Goal: Task Accomplishment & Management: Manage account settings

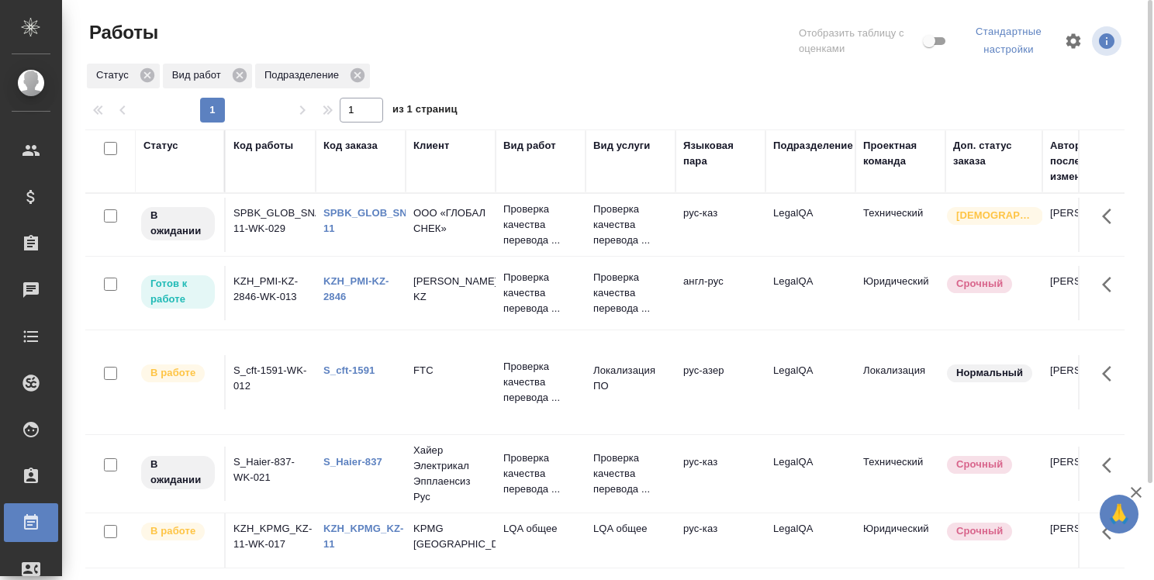
click at [335, 278] on link "KZH_PMI-KZ-2846" at bounding box center [356, 288] width 66 height 27
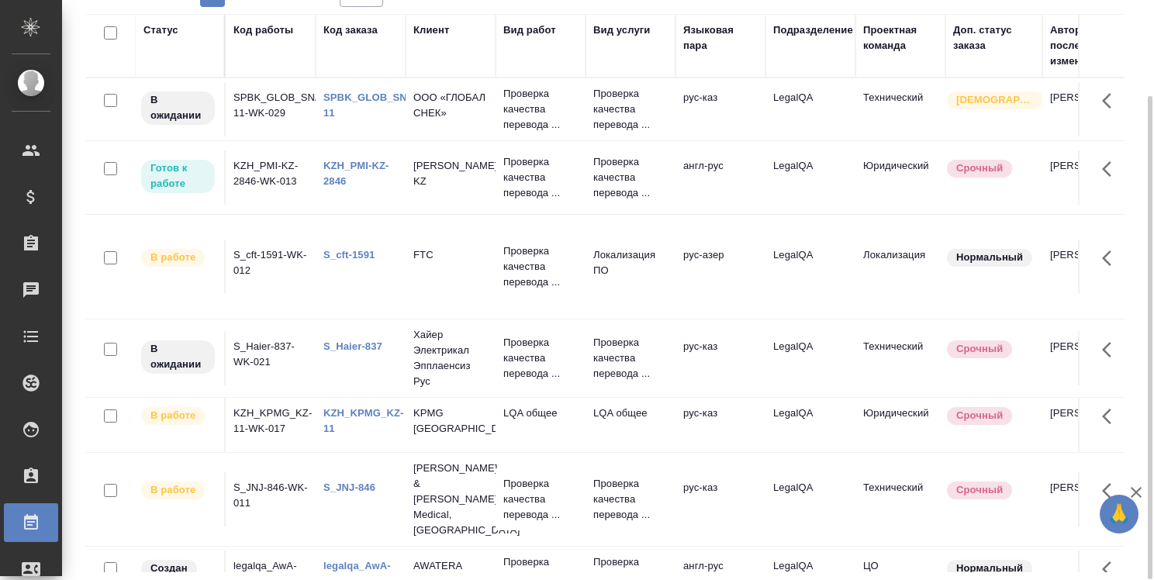
click at [382, 560] on link "legalqa_AwA-1831" at bounding box center [356, 573] width 67 height 27
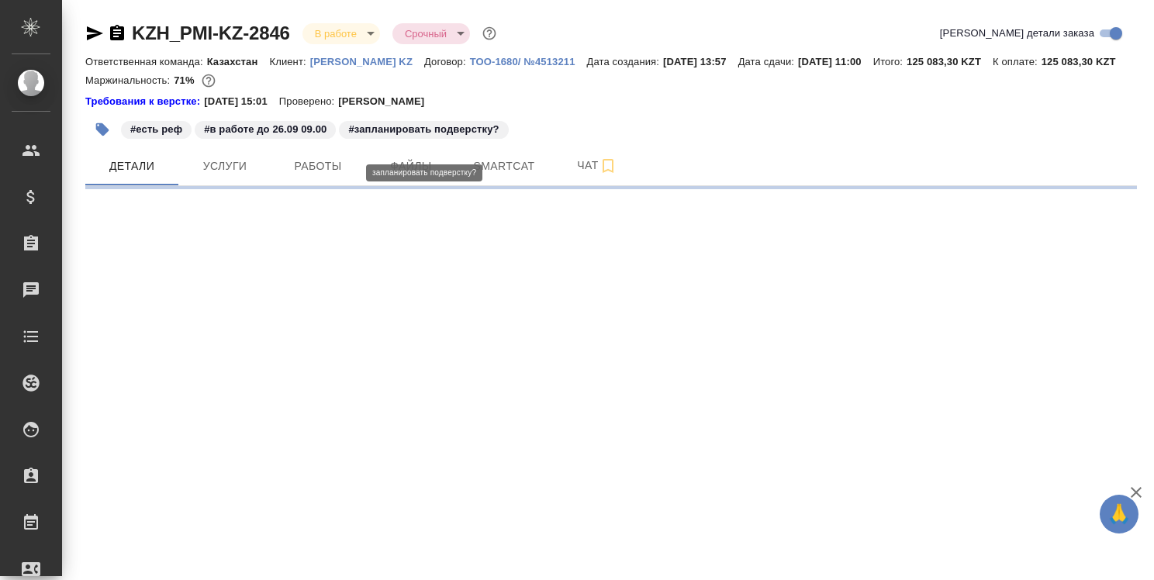
select select "RU"
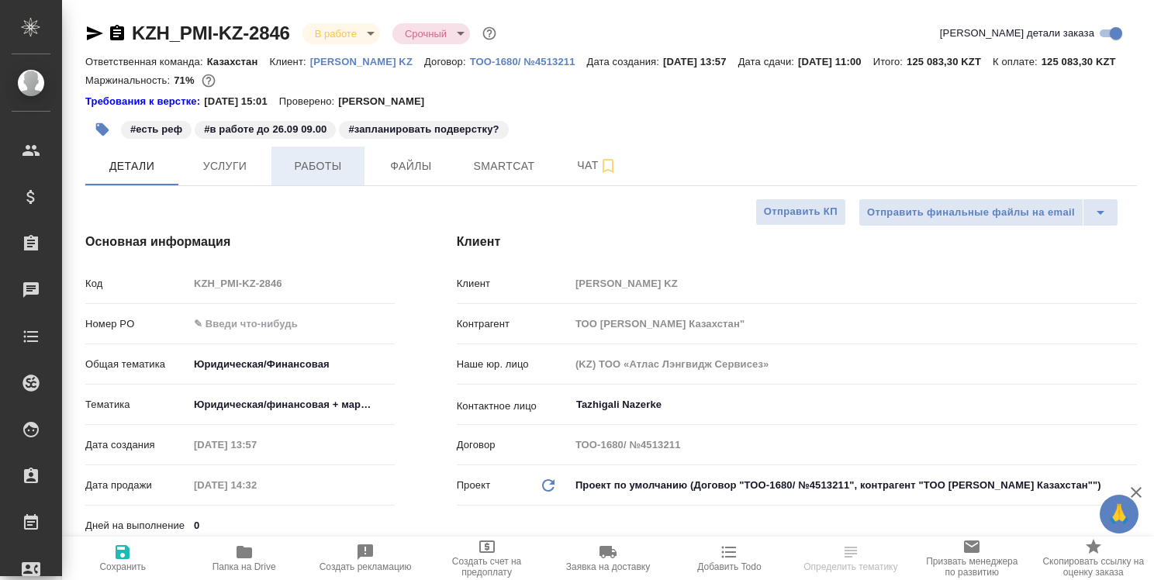
type textarea "x"
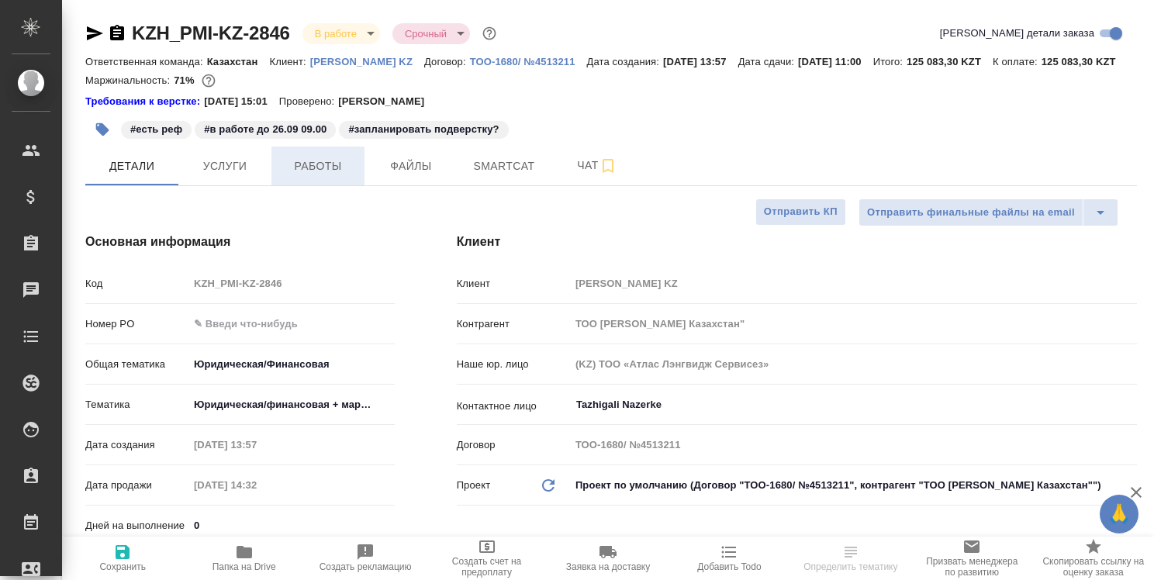
type textarea "x"
type input "Бабкина Анастасия"
type input "Журавлев Денис"
click at [313, 176] on span "Работы" at bounding box center [318, 166] width 74 height 19
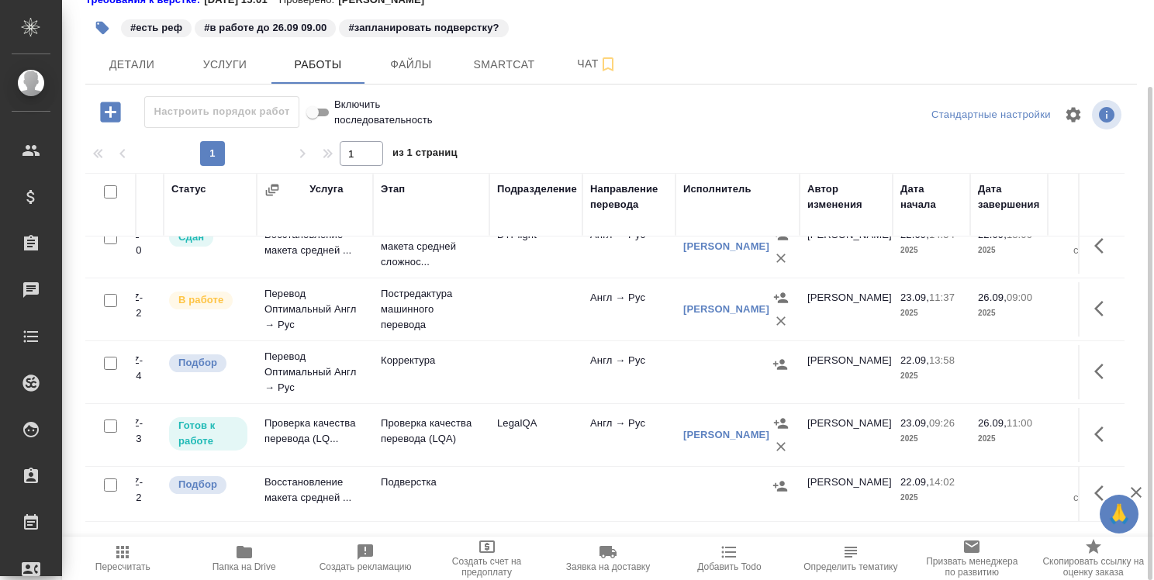
scroll to position [32, 0]
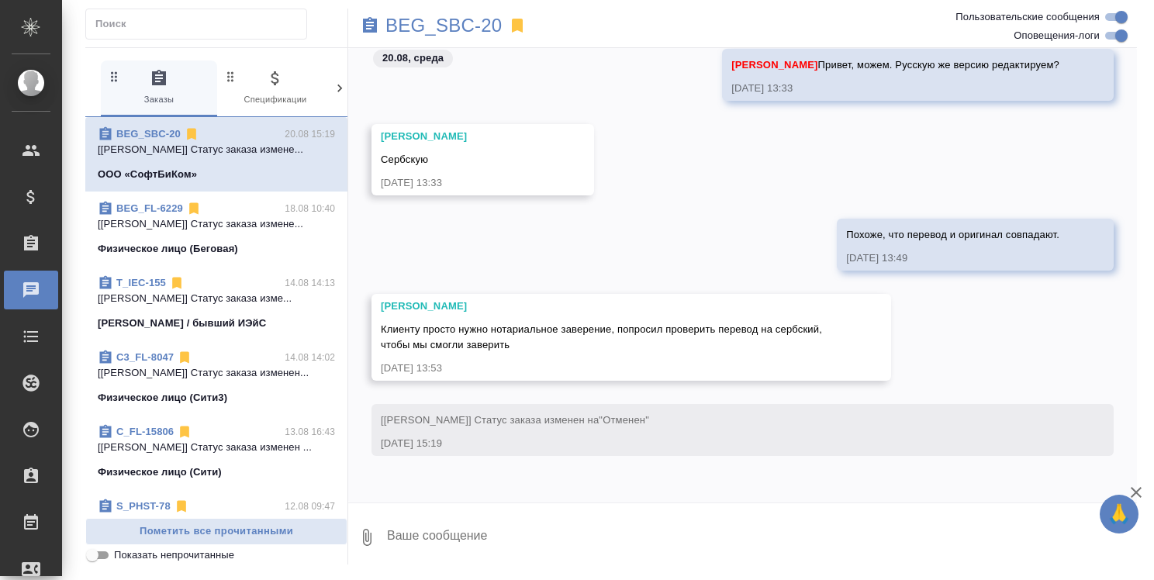
scroll to position [931, 0]
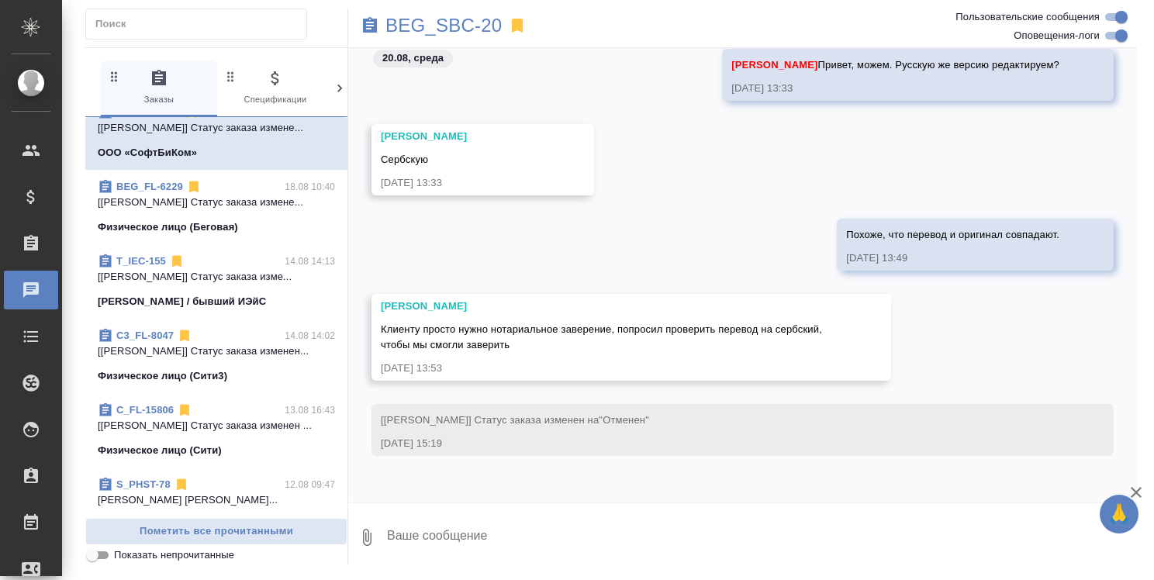
click at [162, 260] on link "T_IEC-155" at bounding box center [141, 261] width 50 height 12
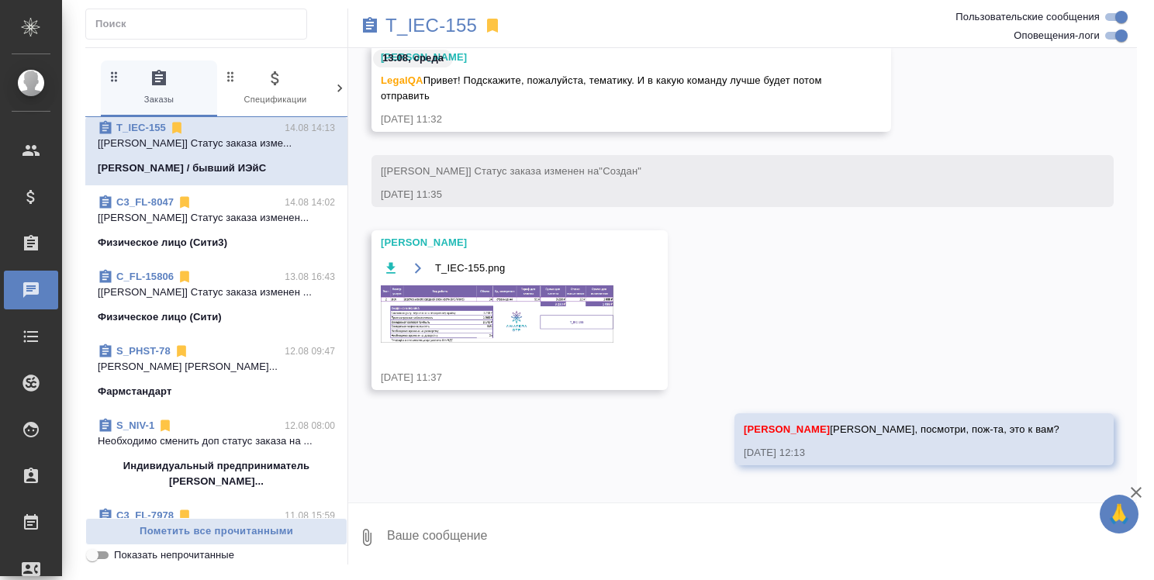
scroll to position [1086, 0]
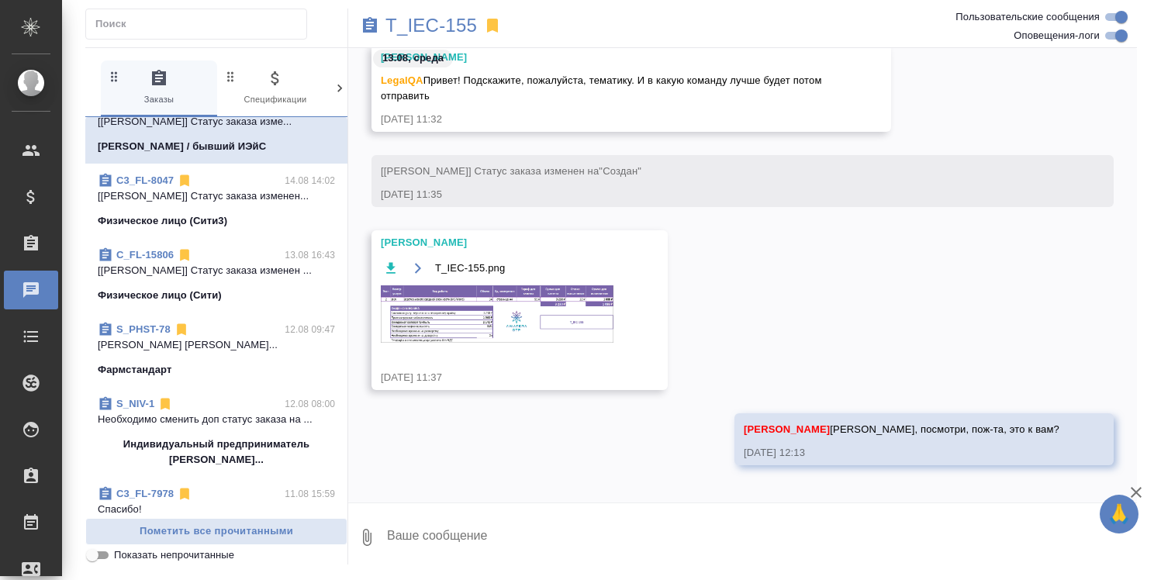
click at [157, 249] on link "C_FL-15806" at bounding box center [144, 255] width 57 height 12
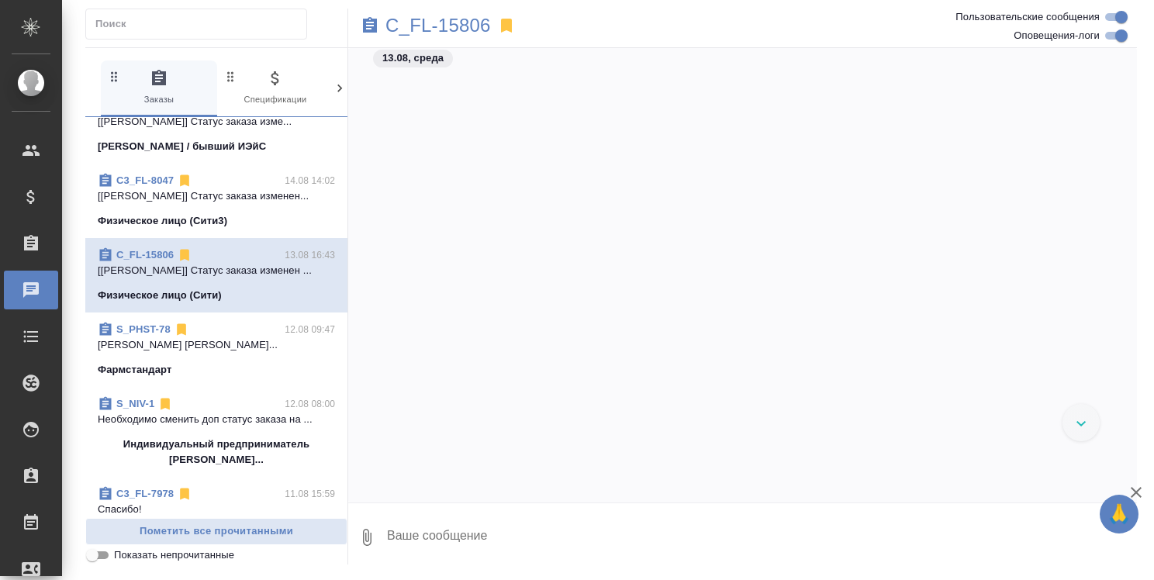
scroll to position [1227, 0]
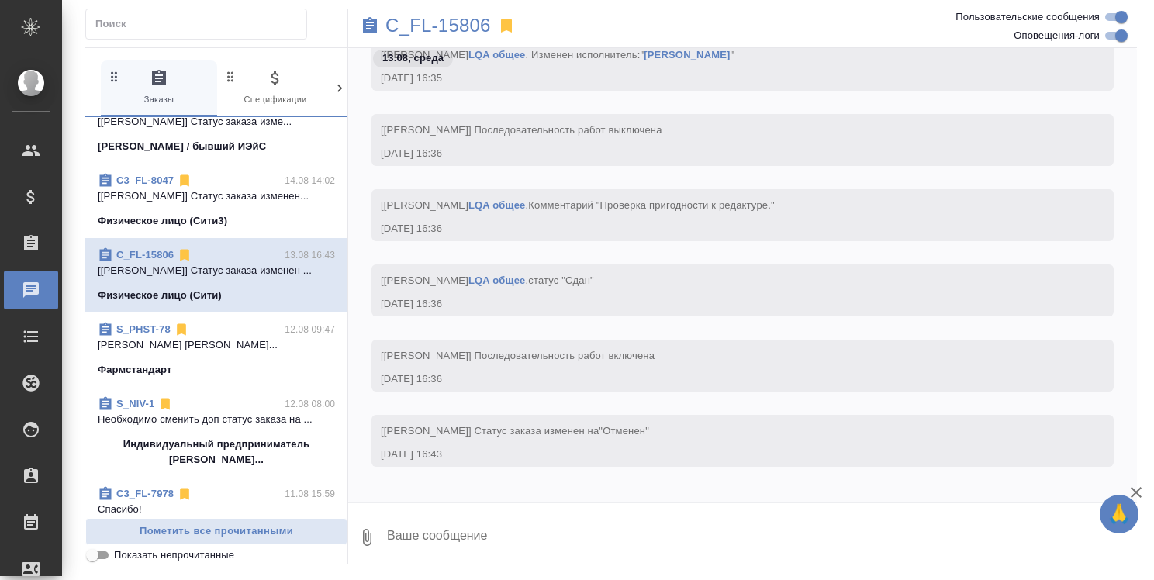
click at [153, 180] on link "C3_FL-8047" at bounding box center [144, 181] width 57 height 12
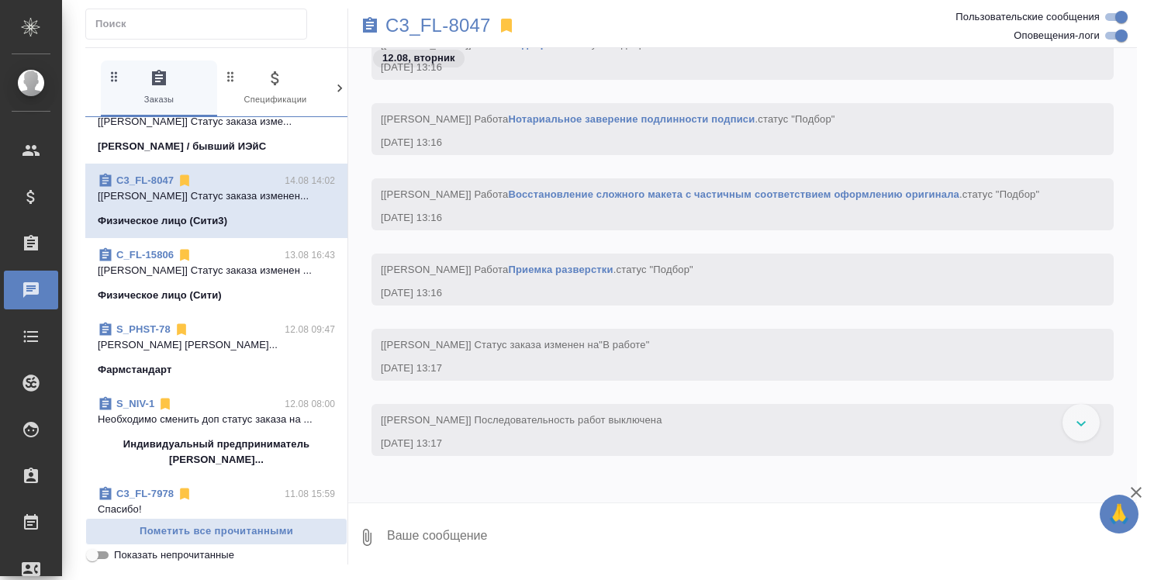
scroll to position [1164, 0]
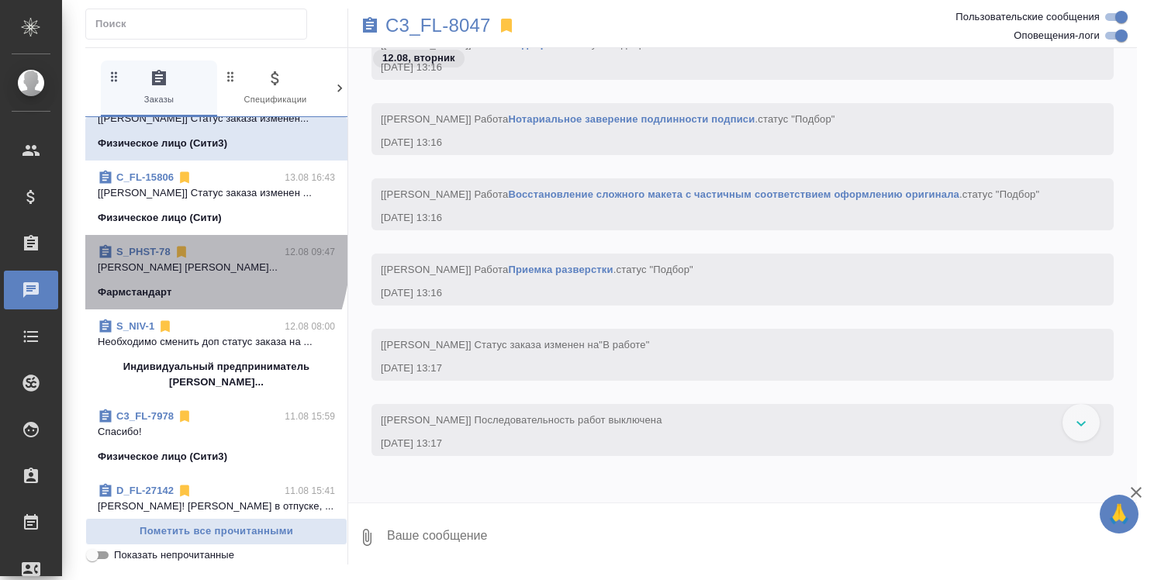
click at [137, 249] on link "S_PHST-78" at bounding box center [143, 252] width 54 height 12
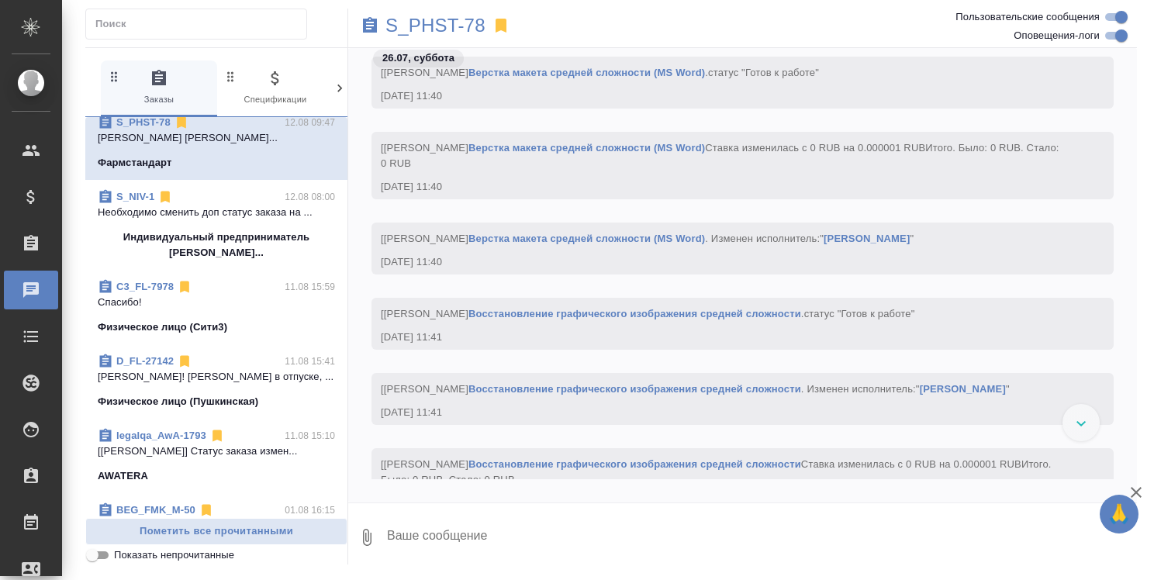
scroll to position [1319, 0]
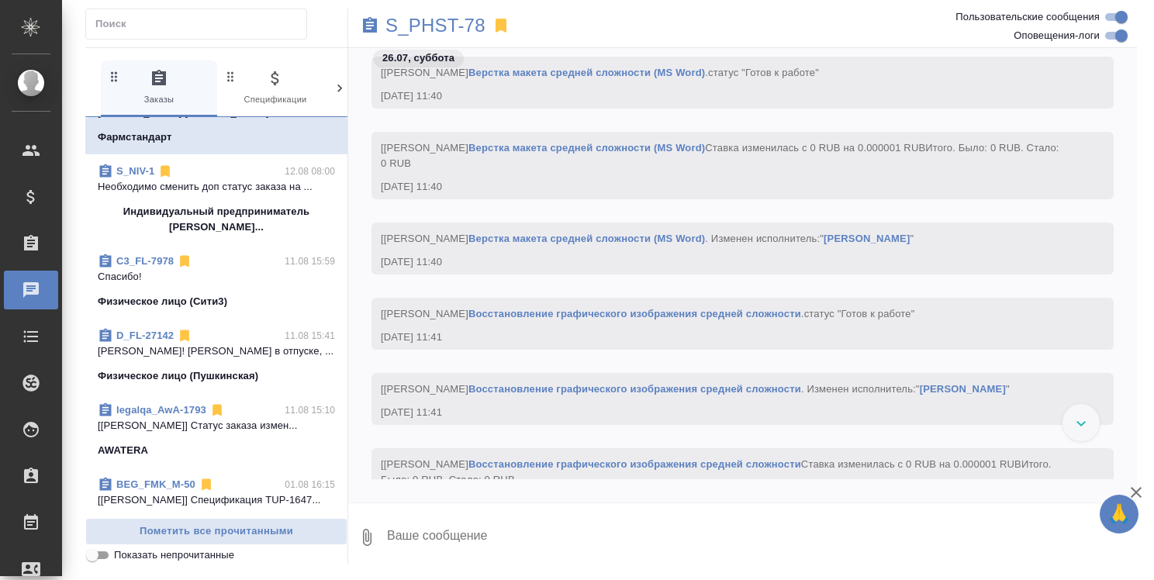
click at [154, 267] on link "C3_FL-7978" at bounding box center [144, 261] width 57 height 12
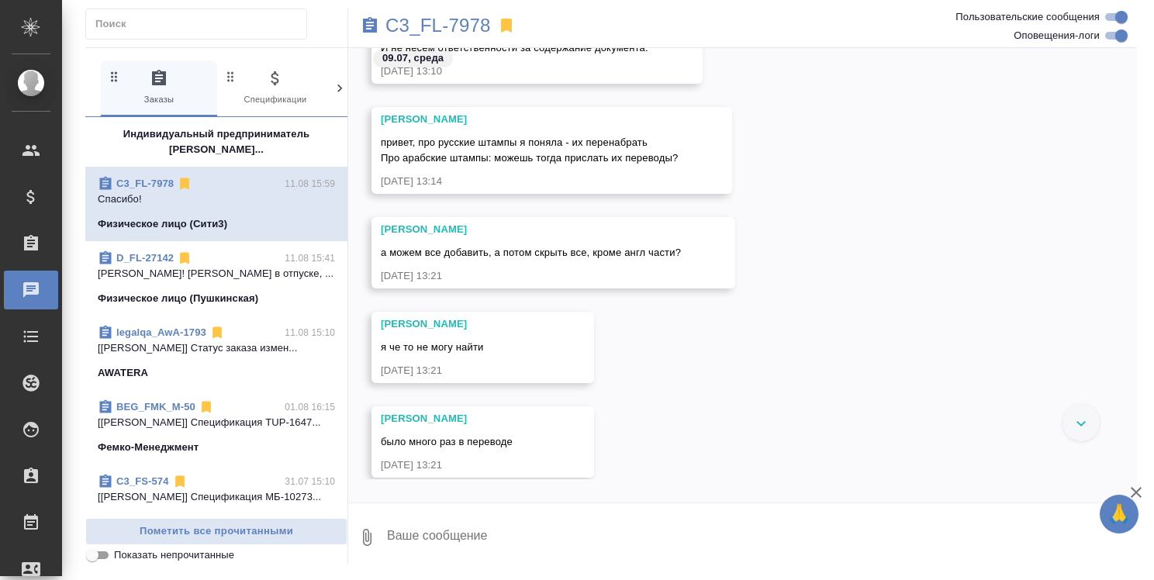
scroll to position [1474, 0]
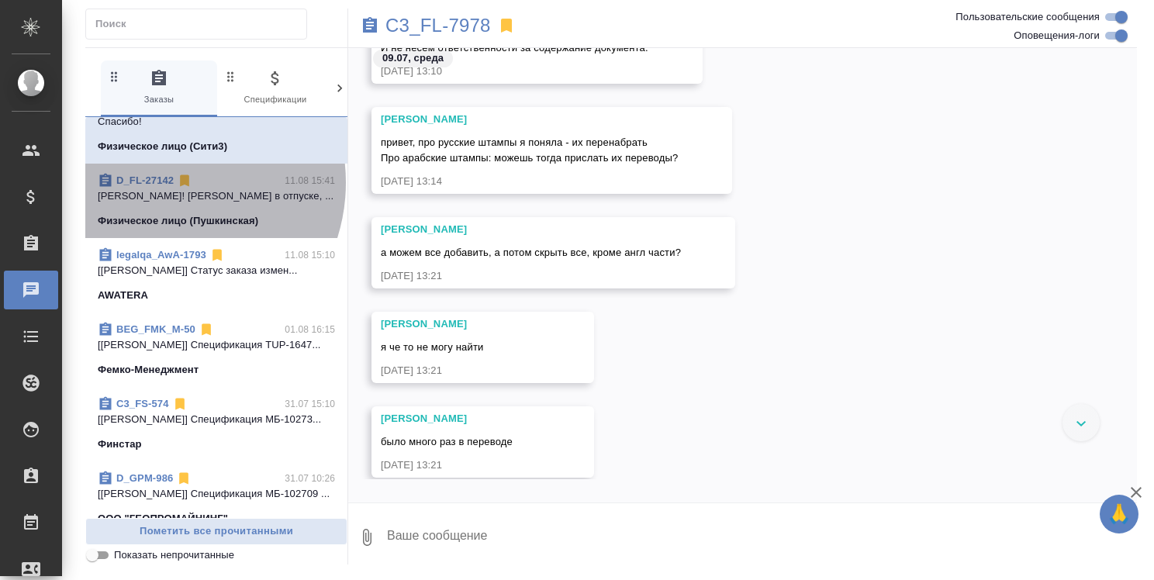
click at [161, 186] on link "D_FL-27142" at bounding box center [144, 181] width 57 height 12
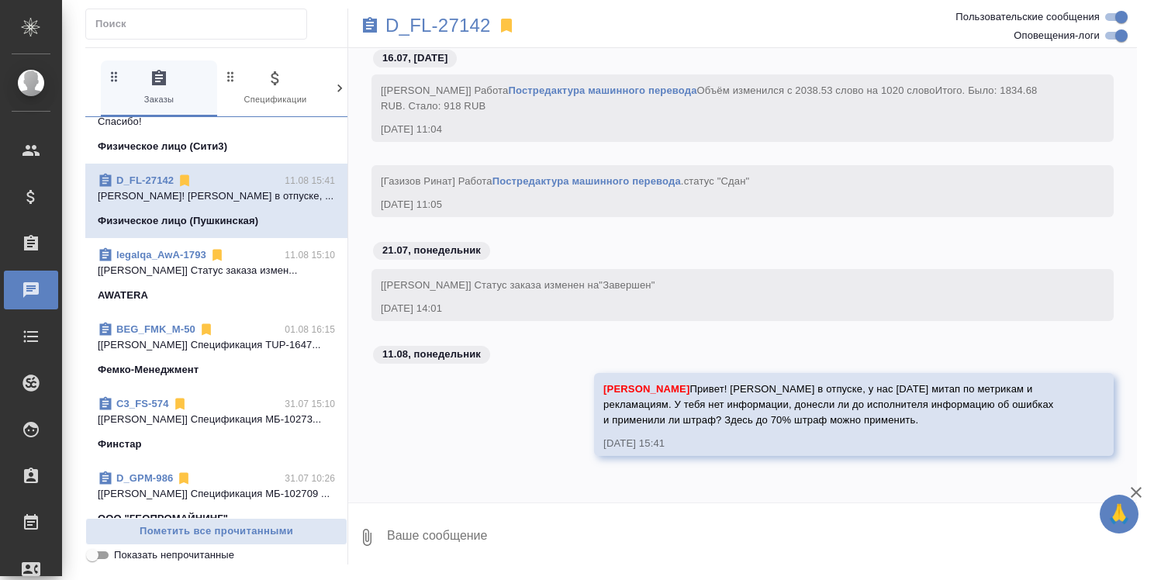
scroll to position [7512, 0]
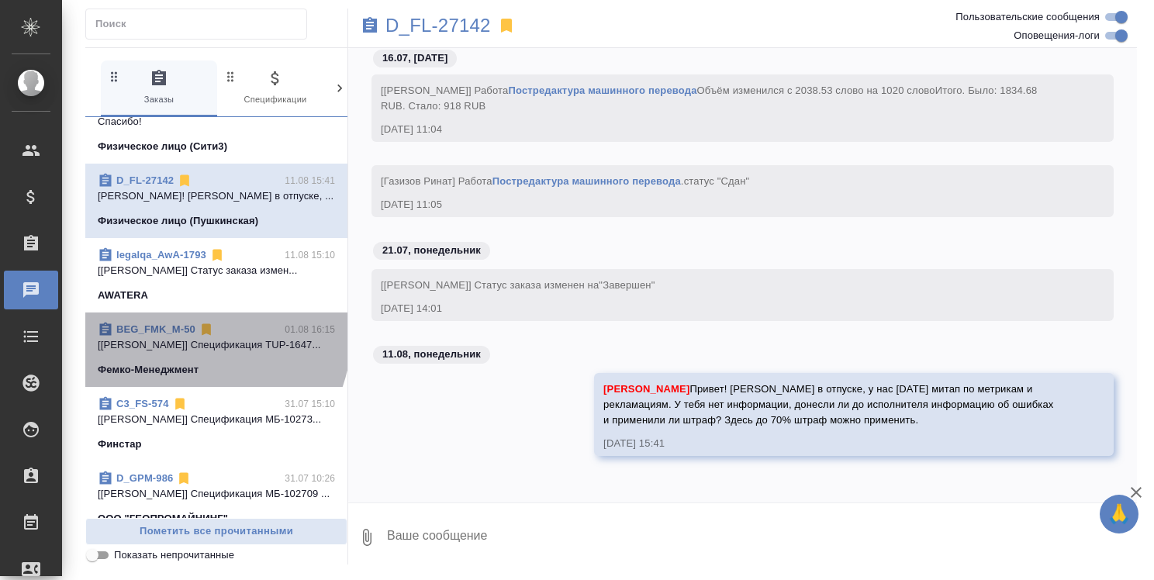
click at [174, 335] on link "BEG_FMK_M-50" at bounding box center [155, 329] width 79 height 12
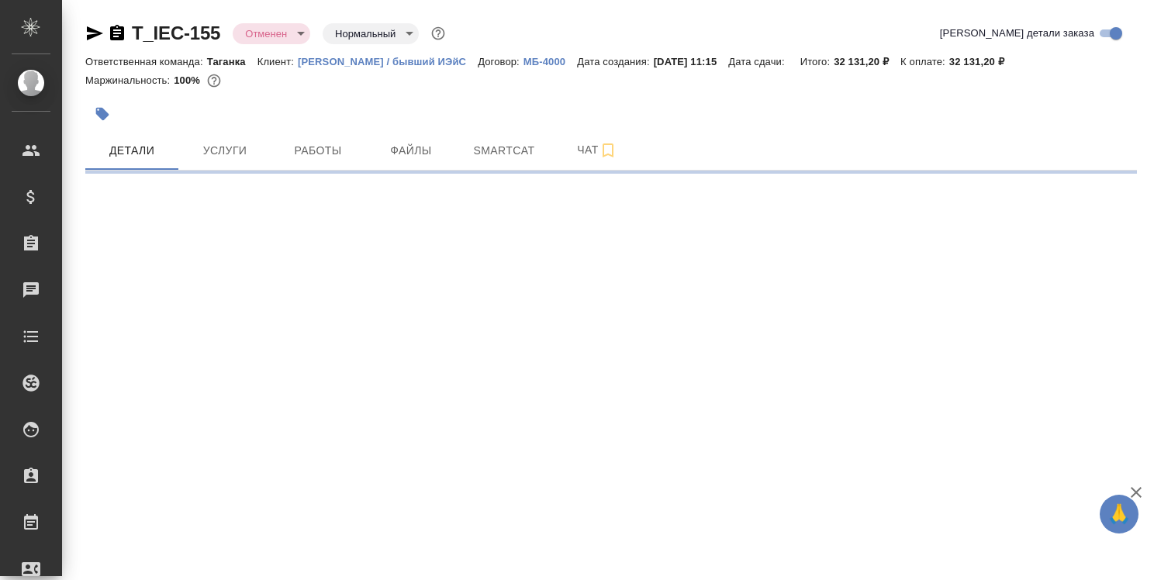
select select "RU"
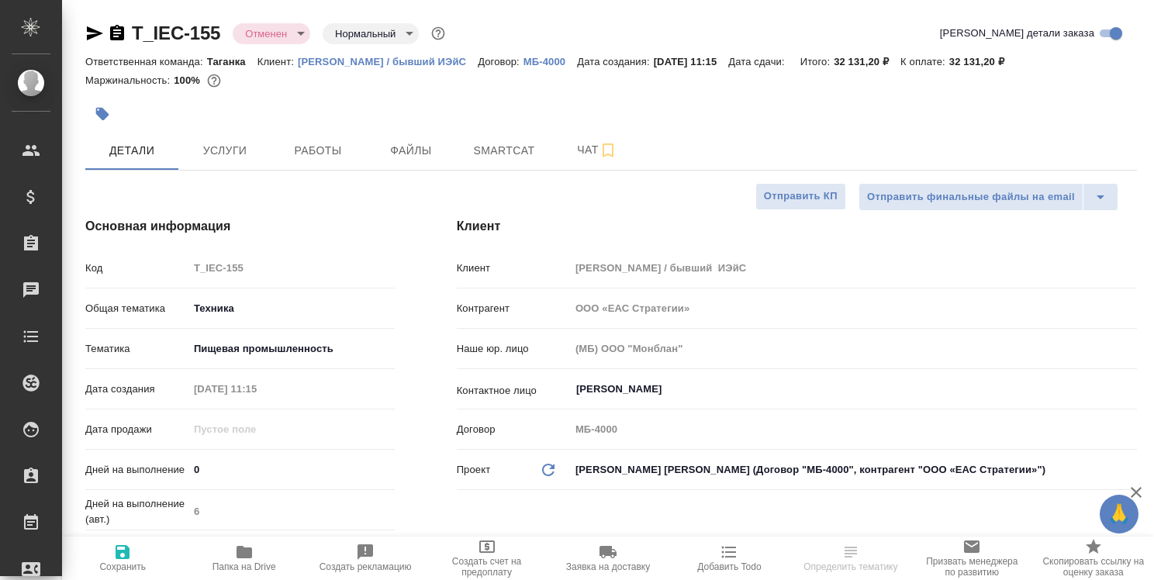
type textarea "x"
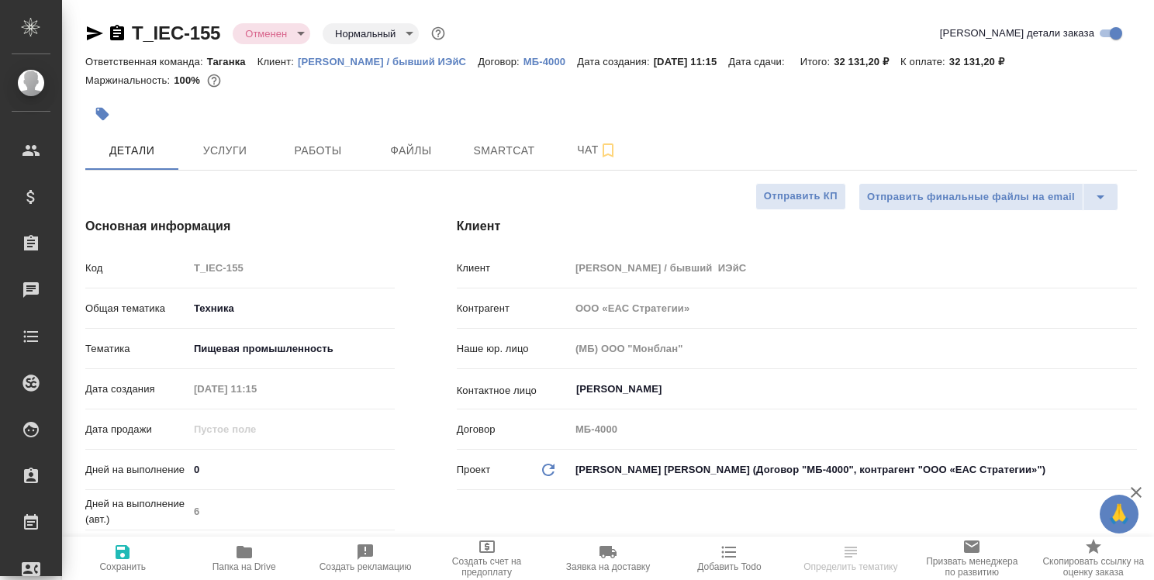
type textarea "x"
click at [597, 158] on span "Чат" at bounding box center [597, 149] width 74 height 19
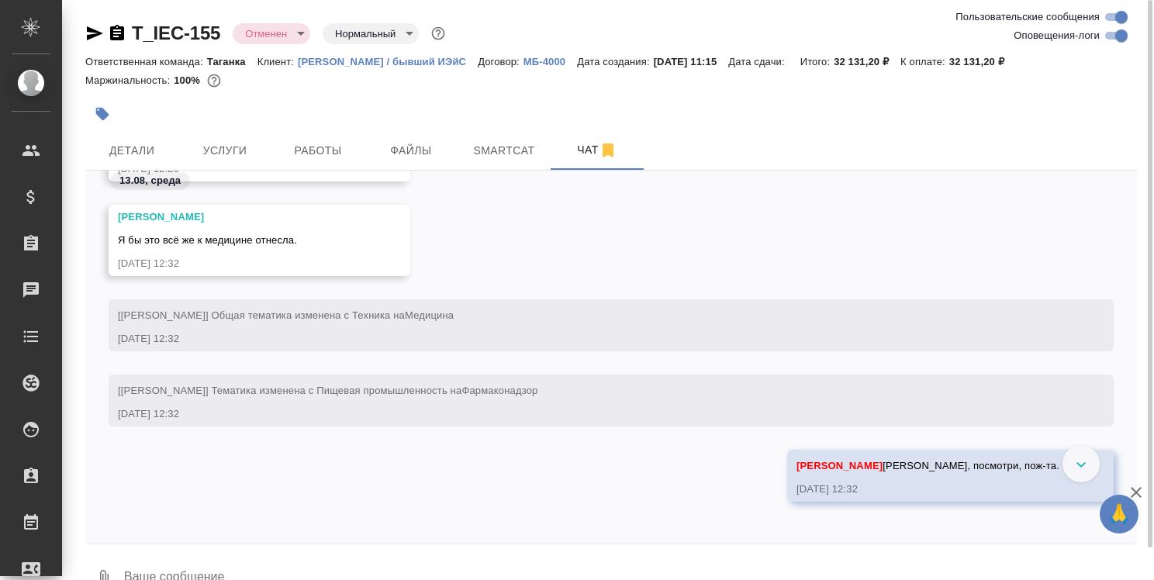
scroll to position [706, 0]
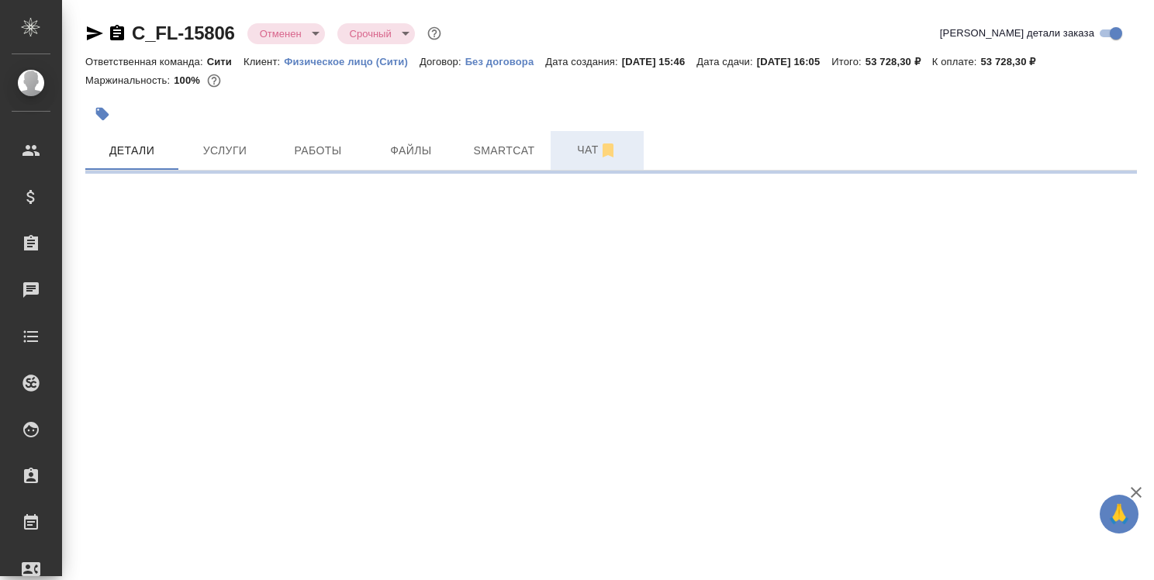
click at [578, 149] on span "Чат" at bounding box center [597, 149] width 74 height 19
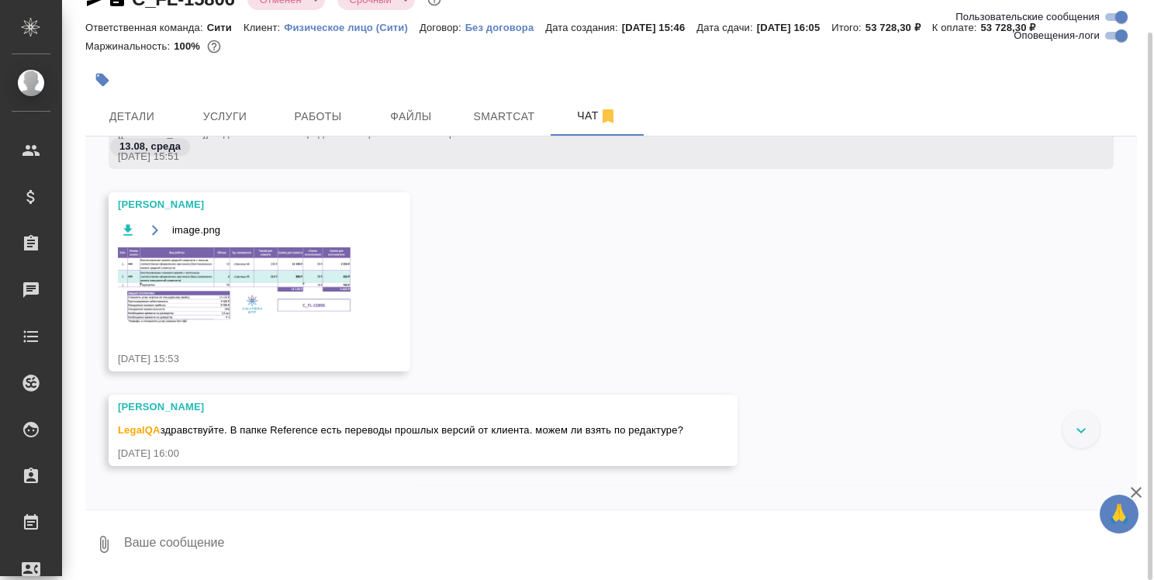
scroll to position [310, 0]
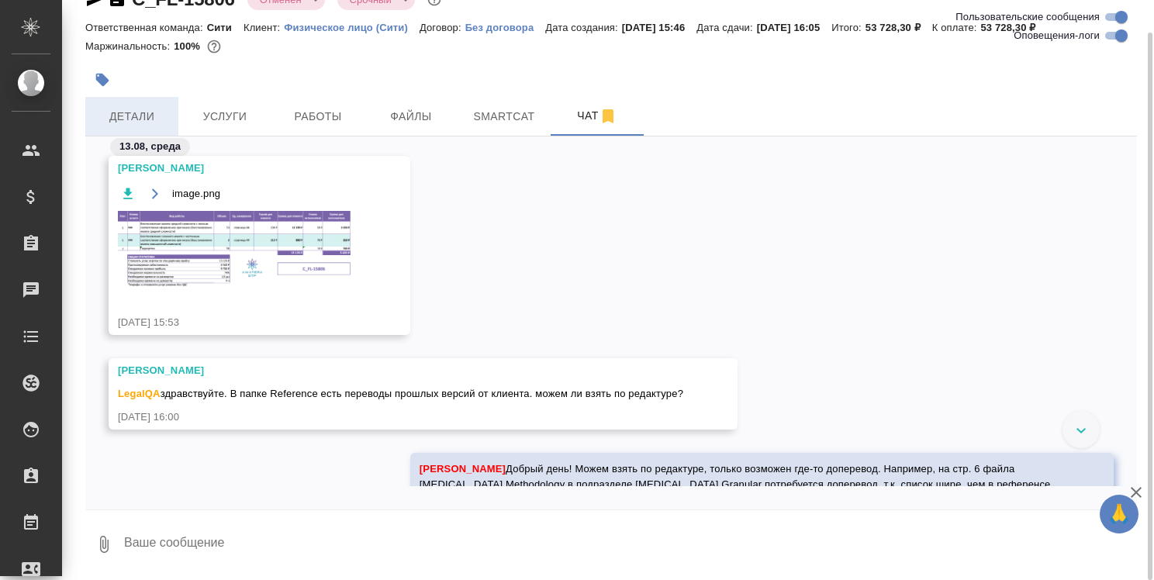
click at [127, 121] on span "Детали" at bounding box center [132, 116] width 74 height 19
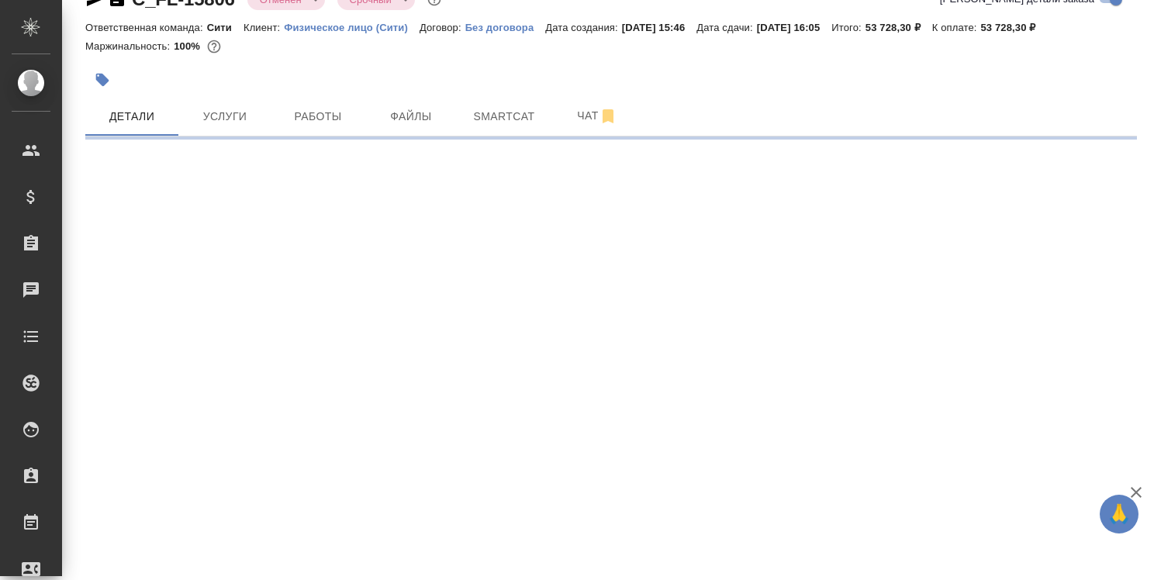
select select "RU"
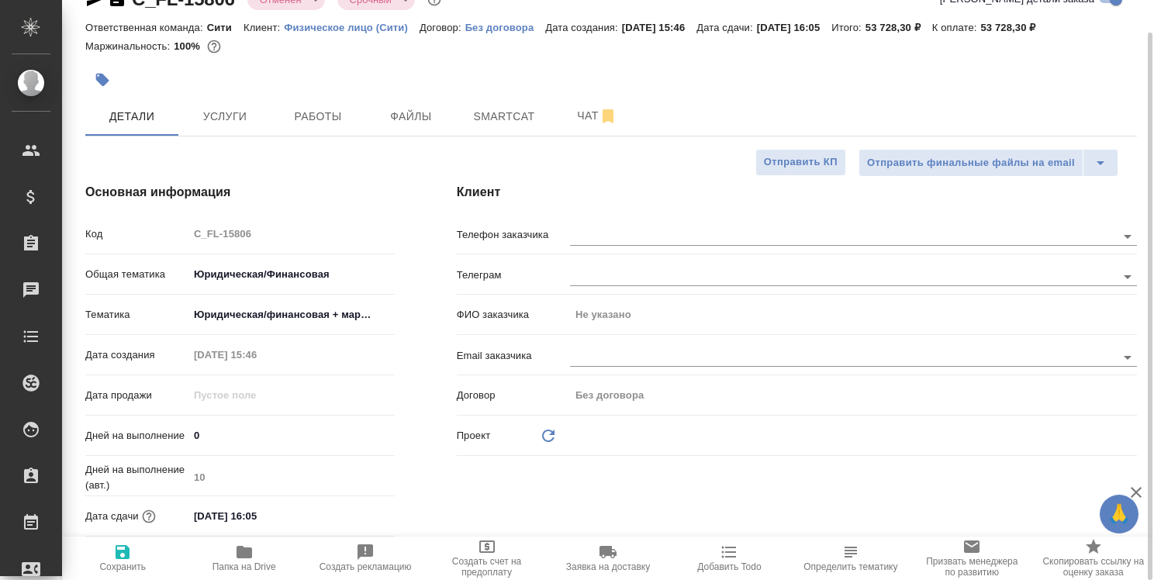
type textarea "x"
click at [244, 551] on icon "button" at bounding box center [245, 552] width 16 height 12
type textarea "x"
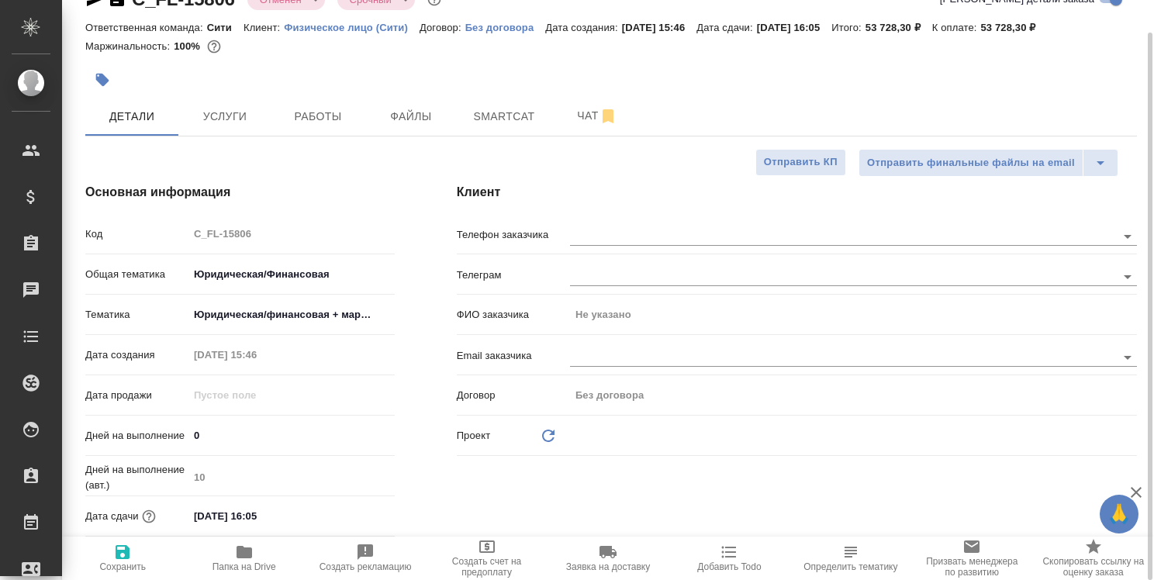
type textarea "x"
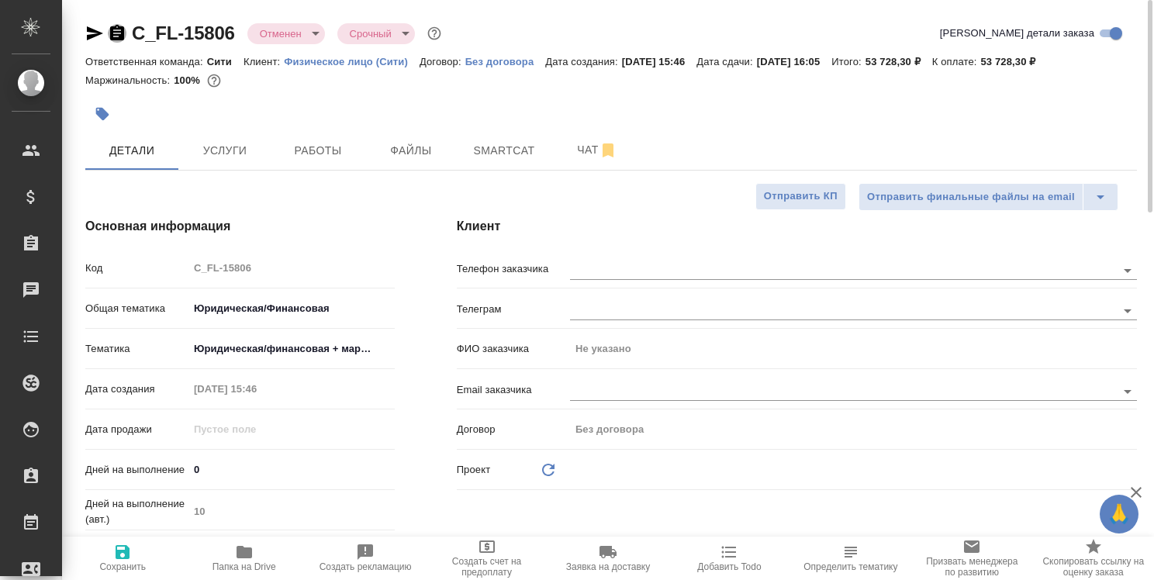
click at [118, 31] on icon "button" at bounding box center [117, 33] width 14 height 16
type textarea "x"
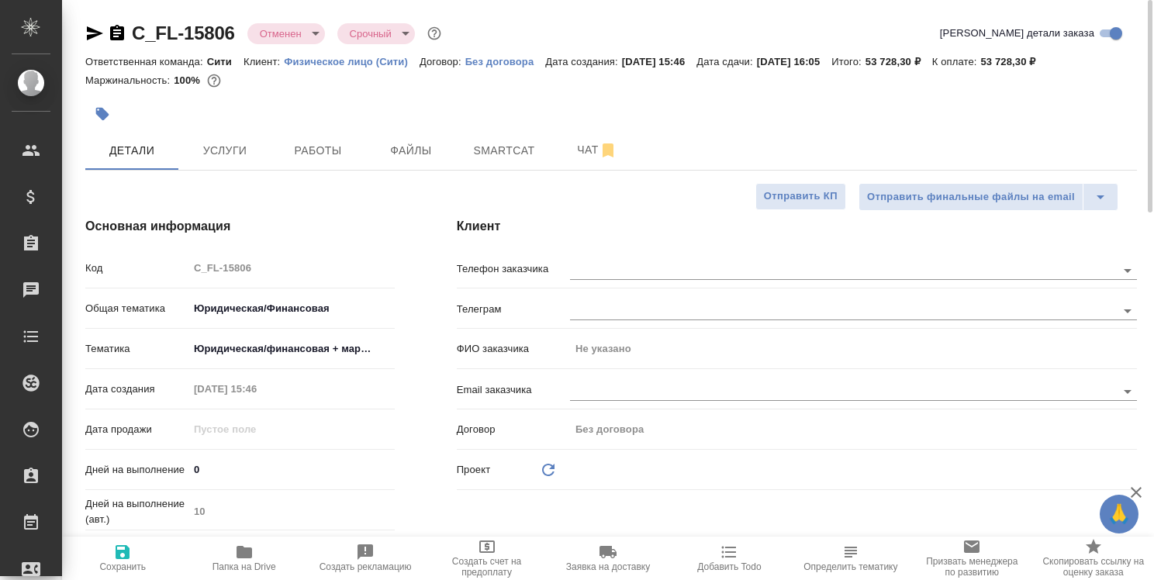
type textarea "x"
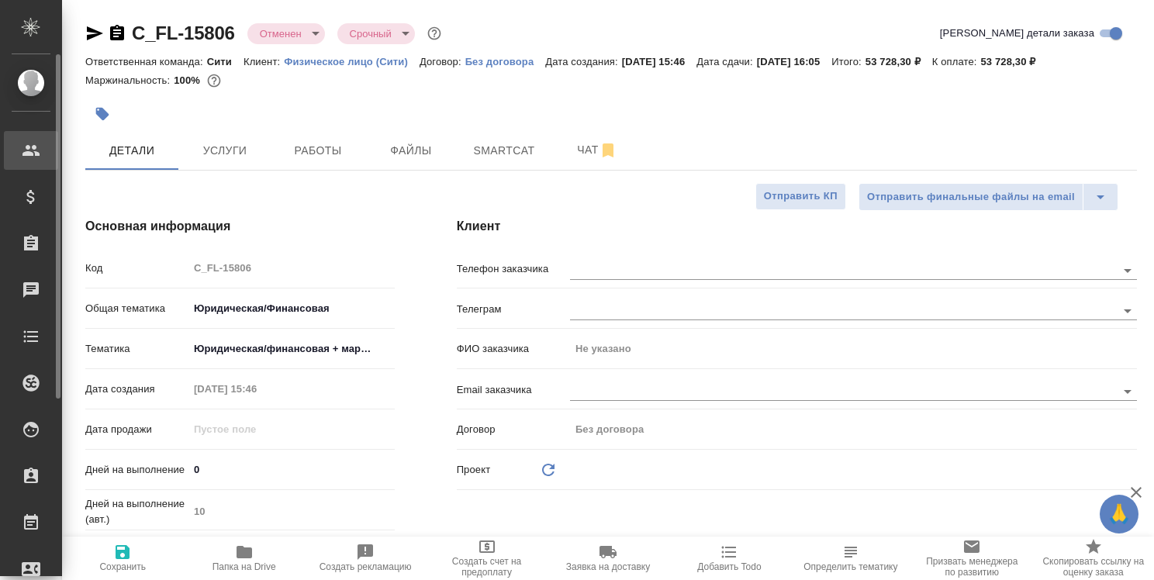
type textarea "x"
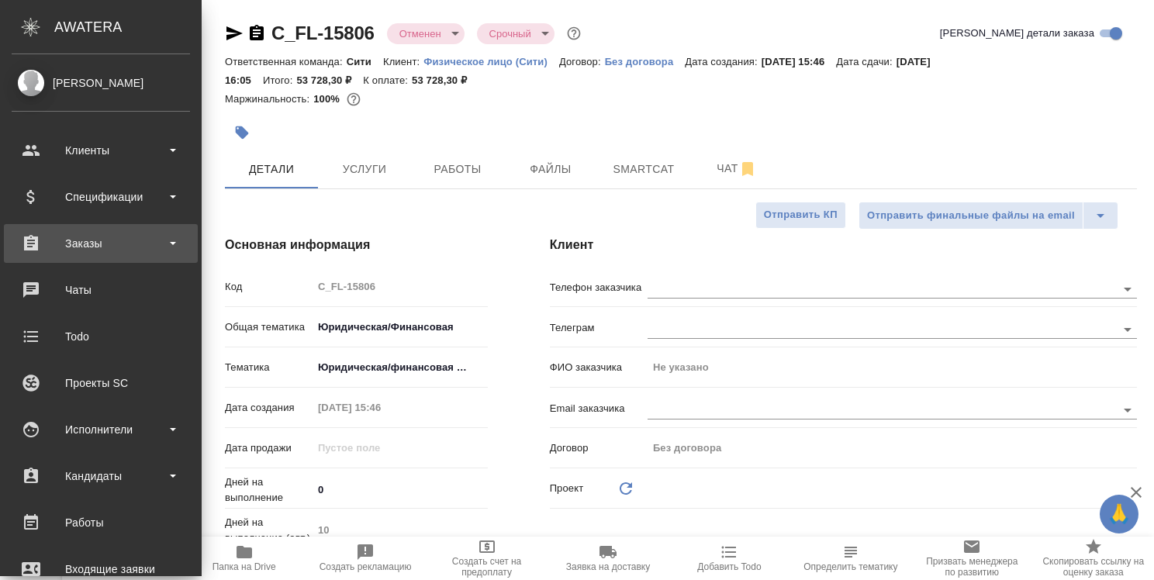
click at [87, 239] on div "Заказы" at bounding box center [101, 243] width 178 height 23
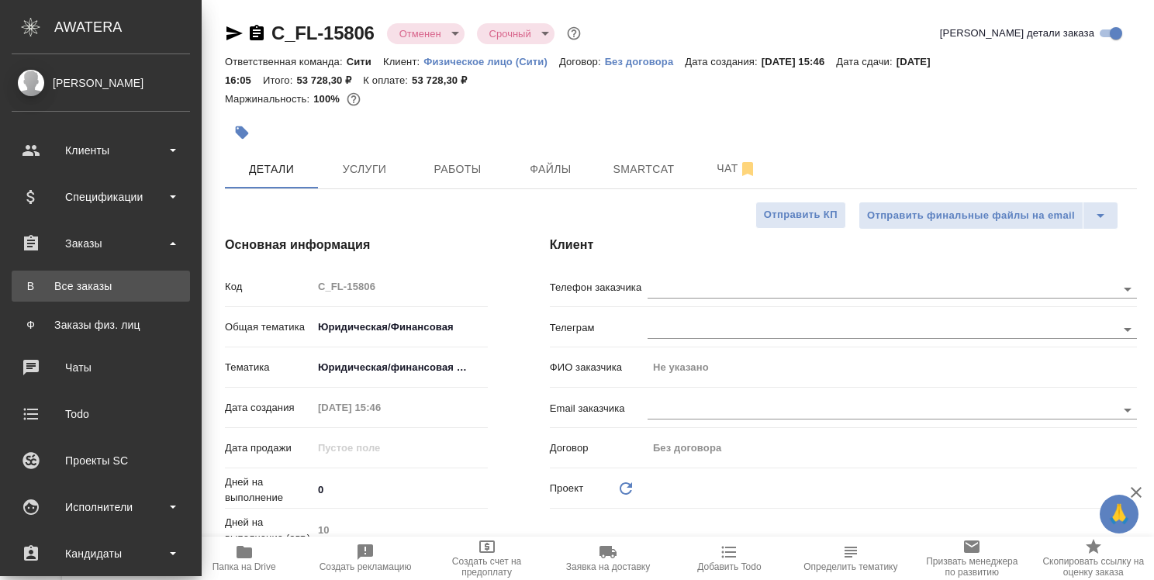
type textarea "x"
click at [99, 285] on div "Все заказы" at bounding box center [100, 286] width 163 height 16
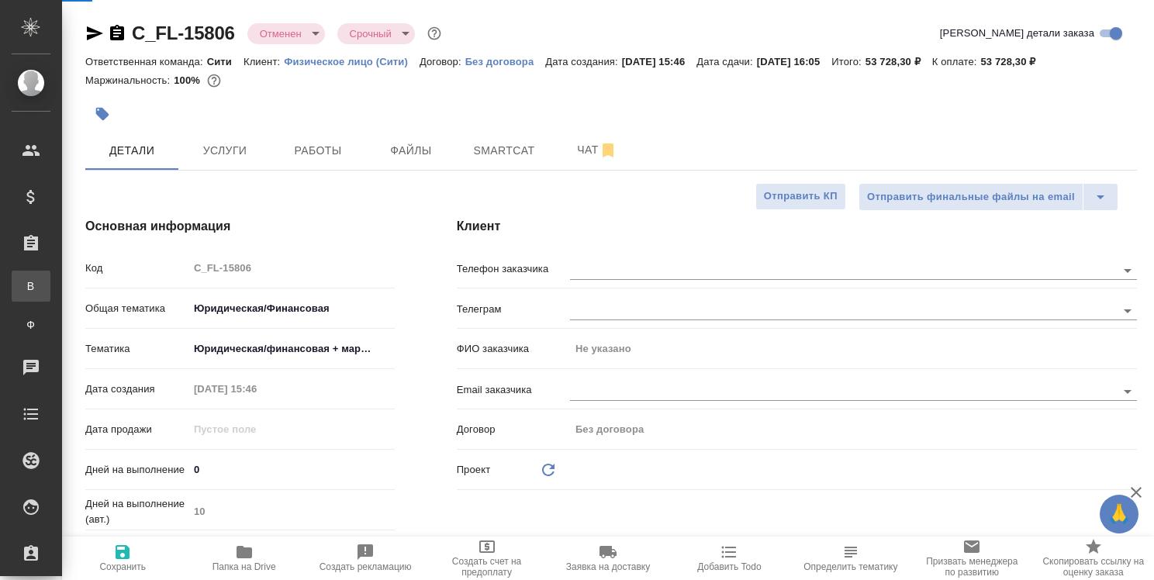
type textarea "x"
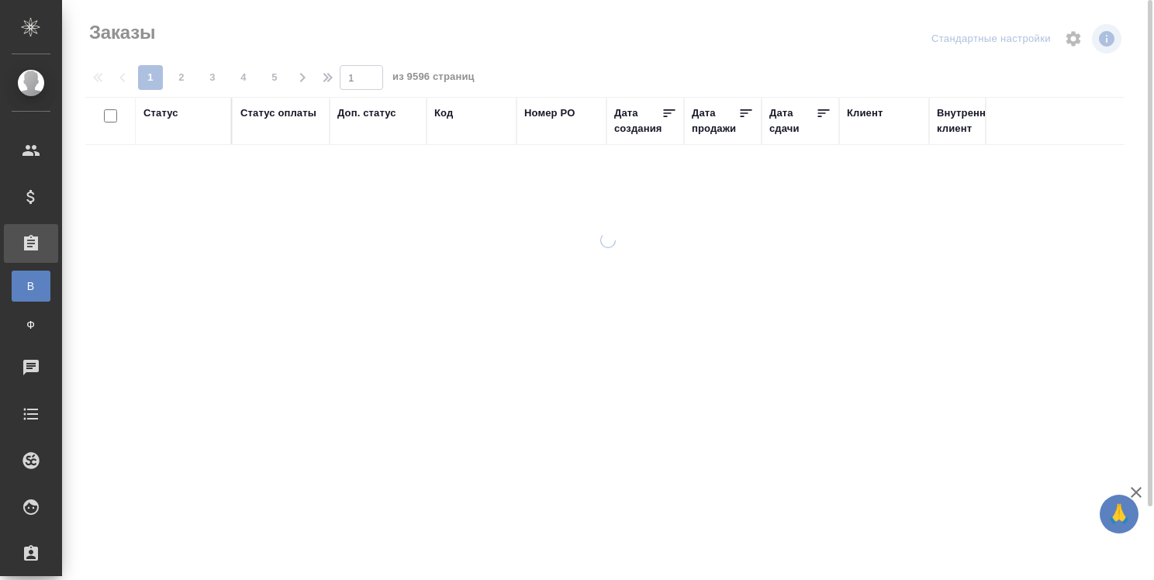
click at [447, 115] on div "Код" at bounding box center [443, 113] width 19 height 16
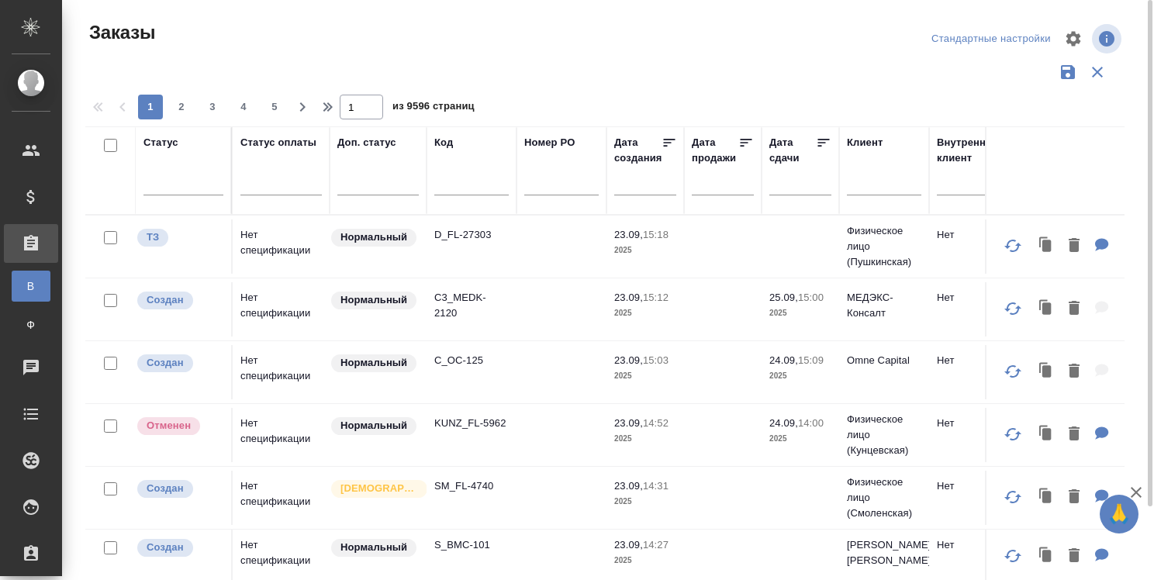
click at [459, 189] on input "text" at bounding box center [471, 185] width 74 height 19
paste input "BEG_SBC-20"
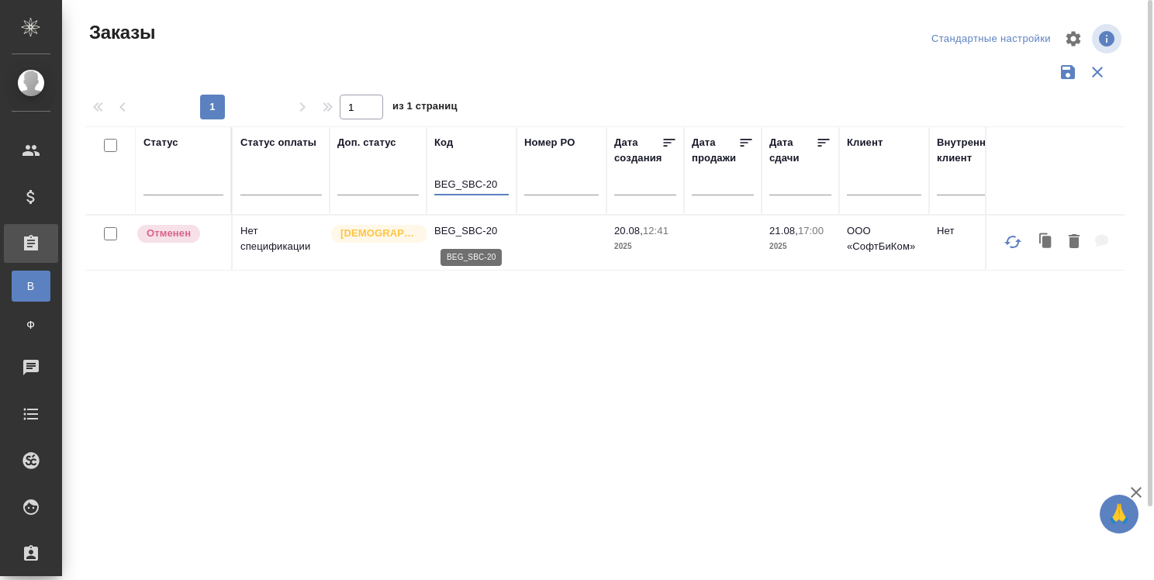
type input "BEG_SBC-20"
click at [457, 230] on p "BEG_SBC-20" at bounding box center [471, 231] width 74 height 16
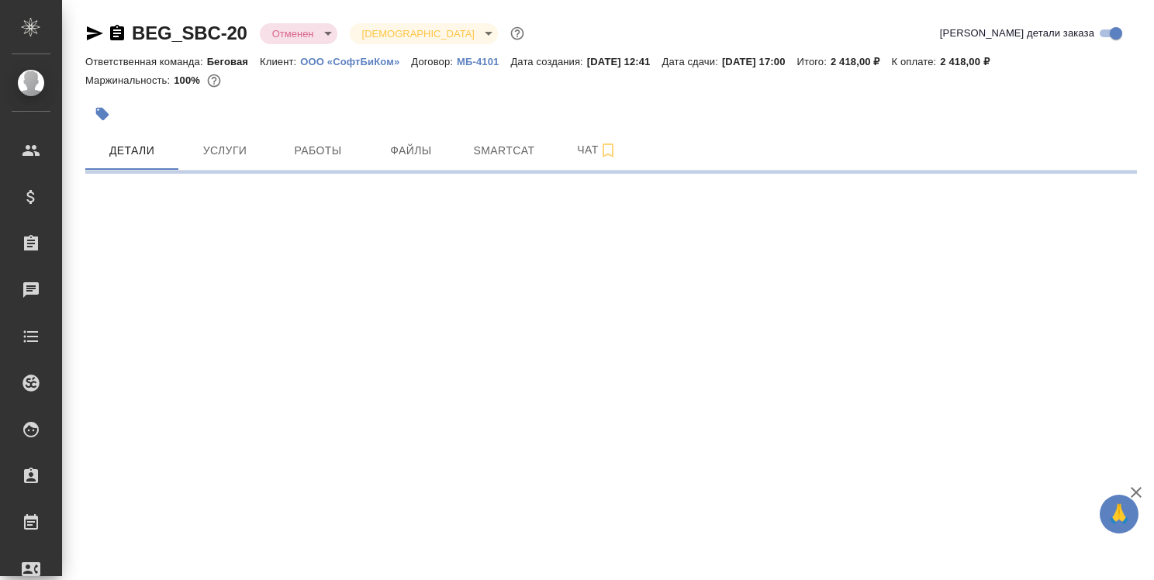
select select "RU"
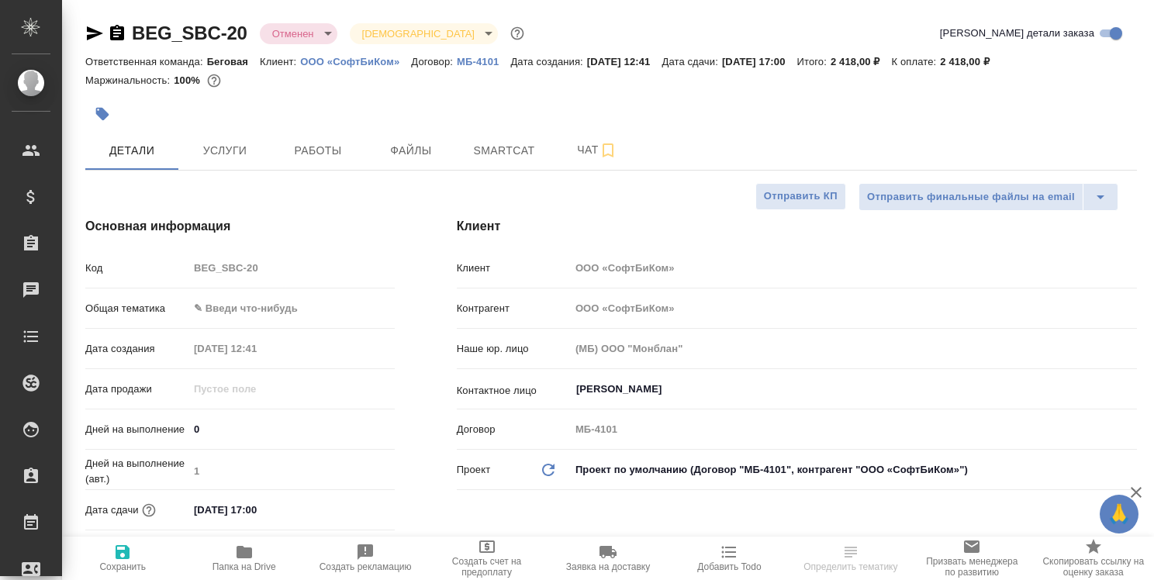
type textarea "x"
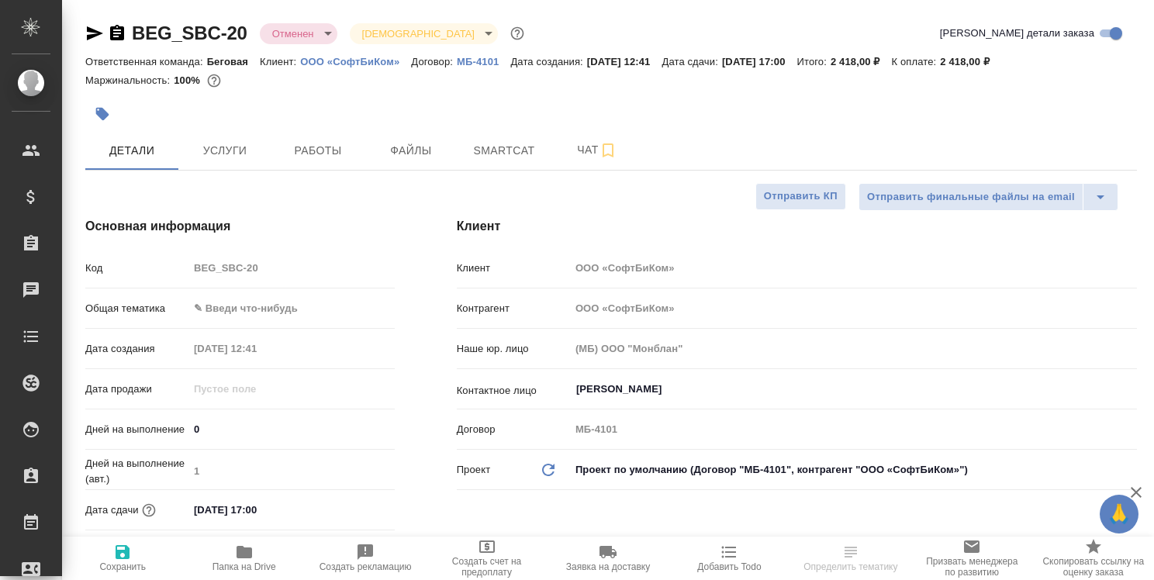
type textarea "x"
click at [117, 33] on icon "button" at bounding box center [117, 33] width 19 height 19
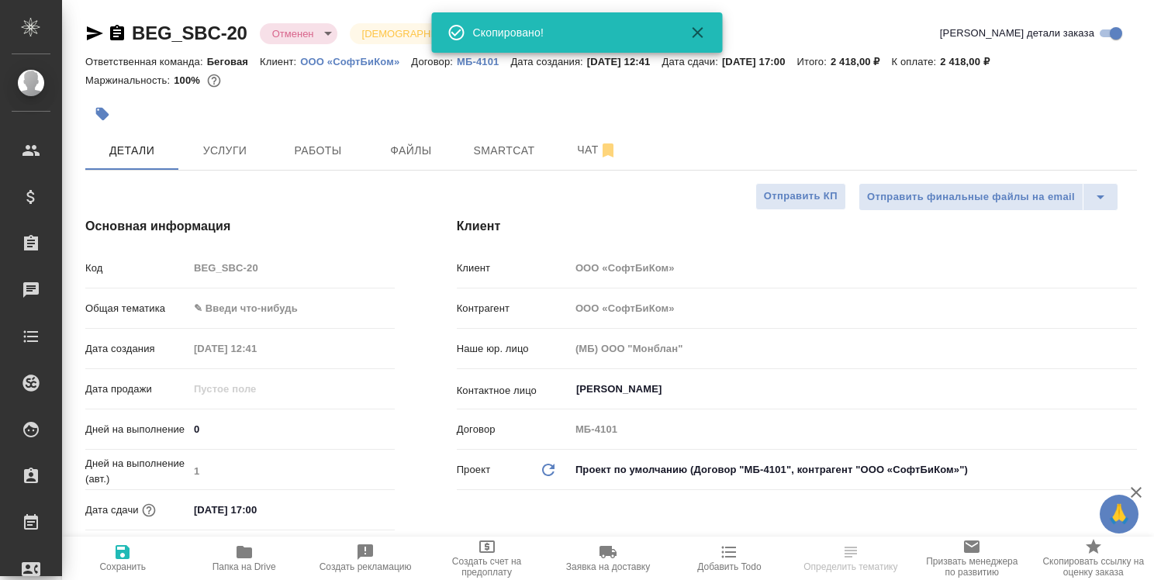
select select "RU"
type textarea "x"
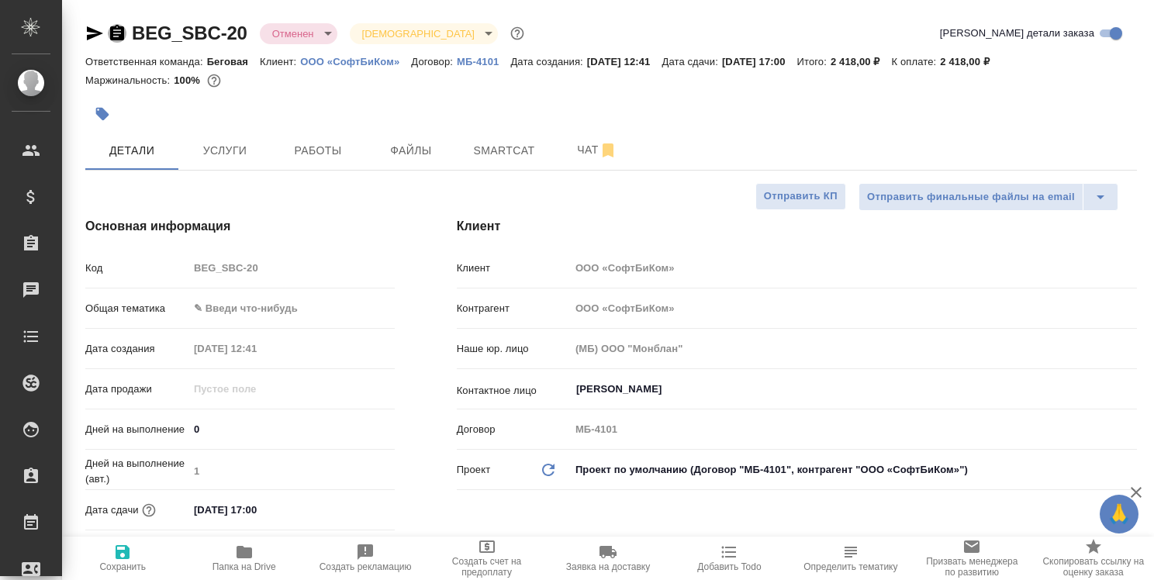
click at [119, 31] on icon "button" at bounding box center [117, 33] width 14 height 16
type textarea "x"
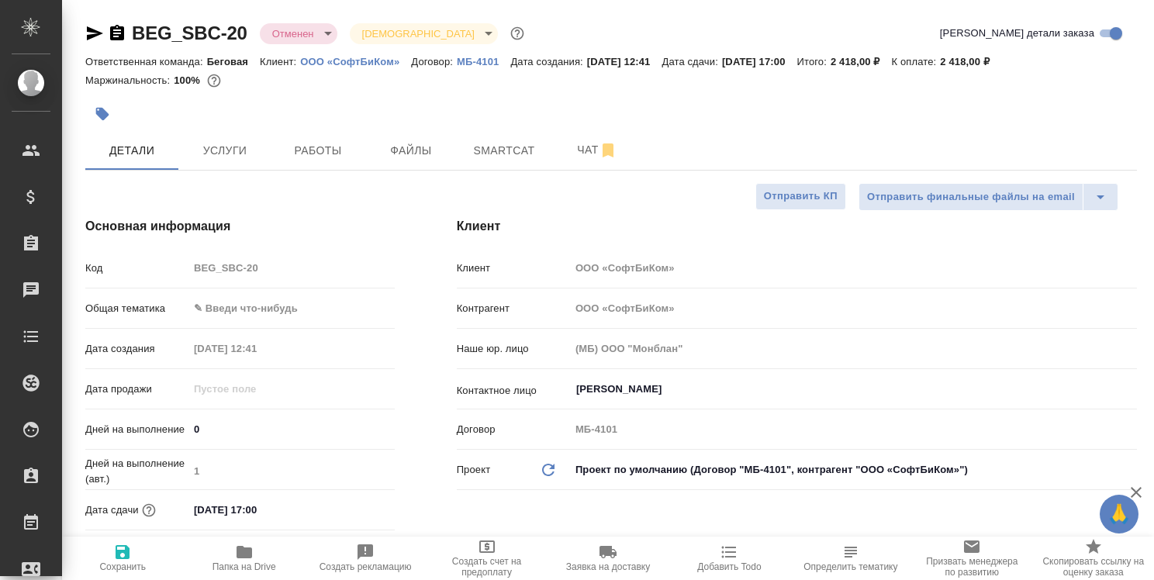
type textarea "x"
click at [330, 153] on span "Работы" at bounding box center [318, 150] width 74 height 19
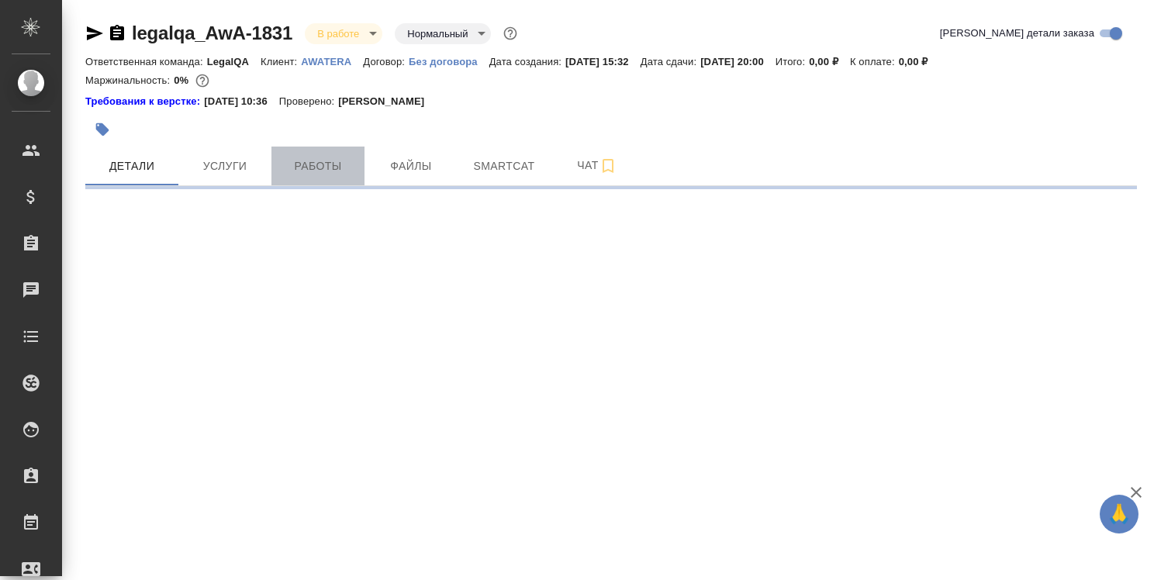
click at [323, 162] on span "Работы" at bounding box center [318, 166] width 74 height 19
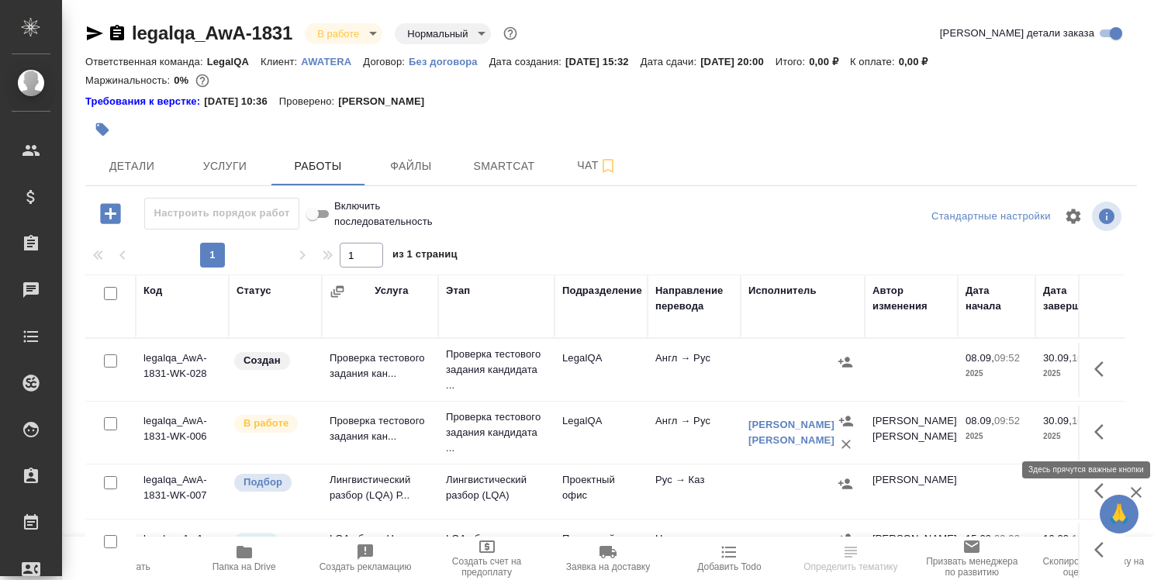
click at [1095, 430] on icon "button" at bounding box center [1104, 432] width 19 height 19
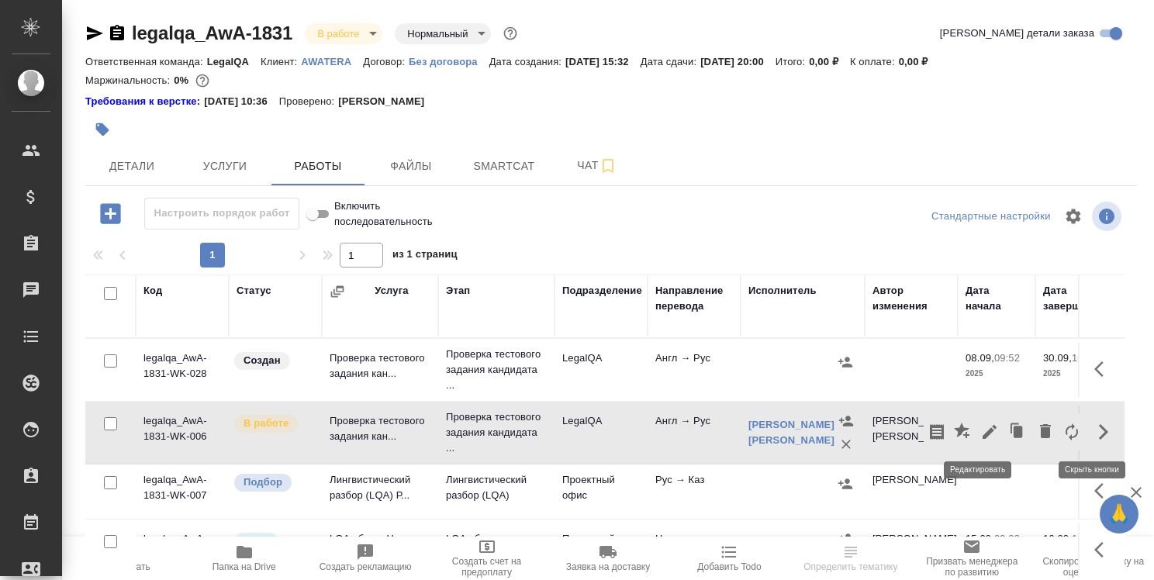
click at [983, 430] on icon "button" at bounding box center [990, 432] width 14 height 14
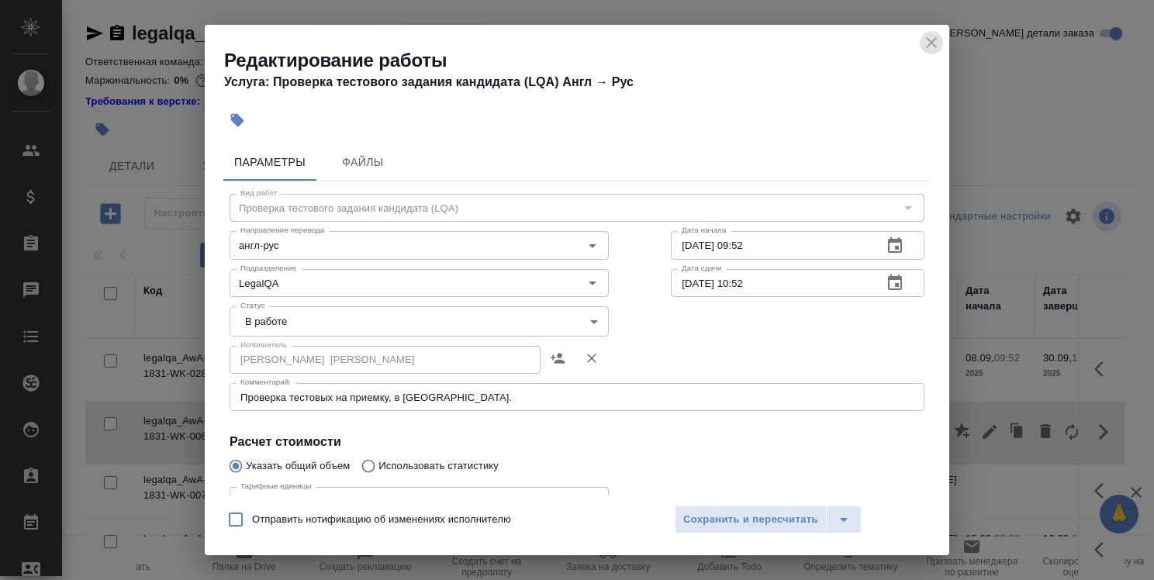
click at [932, 42] on icon "close" at bounding box center [931, 42] width 11 height 11
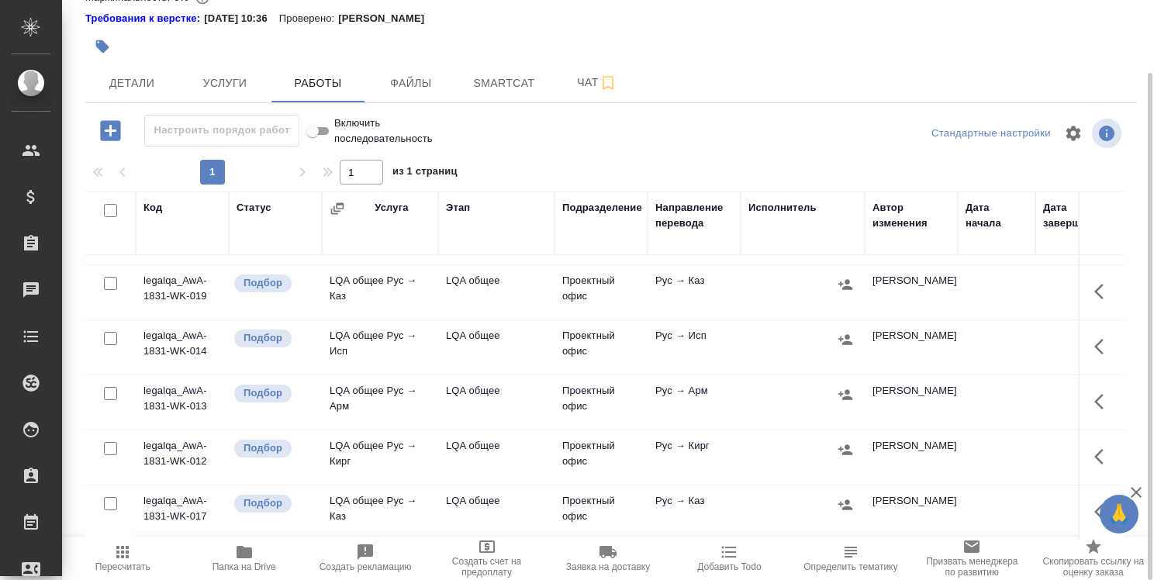
scroll to position [853, 0]
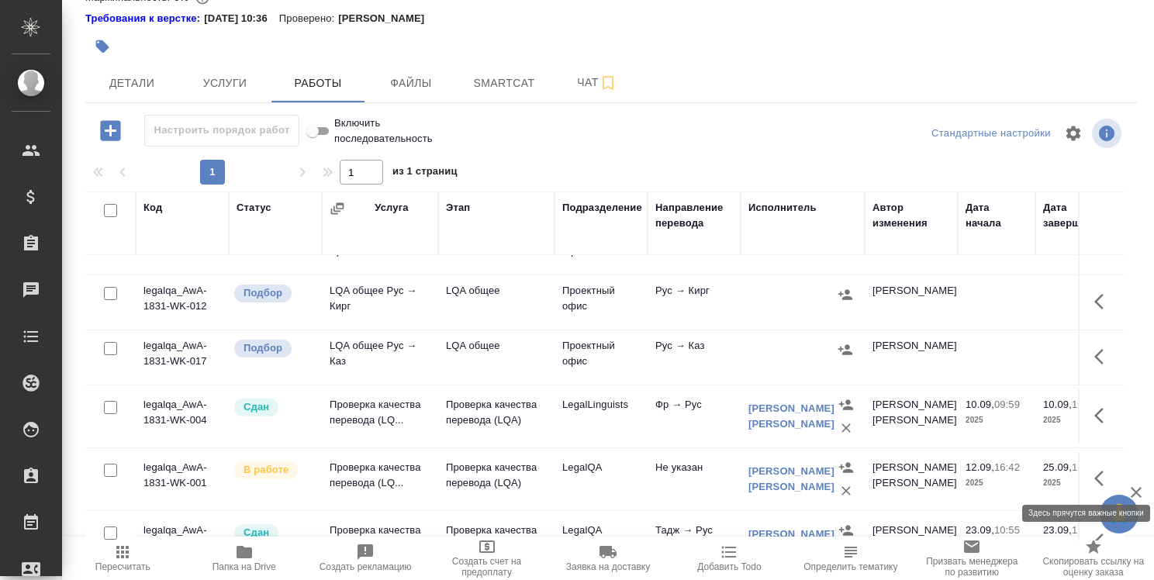
click at [1095, 477] on icon "button" at bounding box center [1104, 478] width 19 height 19
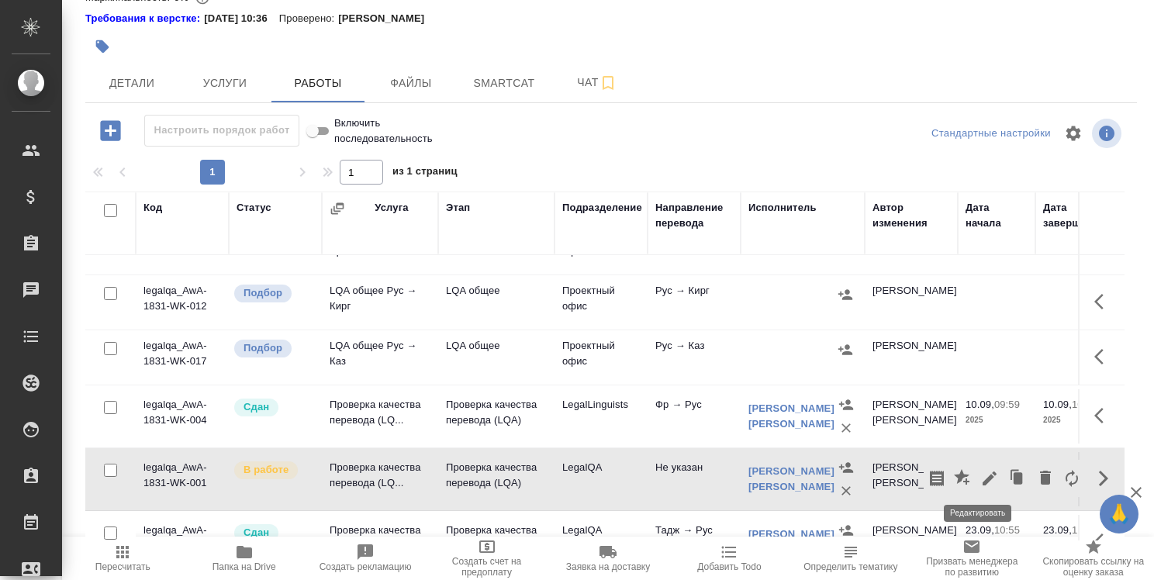
click at [983, 473] on icon "button" at bounding box center [990, 479] width 14 height 14
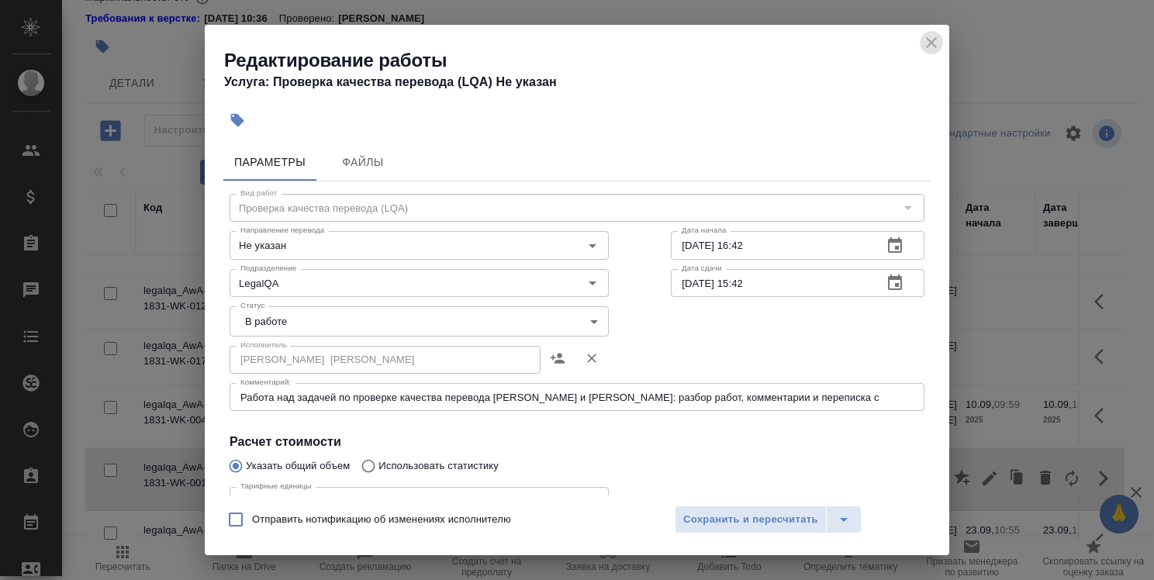
click at [930, 47] on icon "close" at bounding box center [931, 42] width 19 height 19
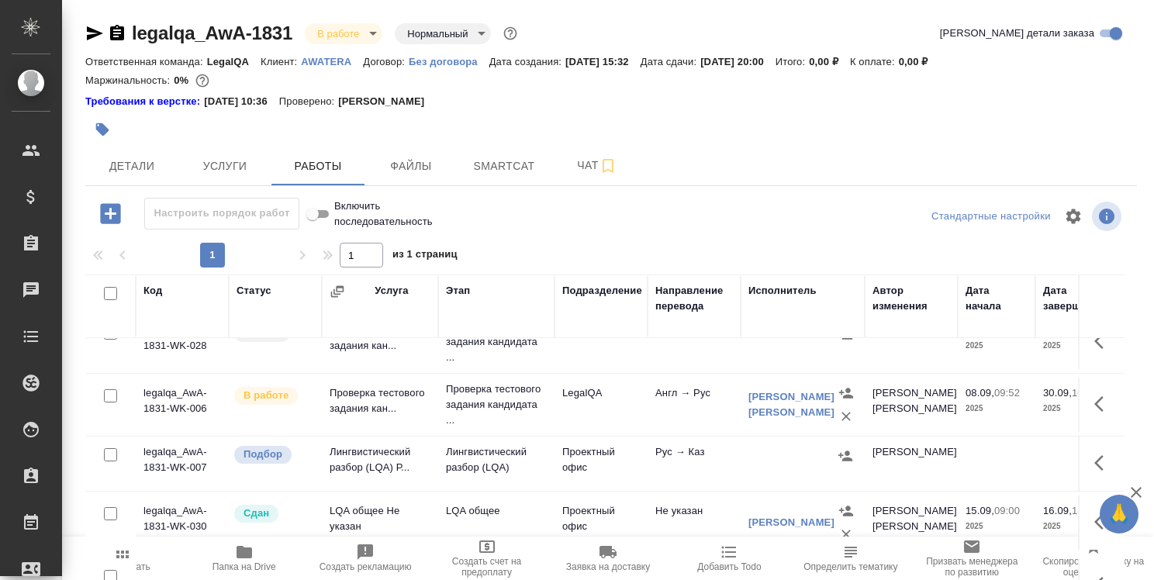
scroll to position [0, 0]
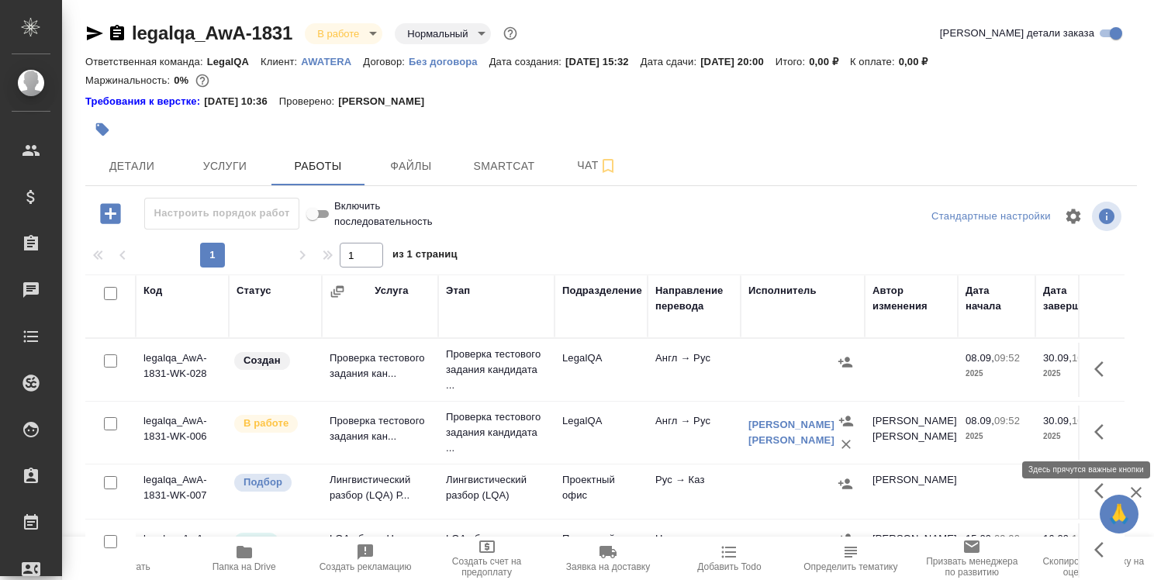
click at [1095, 432] on icon "button" at bounding box center [1104, 432] width 19 height 19
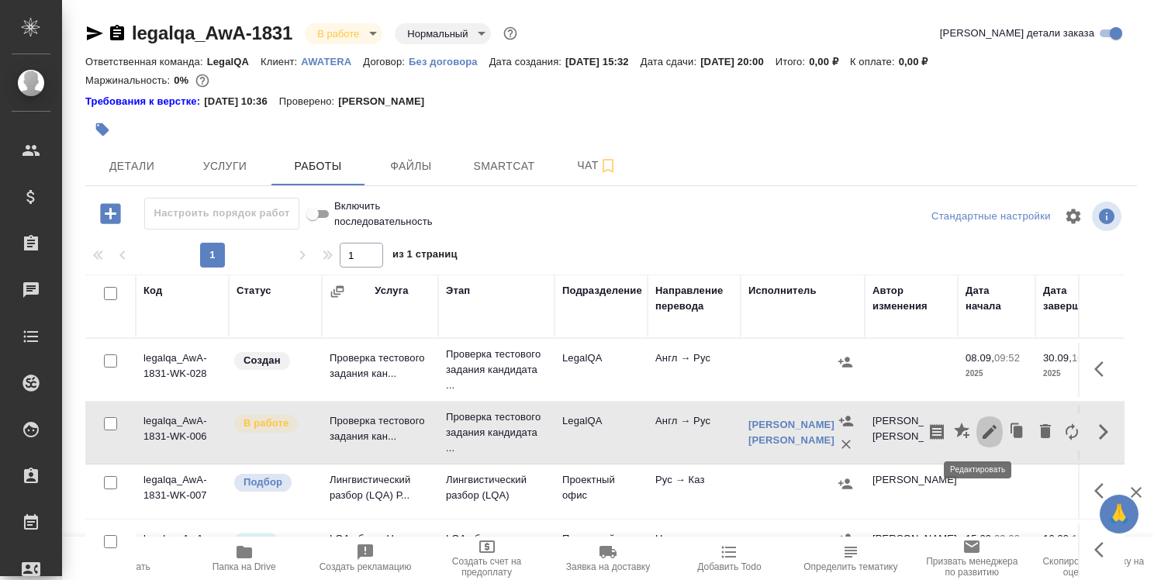
click at [983, 431] on icon "button" at bounding box center [990, 432] width 14 height 14
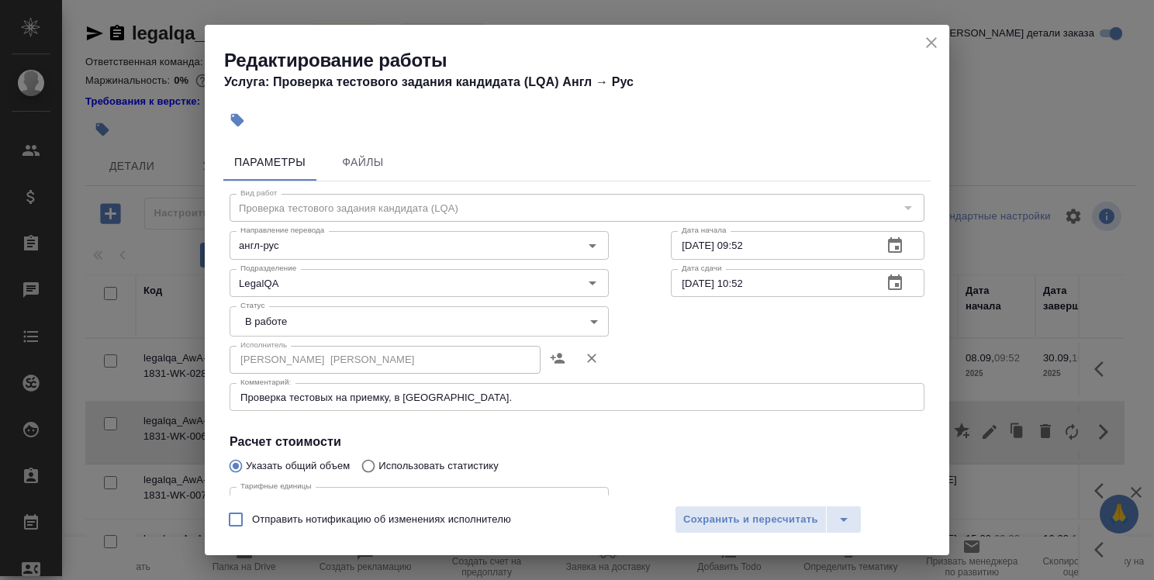
click at [938, 44] on icon "close" at bounding box center [931, 42] width 19 height 19
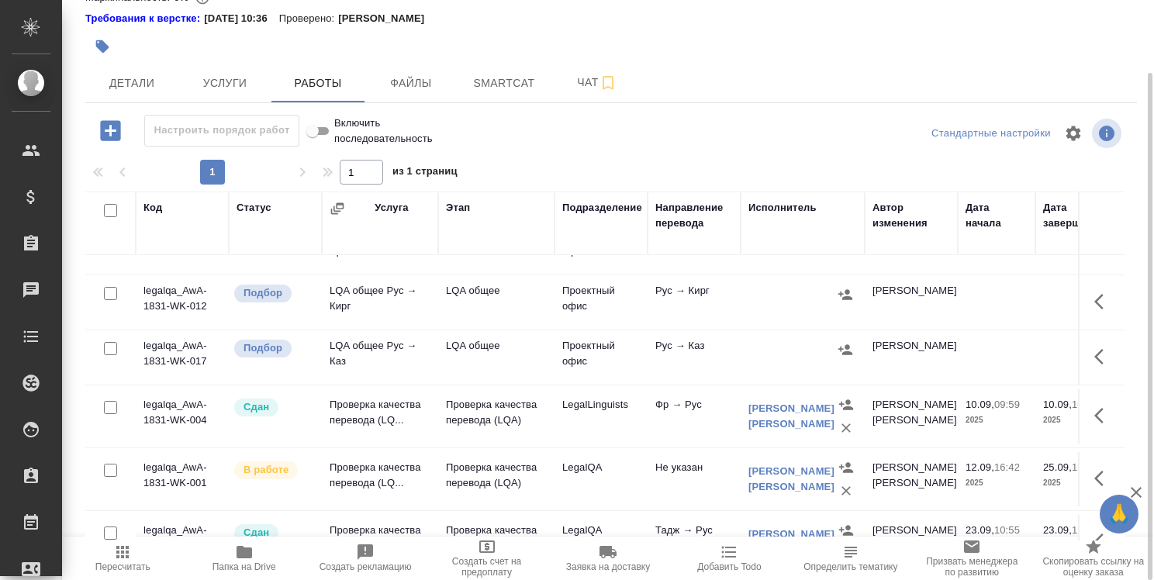
scroll to position [931, 0]
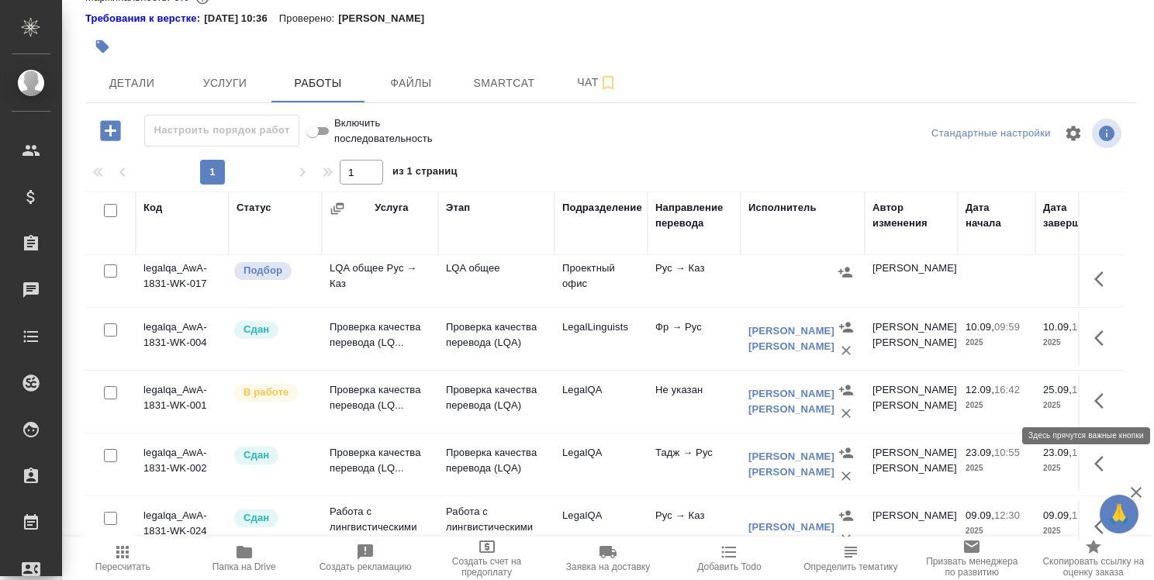
click at [1095, 392] on icon "button" at bounding box center [1104, 401] width 19 height 19
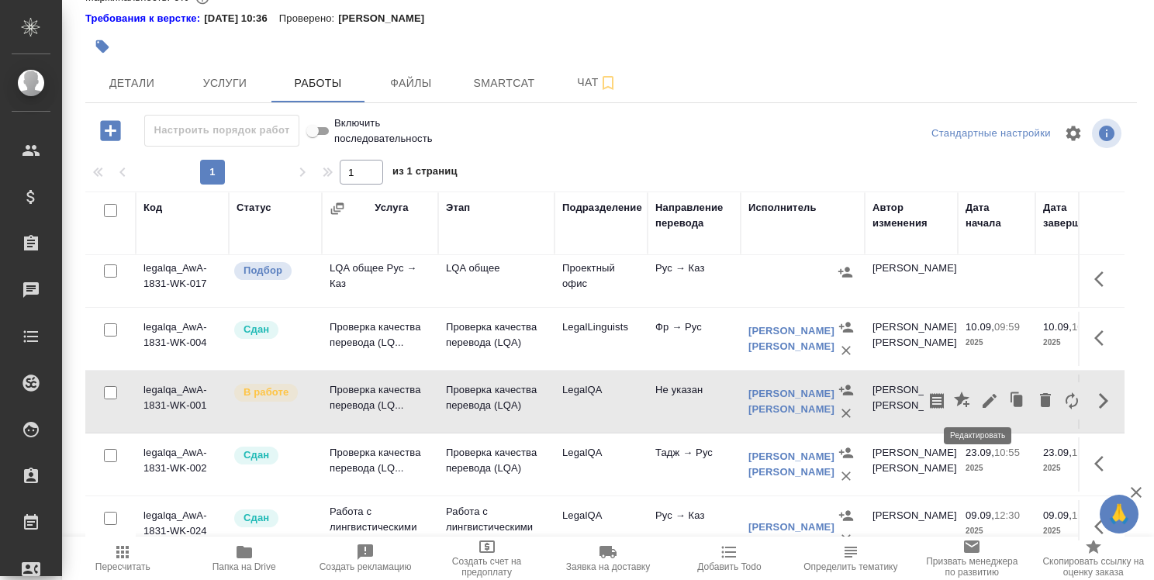
click at [981, 394] on icon "button" at bounding box center [990, 401] width 19 height 19
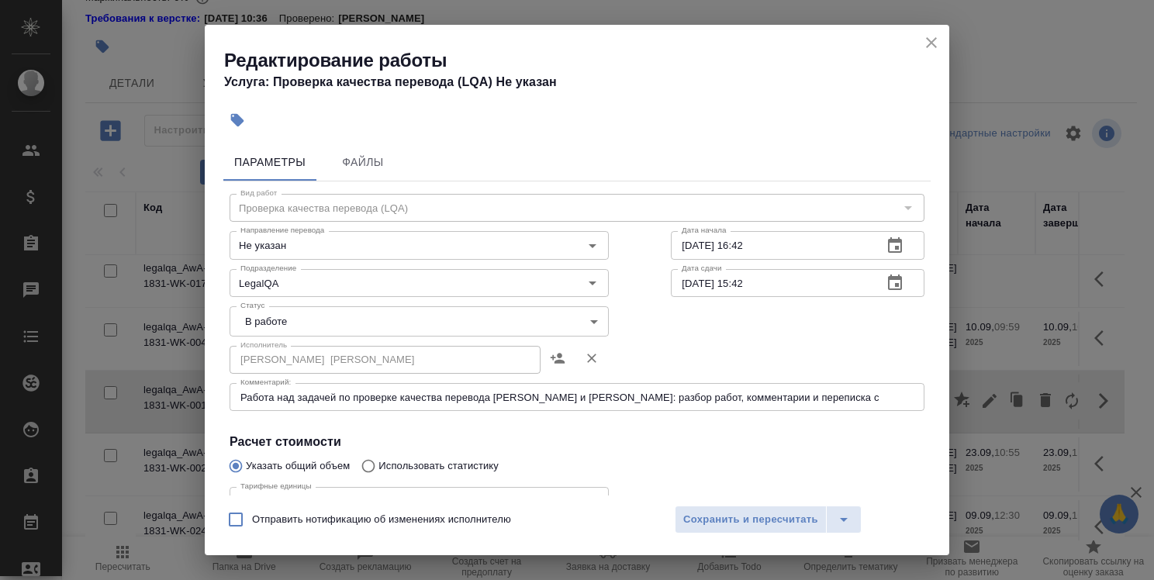
click at [932, 40] on icon "close" at bounding box center [931, 42] width 19 height 19
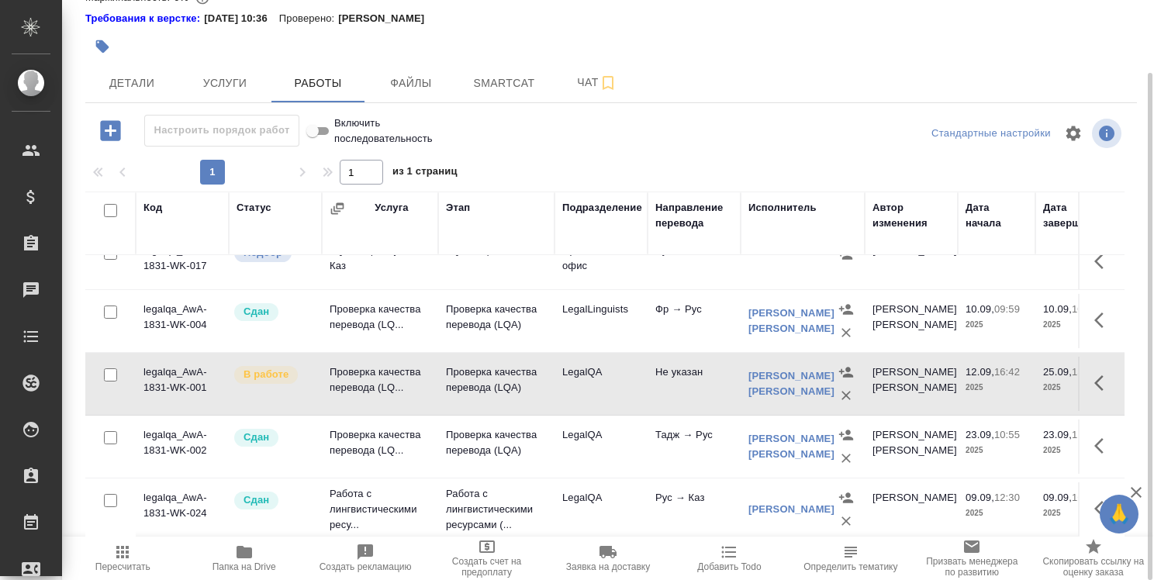
scroll to position [957, 0]
click at [1095, 436] on icon "button" at bounding box center [1104, 445] width 19 height 19
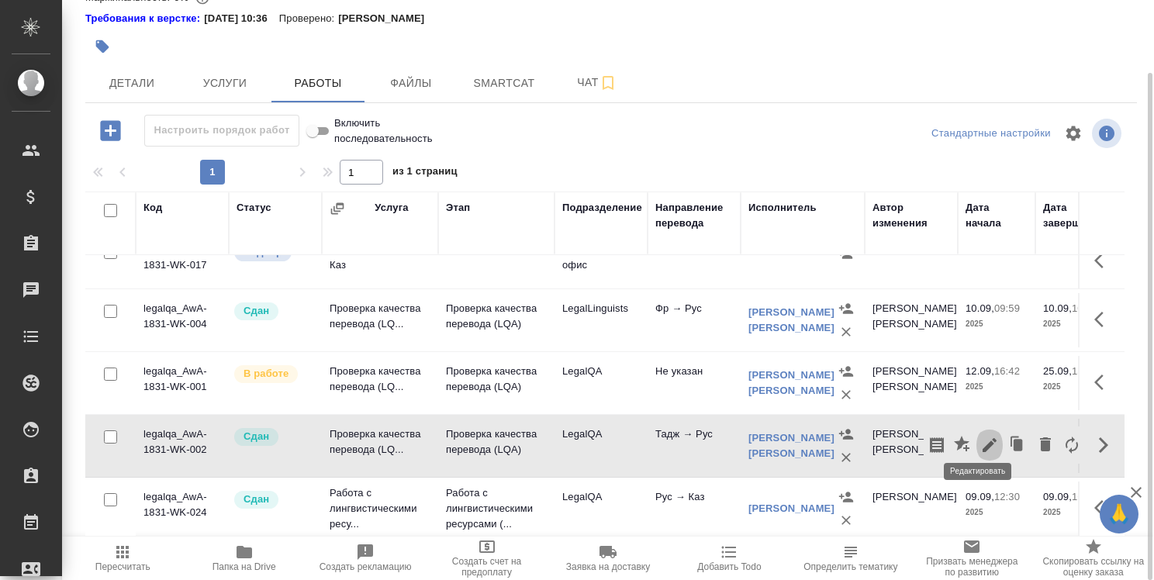
click at [983, 438] on icon "button" at bounding box center [990, 445] width 14 height 14
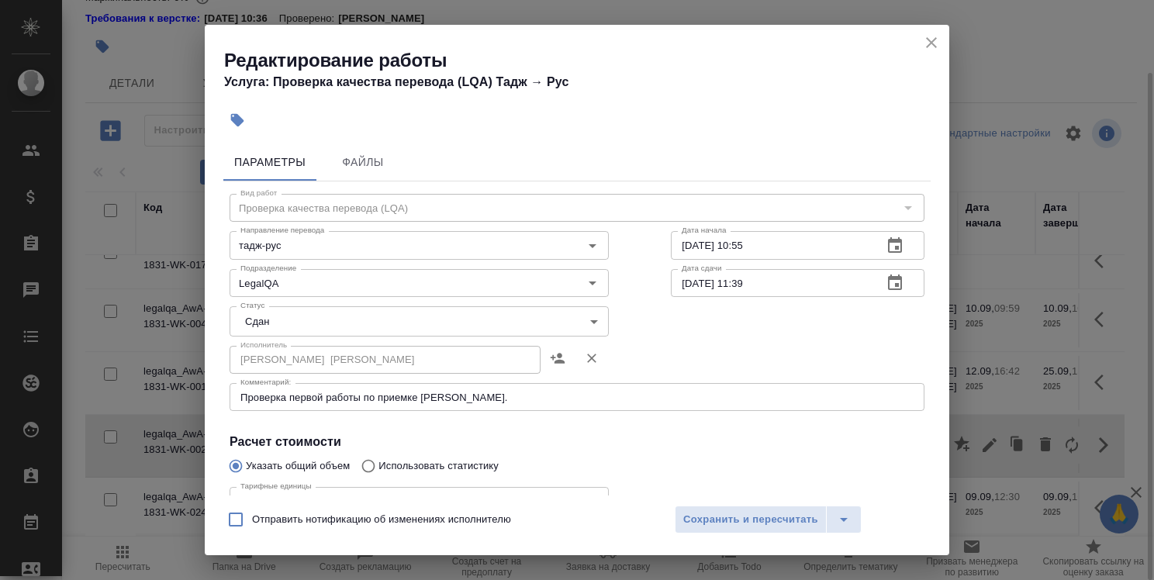
click at [929, 40] on icon "close" at bounding box center [931, 42] width 11 height 11
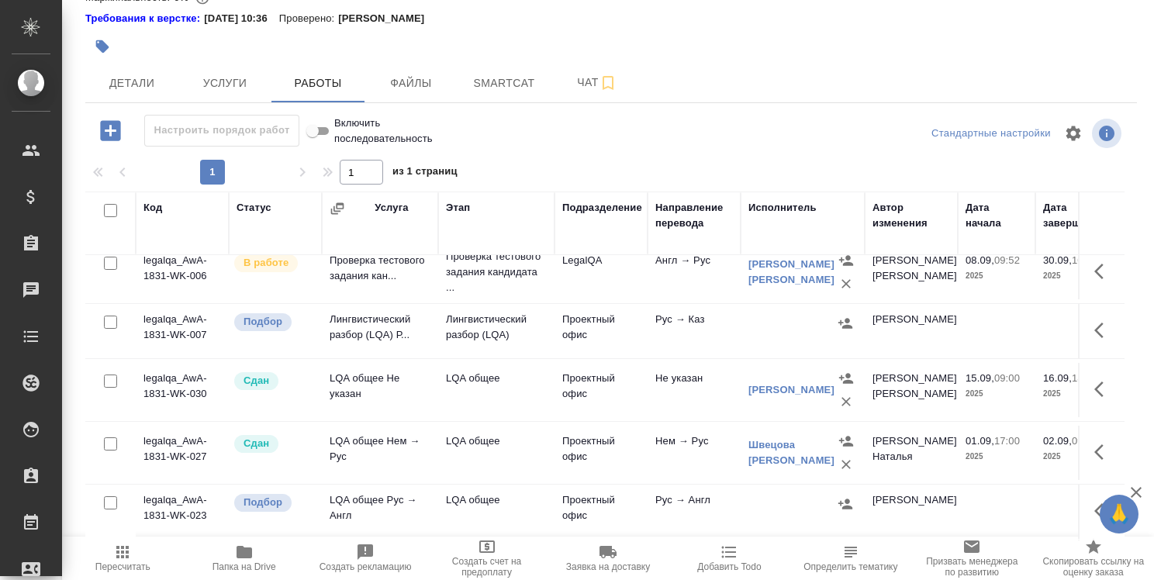
scroll to position [155, 0]
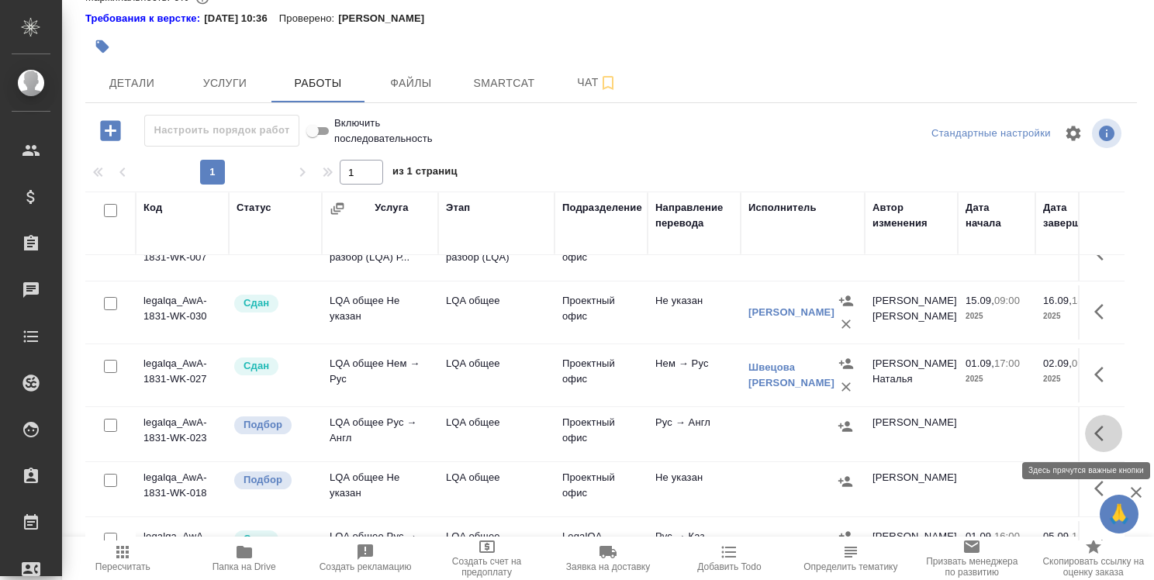
click at [1095, 429] on icon "button" at bounding box center [1104, 433] width 19 height 19
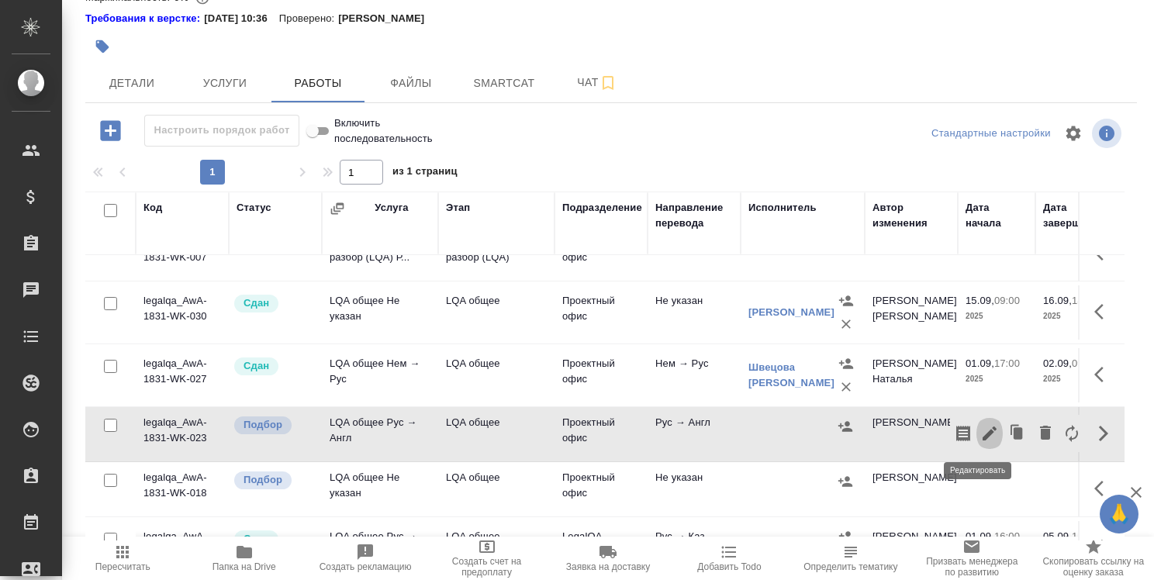
click at [981, 437] on icon "button" at bounding box center [990, 433] width 19 height 19
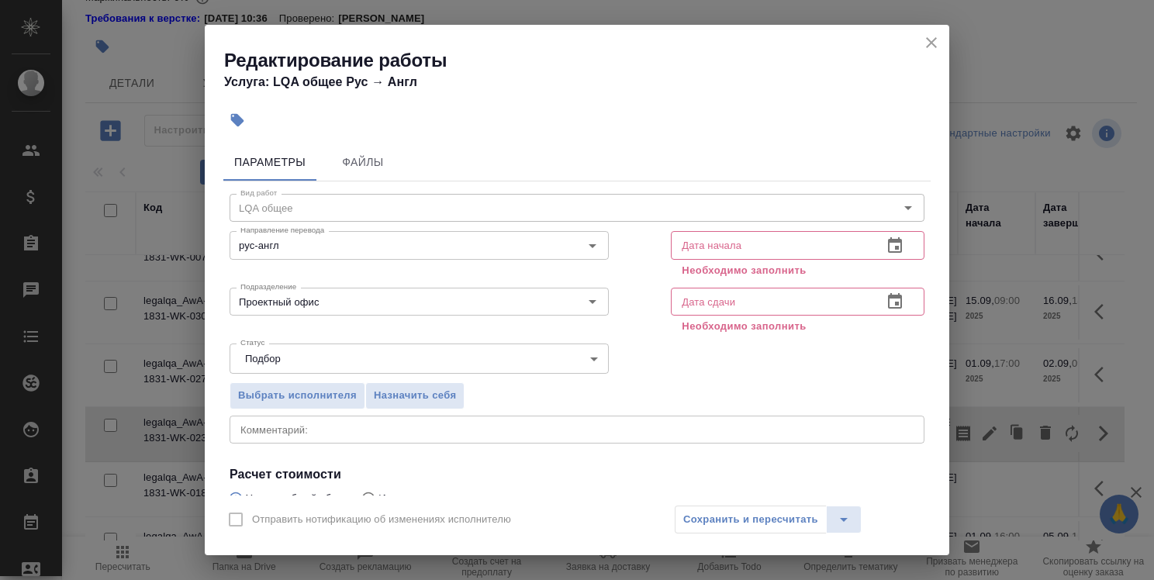
click at [886, 244] on icon "button" at bounding box center [895, 246] width 19 height 19
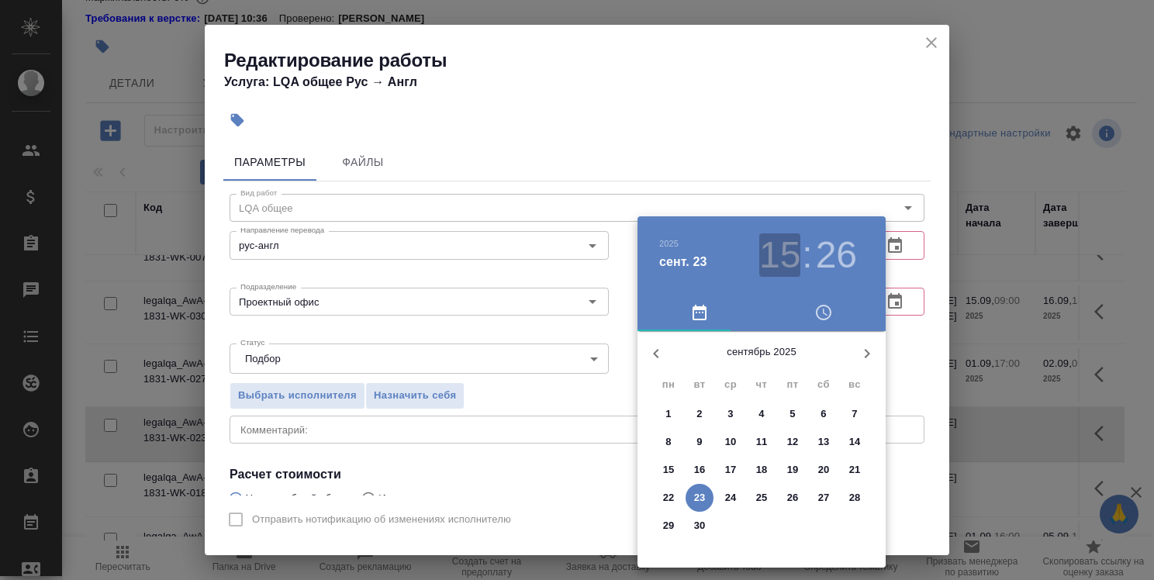
click at [787, 249] on h3 "15" at bounding box center [779, 254] width 41 height 43
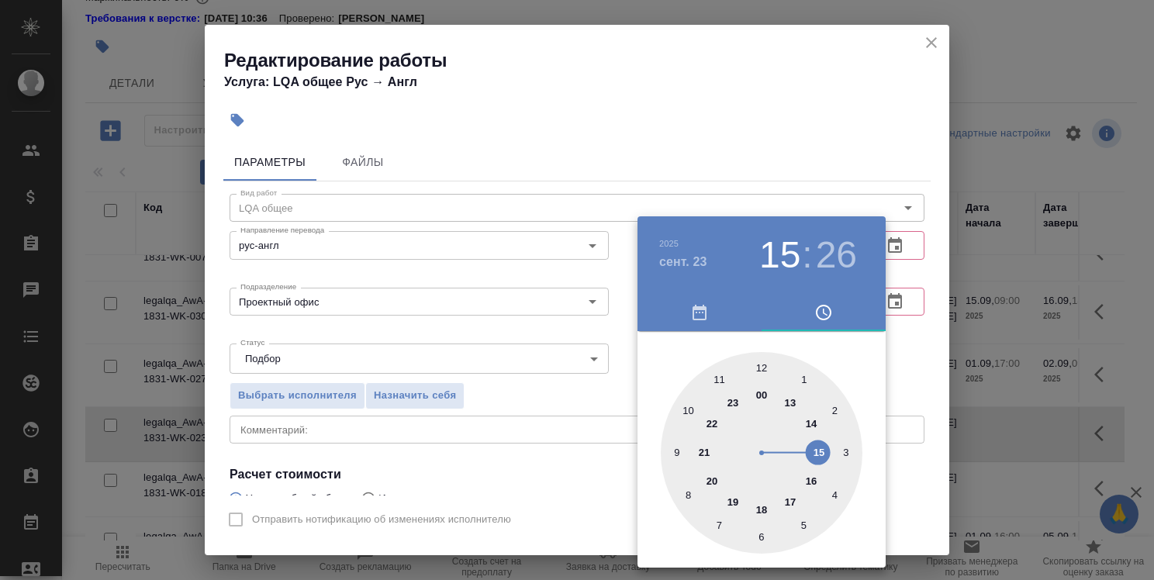
type input "23.09.2025 12:26"
click at [761, 363] on div at bounding box center [762, 453] width 202 height 202
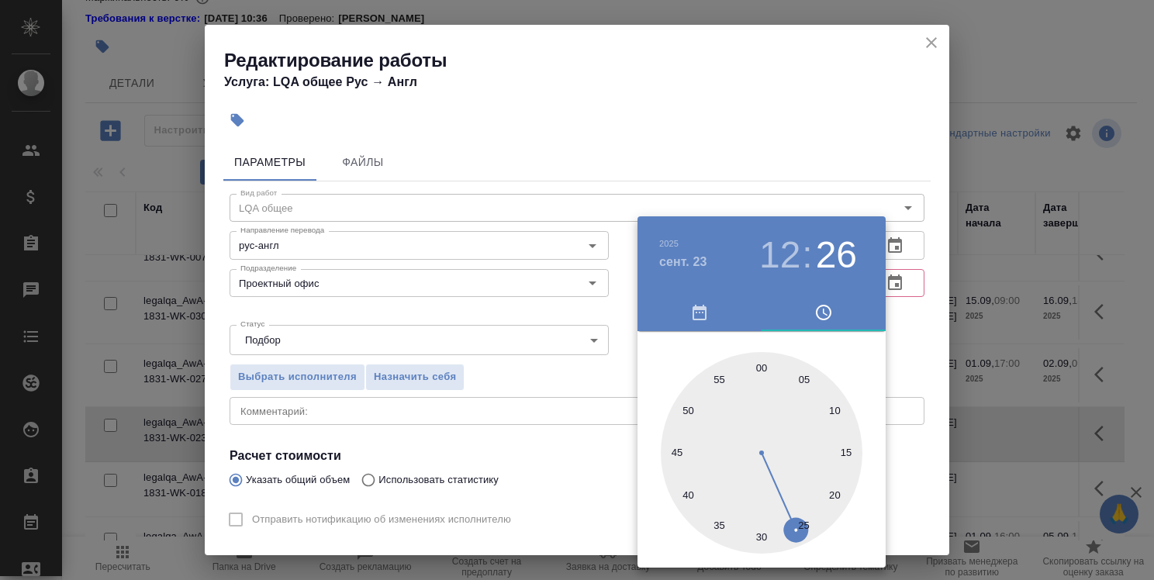
click at [903, 329] on div at bounding box center [577, 290] width 1154 height 580
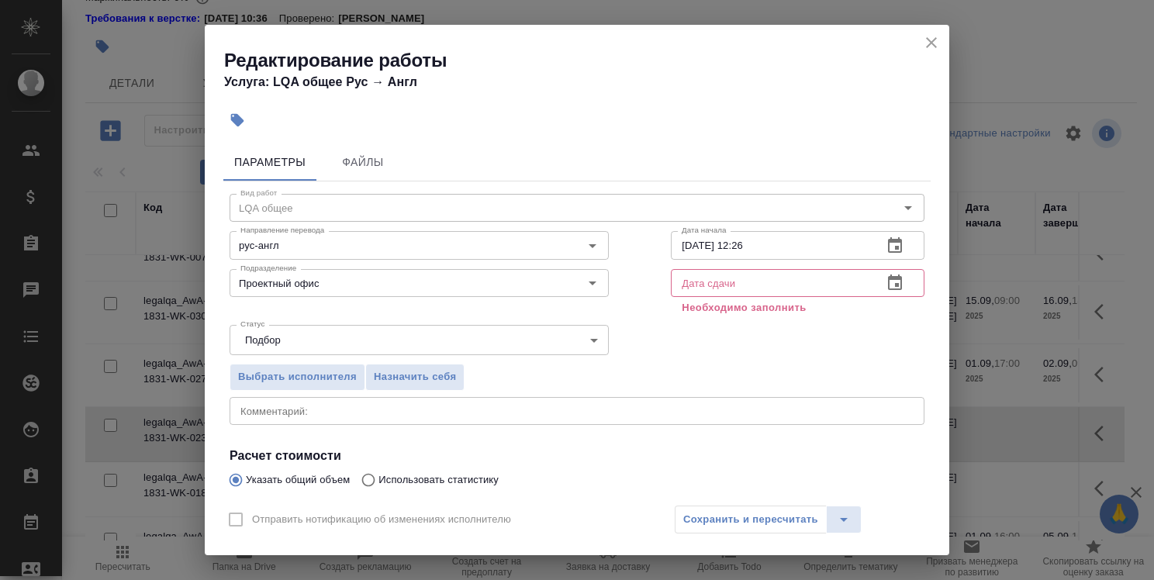
click at [887, 288] on icon "button" at bounding box center [895, 283] width 19 height 19
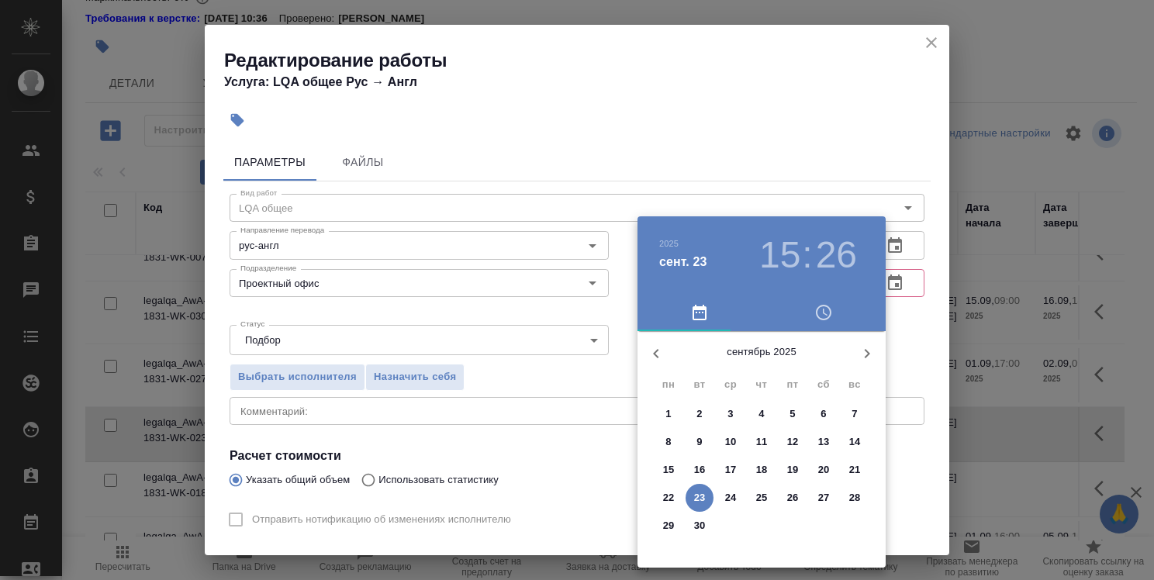
click at [763, 496] on p "25" at bounding box center [762, 498] width 12 height 16
type input "25.09.2025 15:26"
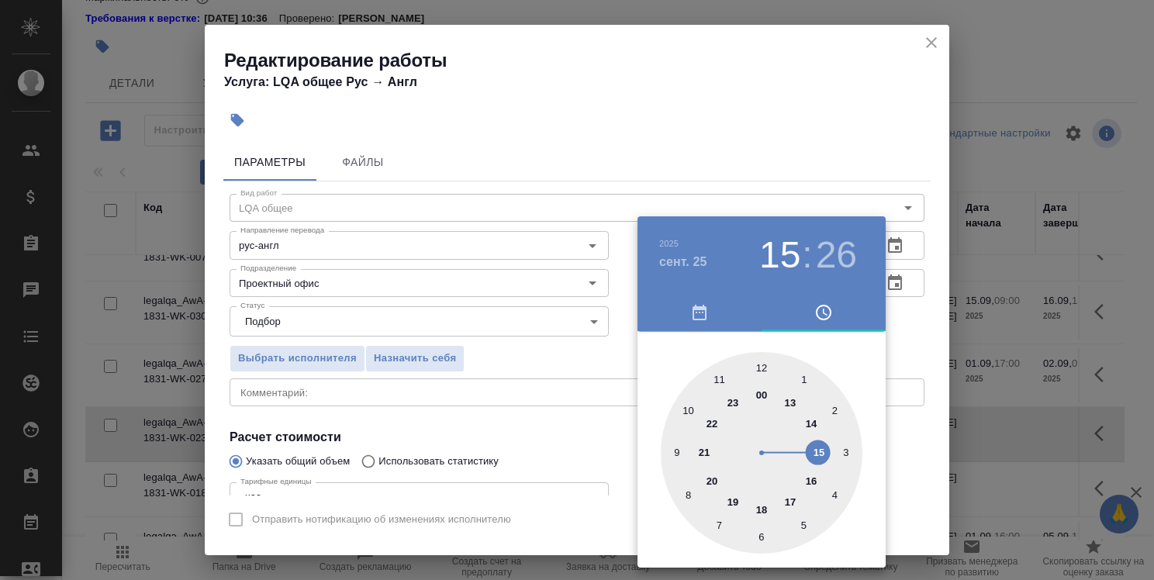
click at [924, 332] on div at bounding box center [577, 290] width 1154 height 580
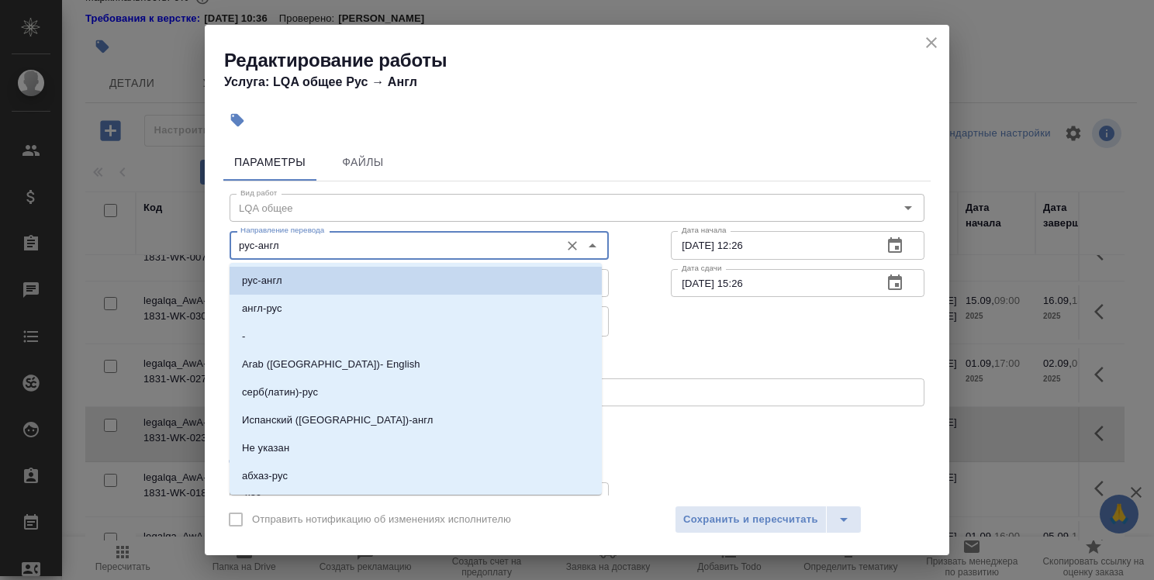
click at [510, 248] on input "рус-англ" at bounding box center [393, 245] width 318 height 19
click at [512, 439] on li "Не указан" at bounding box center [416, 448] width 372 height 28
type input "Не указан"
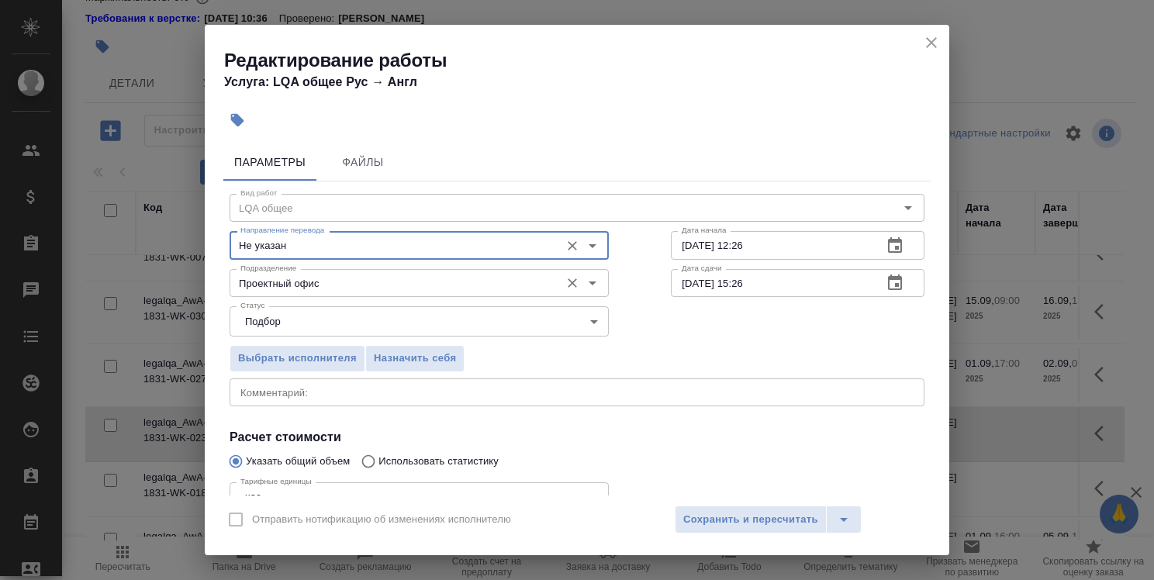
click at [456, 285] on input "Проектный офис" at bounding box center [393, 283] width 318 height 19
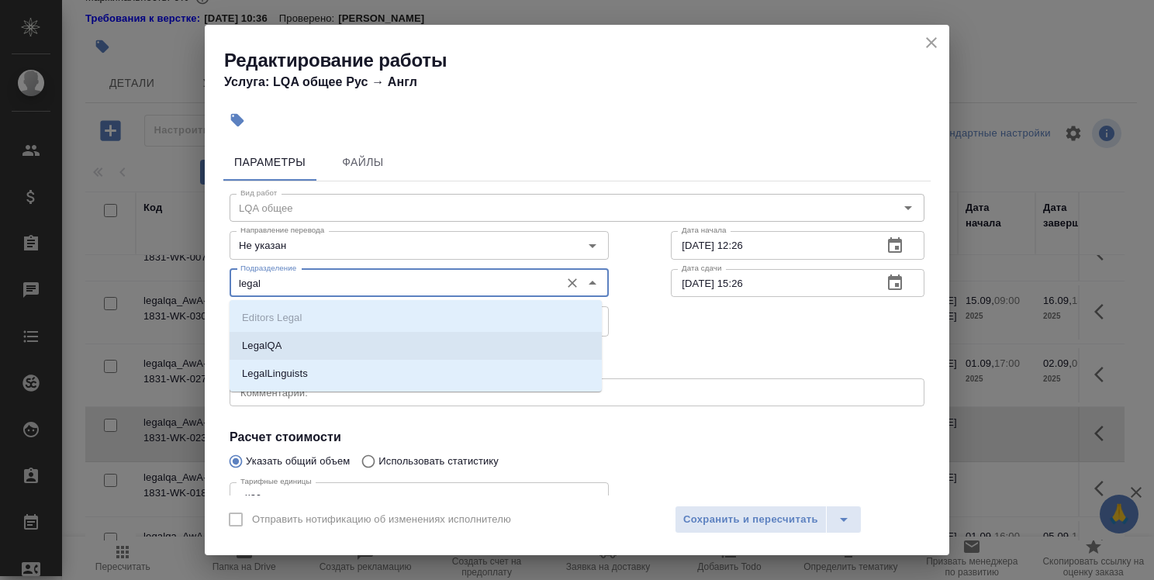
click at [488, 335] on li "LegalQA" at bounding box center [416, 346] width 372 height 28
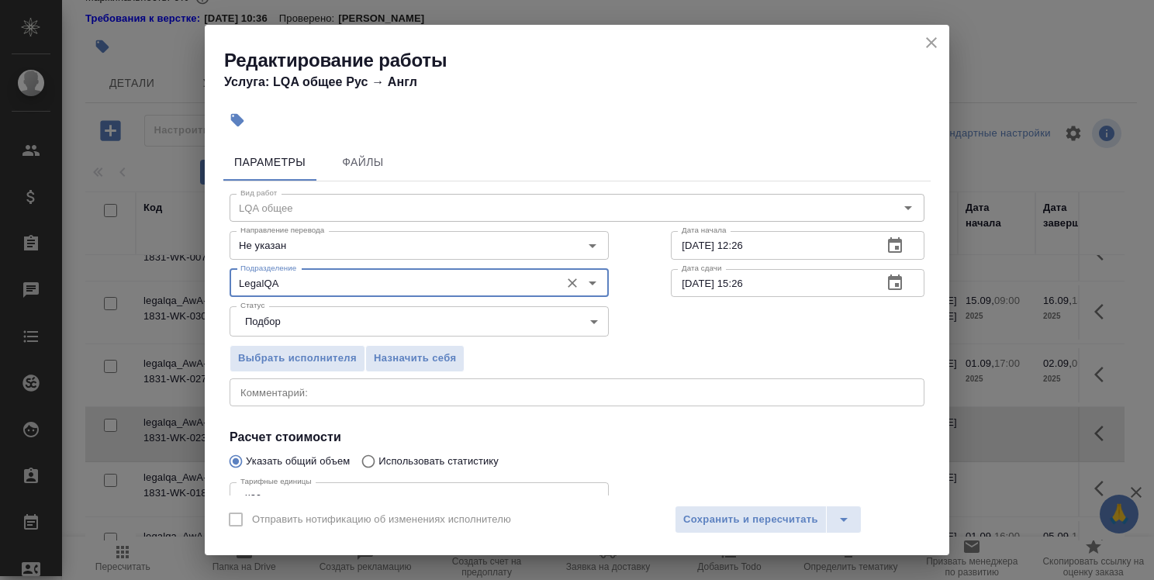
scroll to position [78, 0]
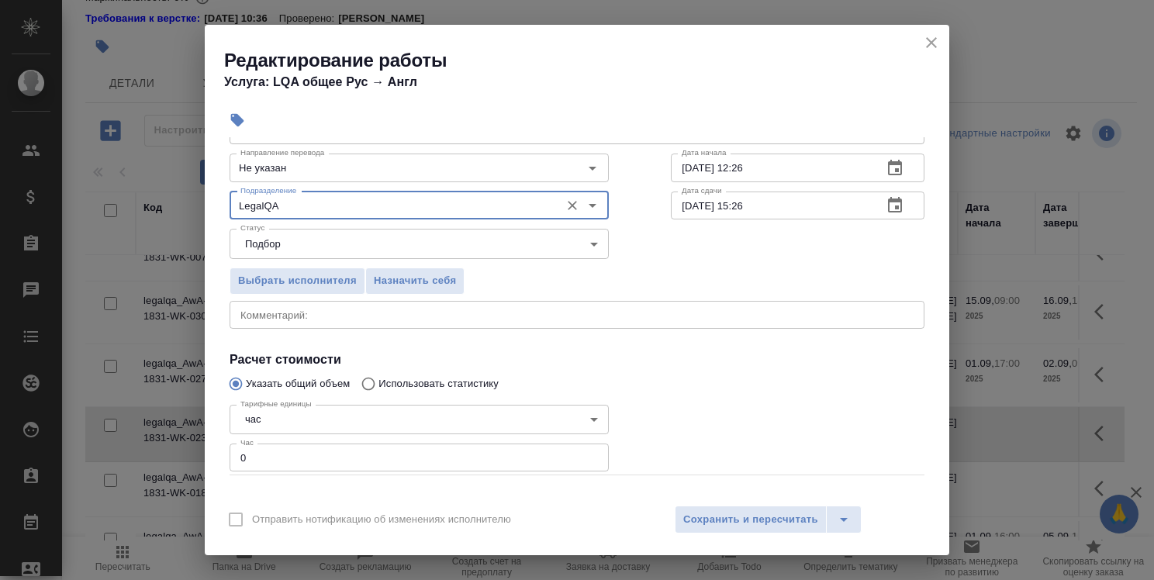
type input "LegalQA"
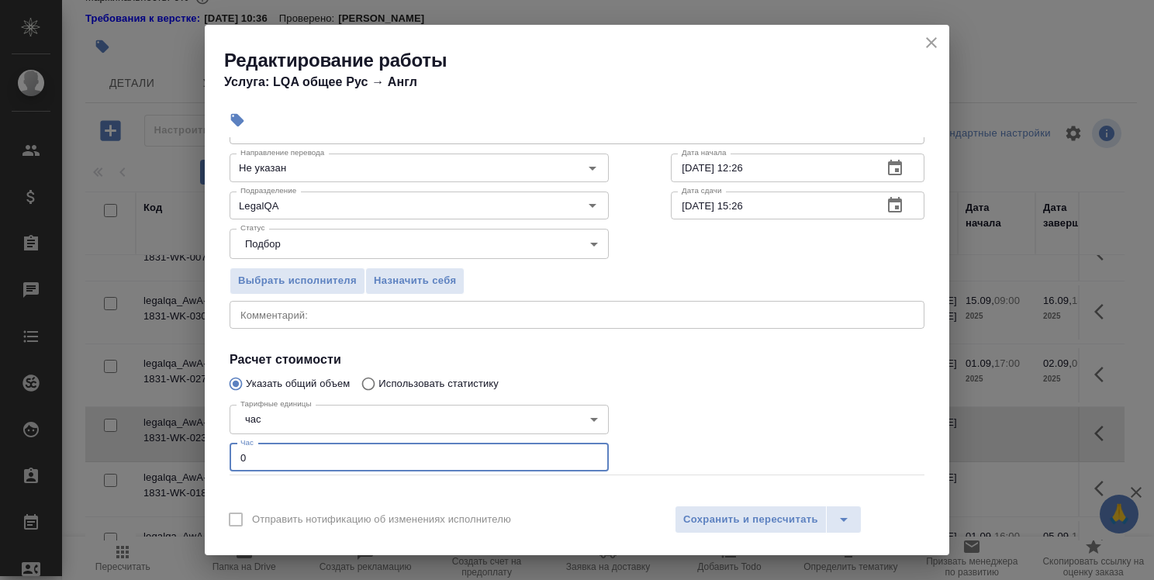
drag, startPoint x: 247, startPoint y: 456, endPoint x: 239, endPoint y: 455, distance: 7.8
click at [239, 455] on input "0" at bounding box center [419, 458] width 379 height 28
type input "2"
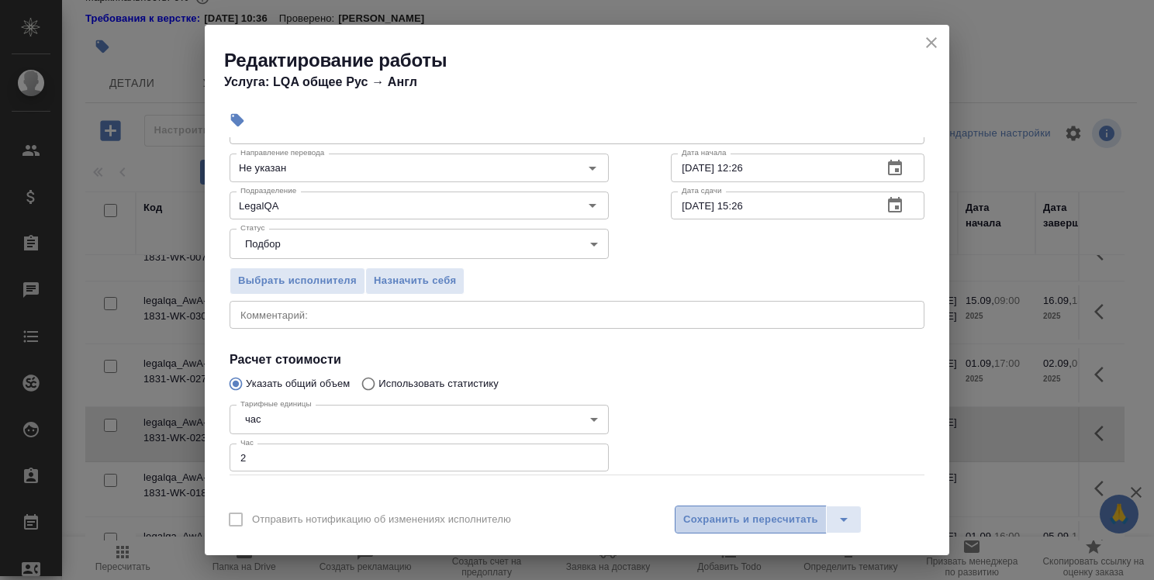
click at [737, 514] on span "Сохранить и пересчитать" at bounding box center [750, 520] width 135 height 18
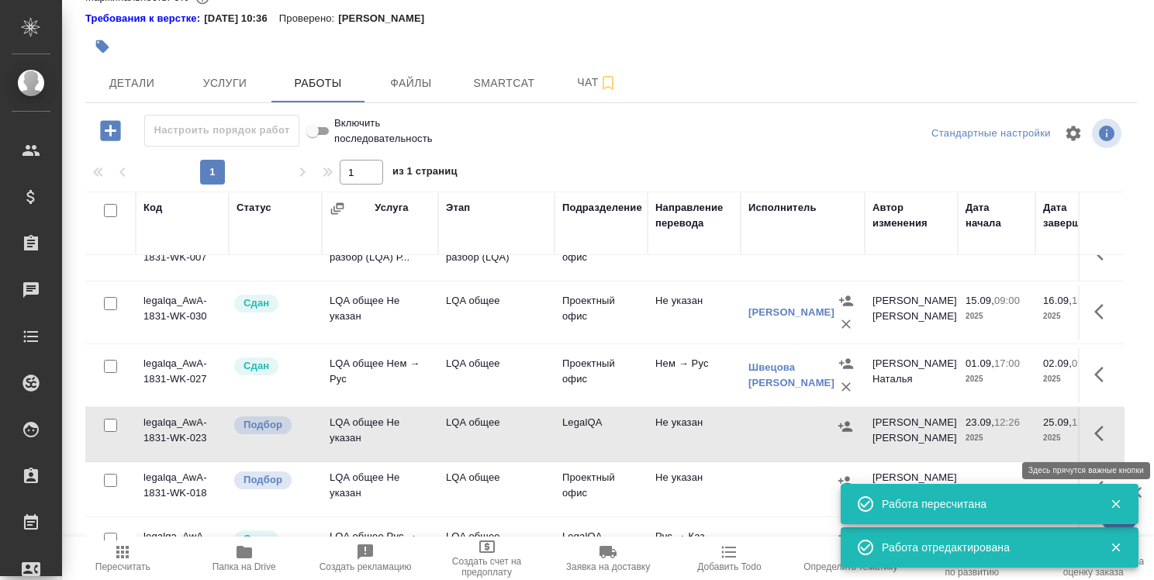
click at [1095, 427] on icon "button" at bounding box center [1099, 434] width 9 height 16
click at [984, 425] on icon "button" at bounding box center [990, 433] width 19 height 19
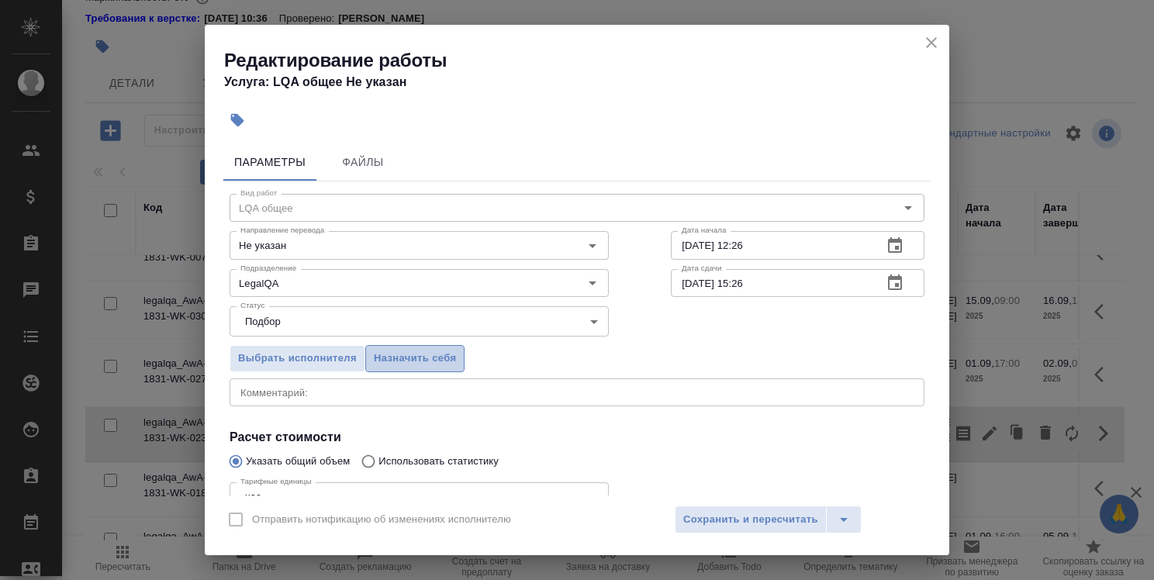
click at [405, 361] on span "Назначить себя" at bounding box center [415, 359] width 82 height 18
click at [719, 525] on span "Сохранить и пересчитать" at bounding box center [750, 520] width 135 height 18
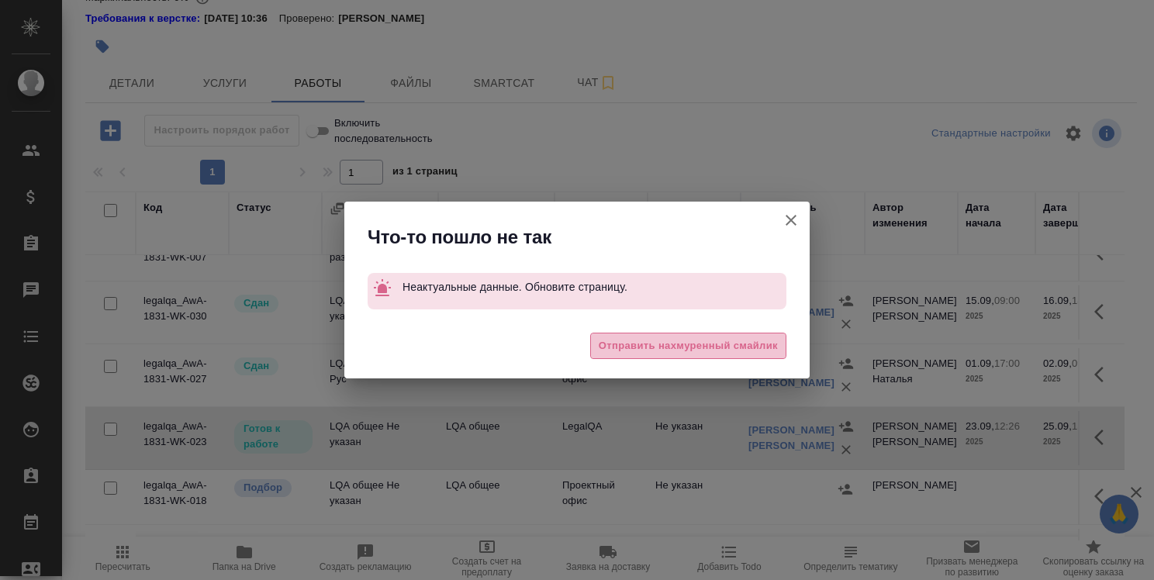
click at [714, 347] on span "Отправить нахмуренный смайлик" at bounding box center [688, 346] width 179 height 18
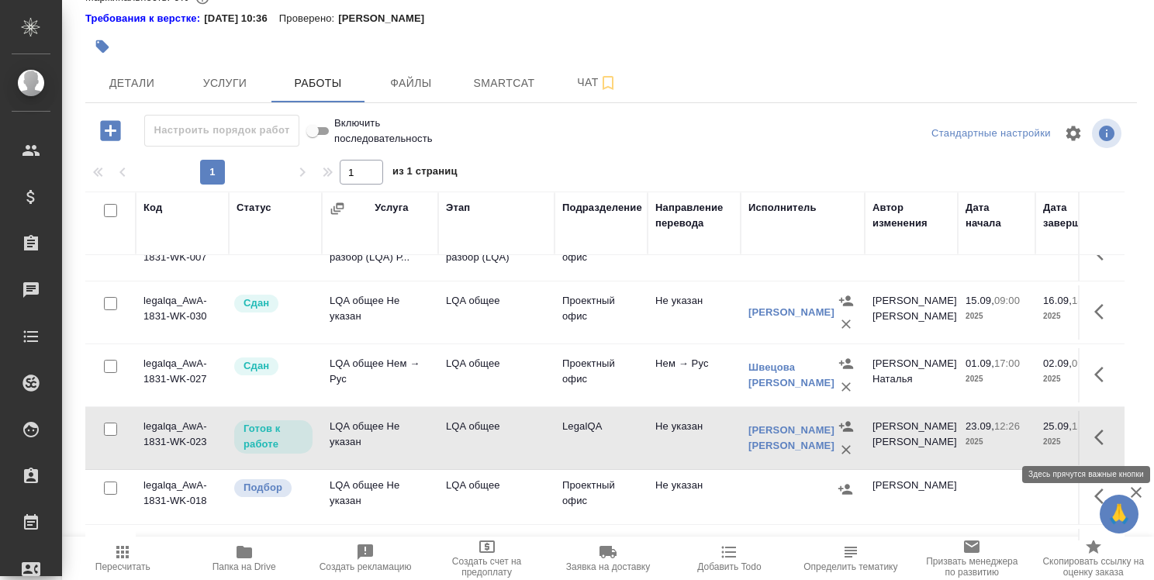
click at [1095, 434] on icon "button" at bounding box center [1104, 437] width 19 height 19
click at [983, 437] on icon "button" at bounding box center [990, 438] width 14 height 14
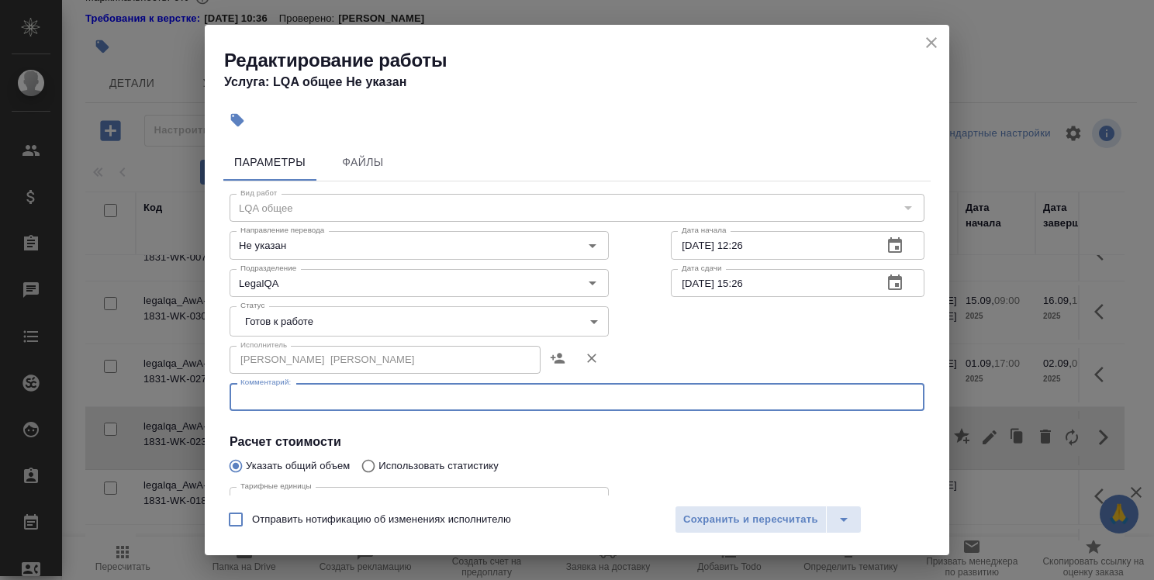
click at [595, 399] on textarea at bounding box center [576, 398] width 673 height 12
type textarea "H"
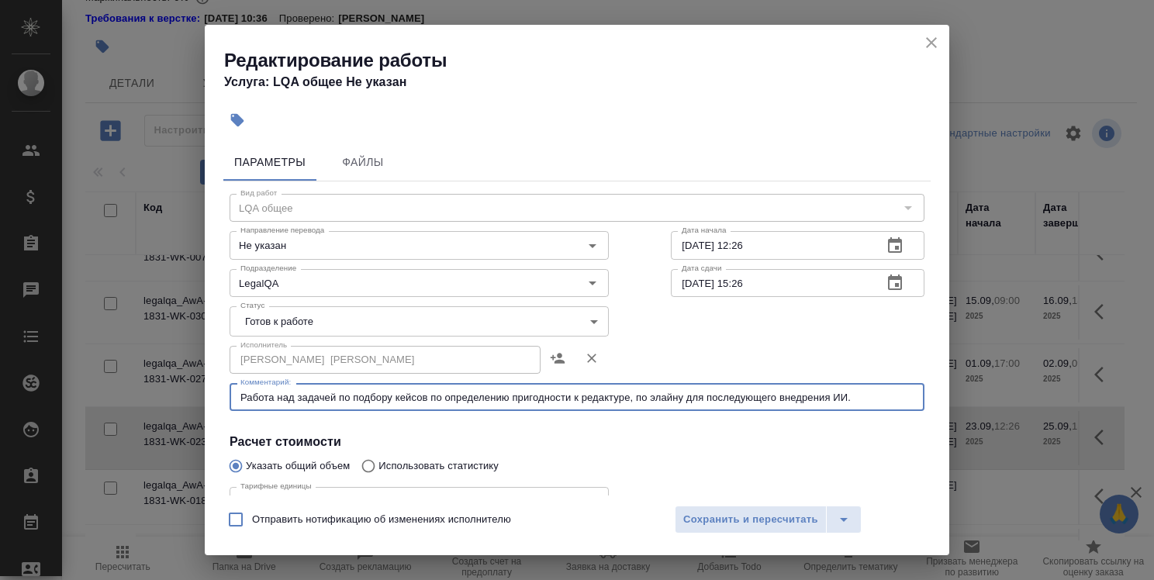
type textarea "Работа над задачей по подбору кейсов по определению пригодности к редактуре, по…"
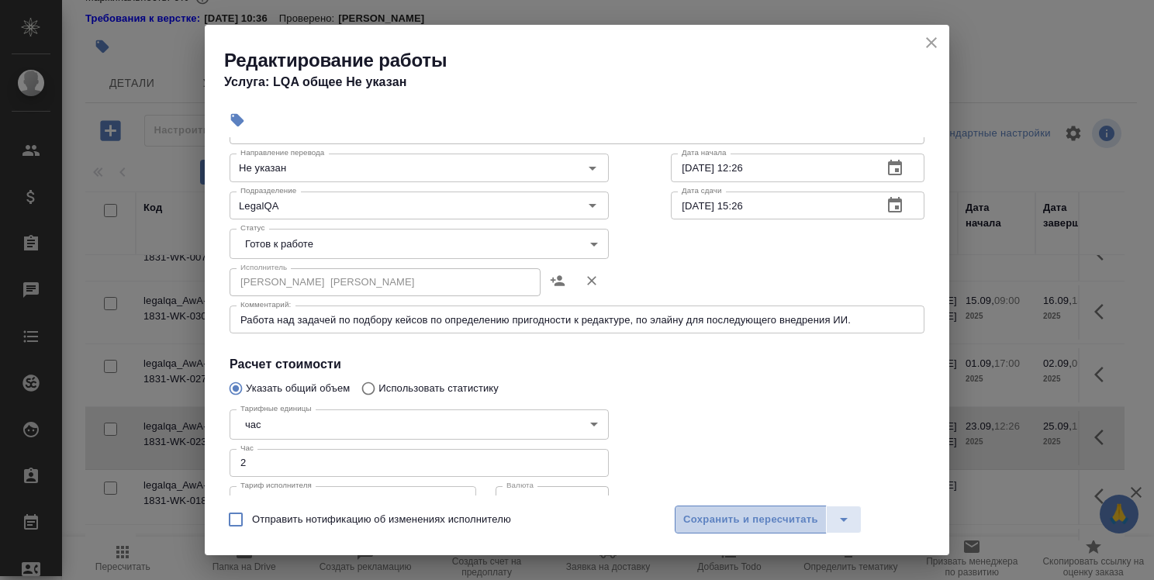
click at [749, 517] on span "Сохранить и пересчитать" at bounding box center [750, 520] width 135 height 18
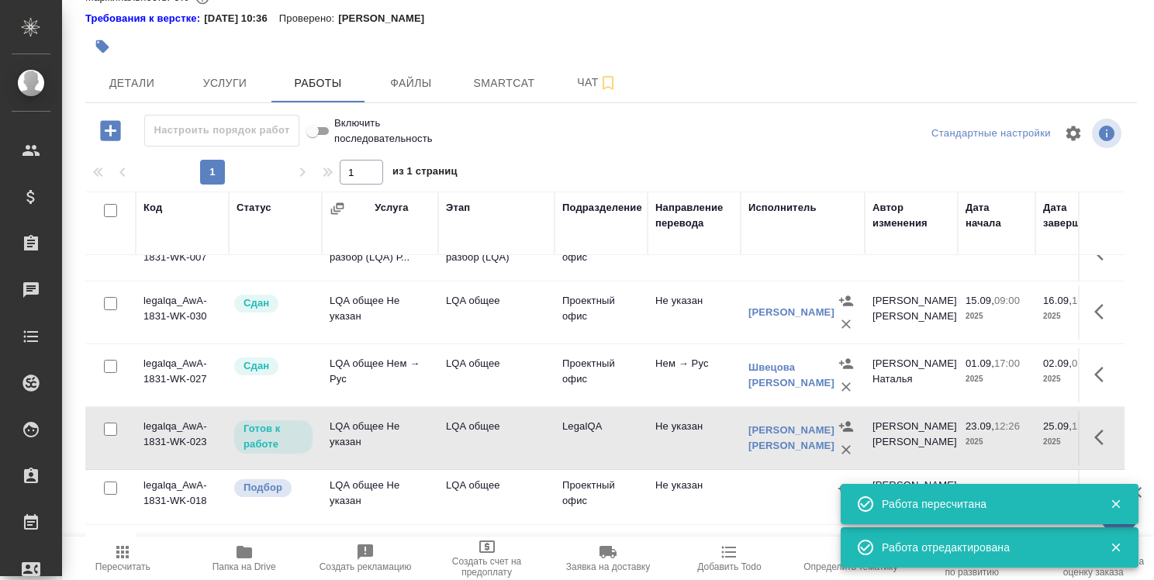
click at [1095, 438] on icon "button" at bounding box center [1104, 437] width 19 height 19
click at [981, 433] on icon "button" at bounding box center [990, 437] width 19 height 19
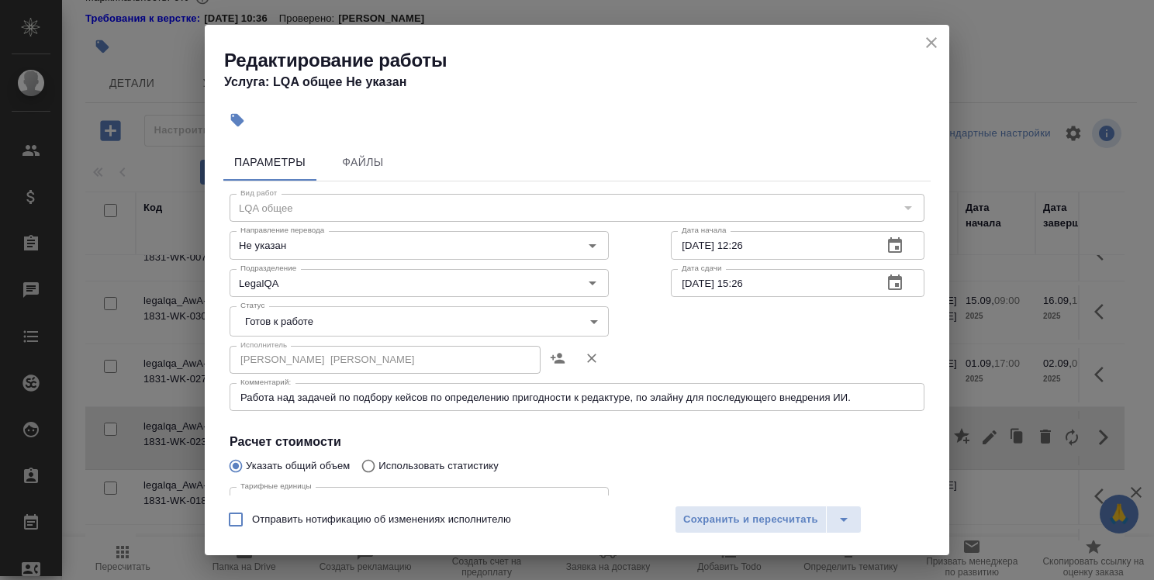
click at [682, 400] on textarea "Работа над задачей по подбору кейсов по определению пригодности к редактуре, по…" at bounding box center [576, 398] width 673 height 12
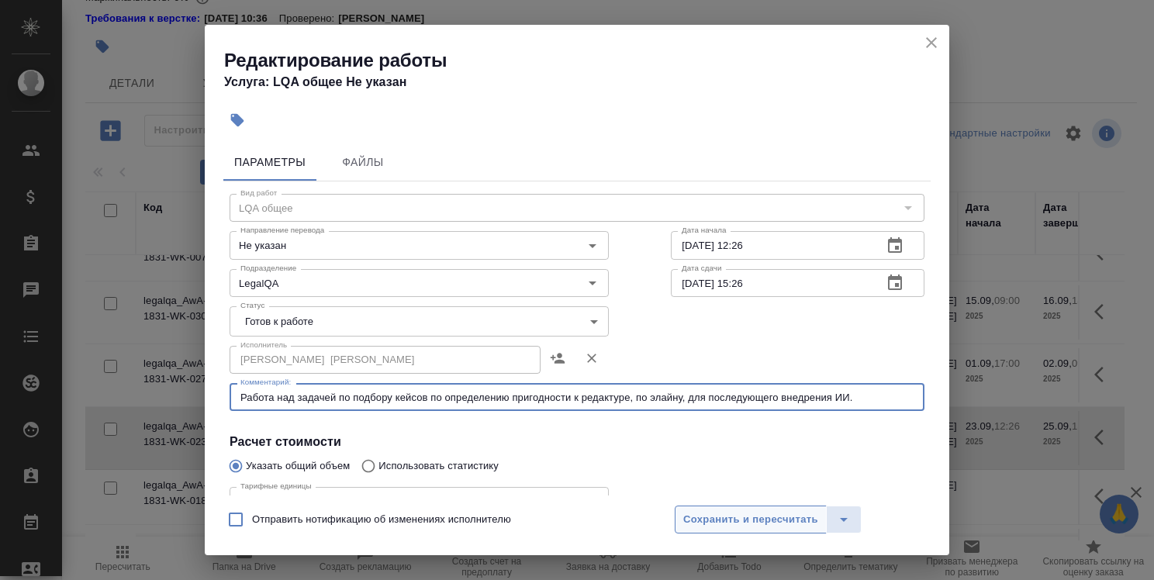
type textarea "Работа над задачей по подбору кейсов по определению пригодности к редактуре, по…"
click at [771, 520] on span "Сохранить и пересчитать" at bounding box center [750, 520] width 135 height 18
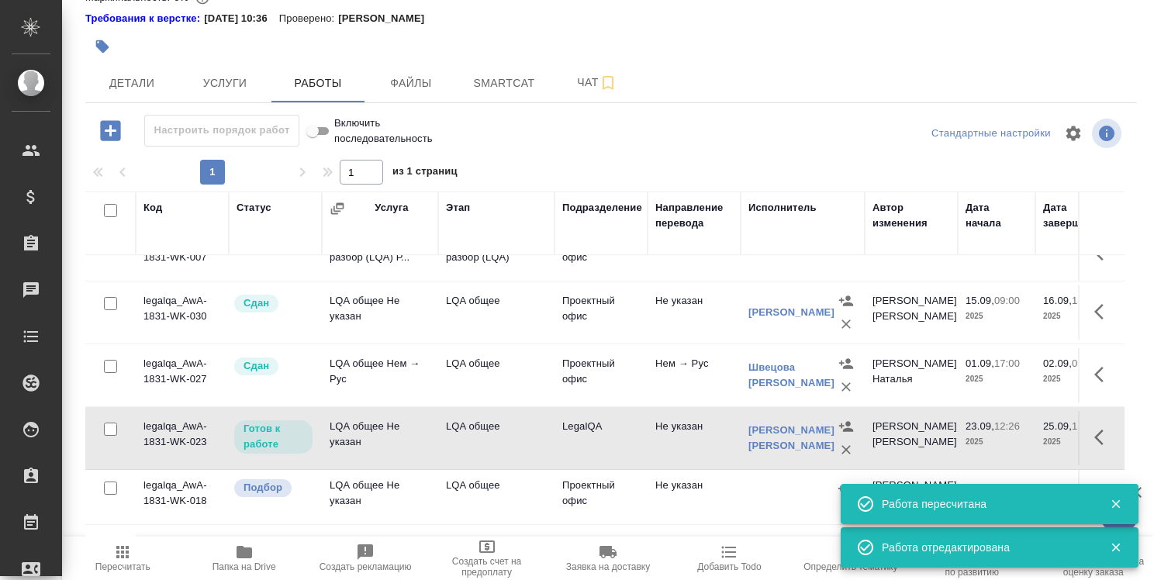
click at [1116, 503] on icon "button" at bounding box center [1116, 504] width 9 height 9
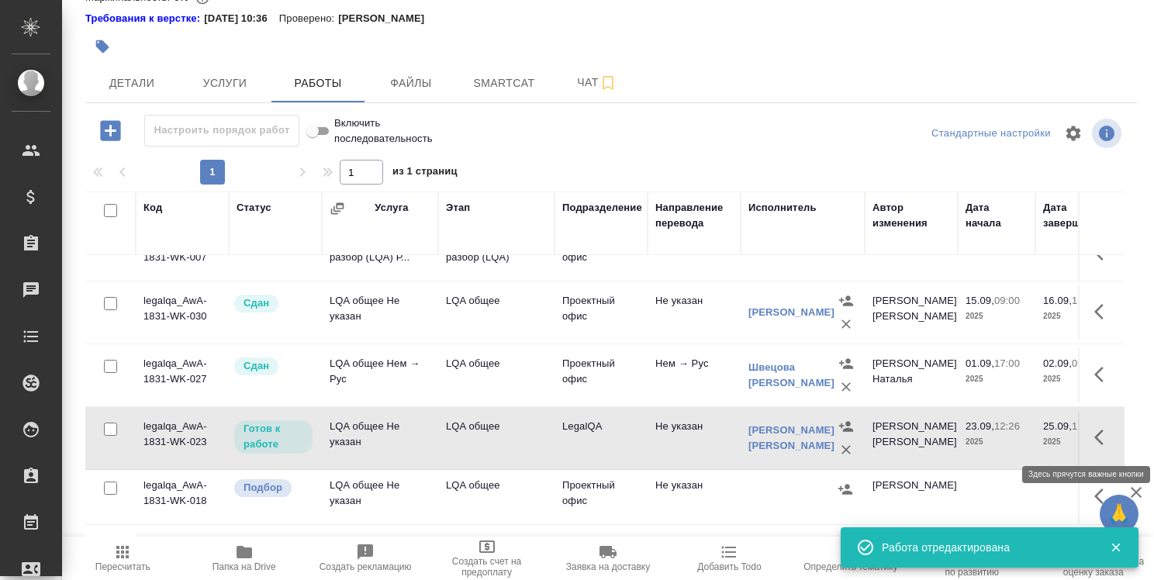
click at [1085, 441] on button "button" at bounding box center [1103, 437] width 37 height 37
click at [981, 434] on icon "button" at bounding box center [990, 437] width 19 height 19
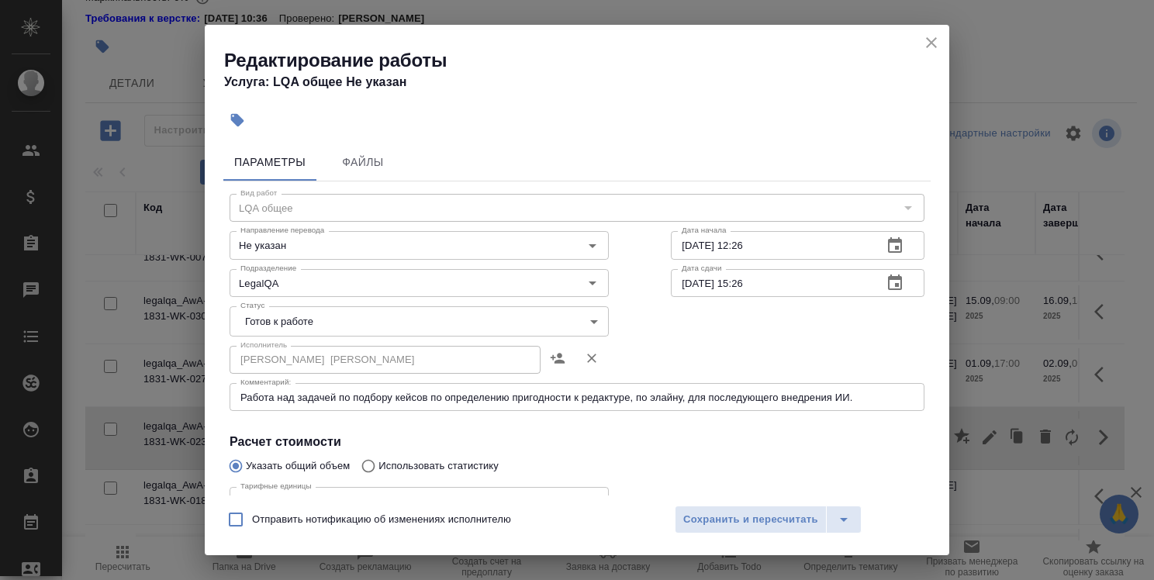
click at [500, 320] on body "🙏 .cls-1 fill:#fff; AWATERA Strelnikova Olga Клиенты Спецификации Заказы 0 Чаты…" at bounding box center [577, 290] width 1154 height 580
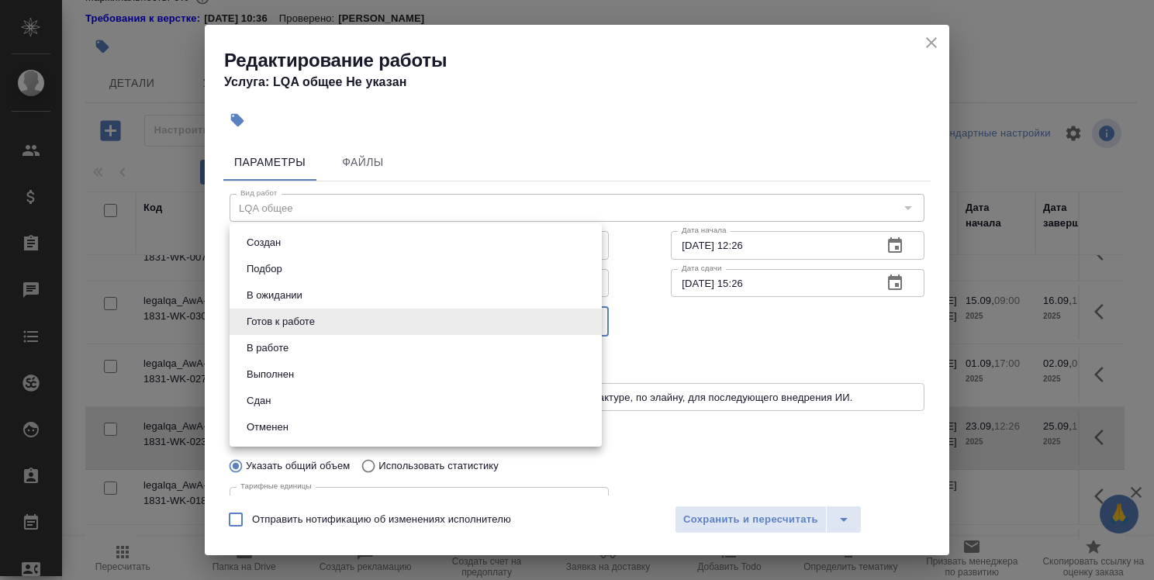
click at [408, 343] on li "В работе" at bounding box center [416, 348] width 372 height 26
type input "inProgress"
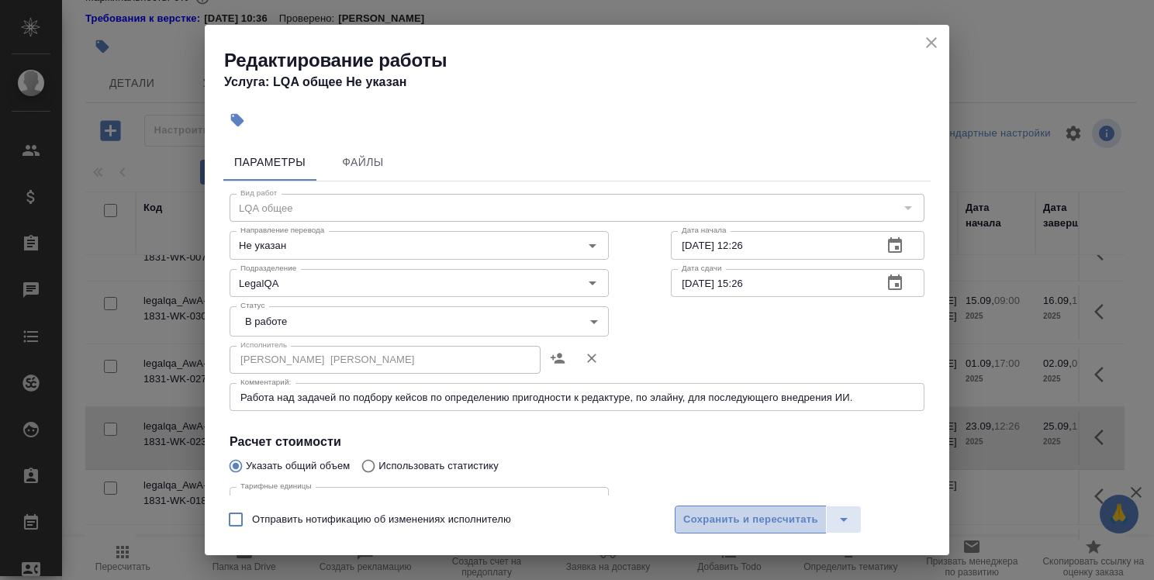
click at [739, 515] on span "Сохранить и пересчитать" at bounding box center [750, 520] width 135 height 18
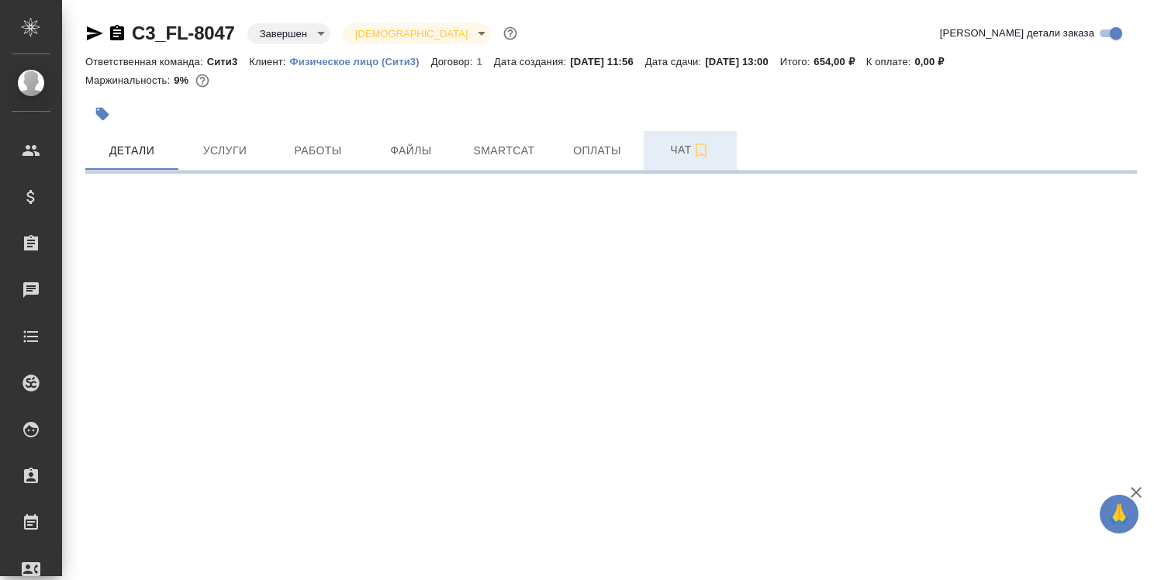
click at [676, 149] on span "Чат" at bounding box center [690, 149] width 74 height 19
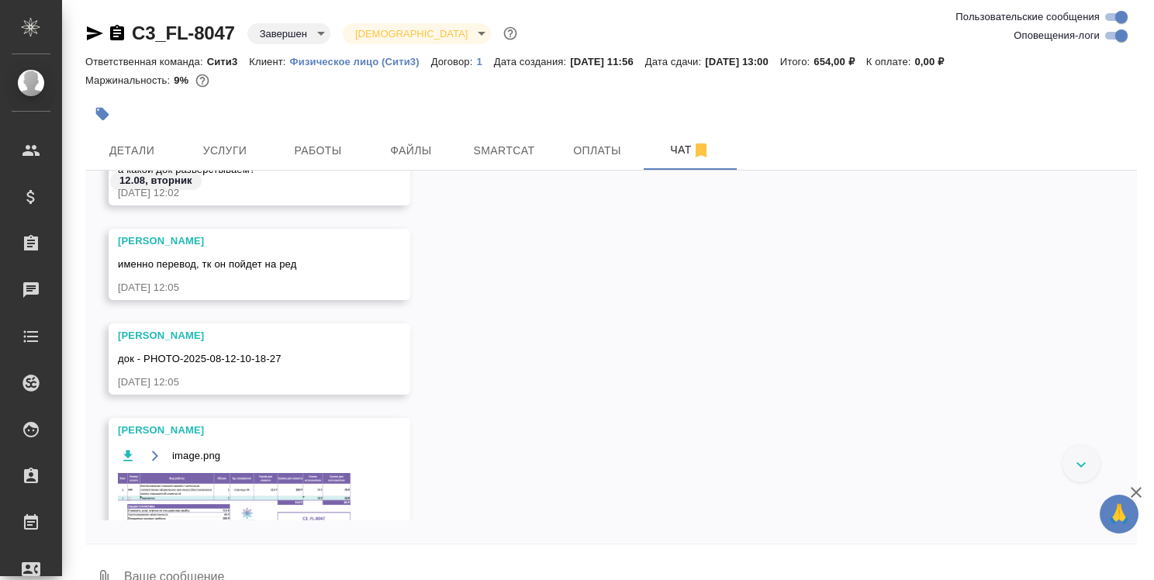
scroll to position [121, 0]
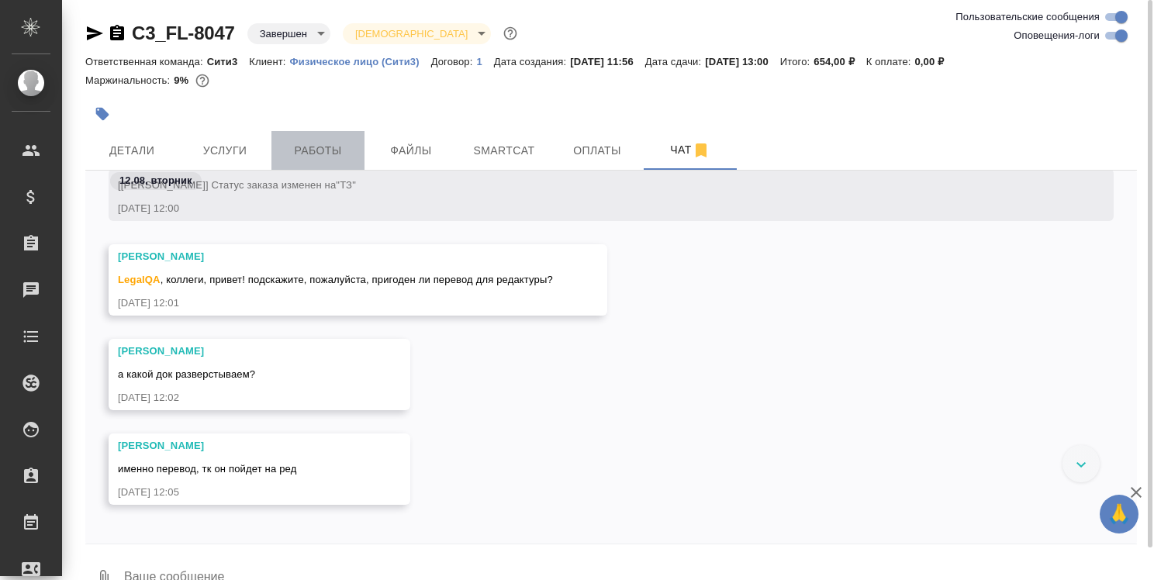
click at [328, 154] on span "Работы" at bounding box center [318, 150] width 74 height 19
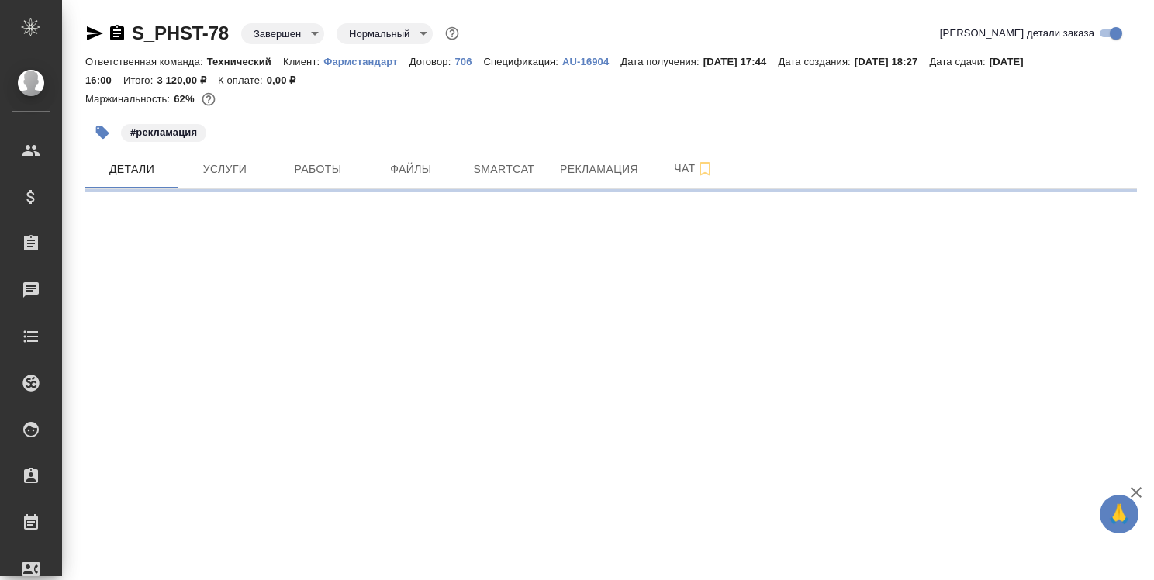
select select "RU"
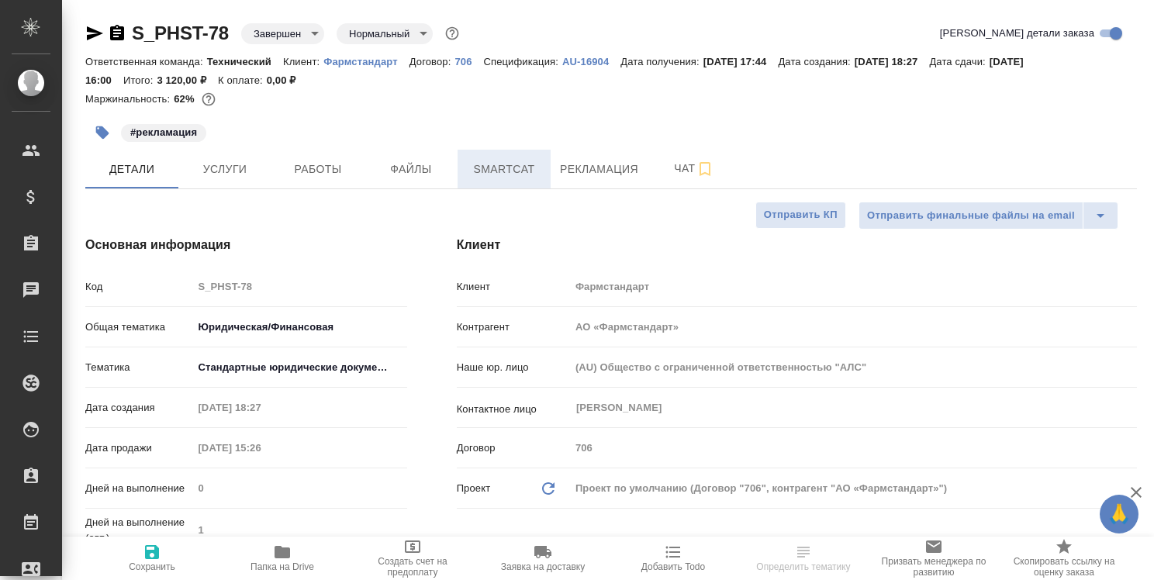
type textarea "x"
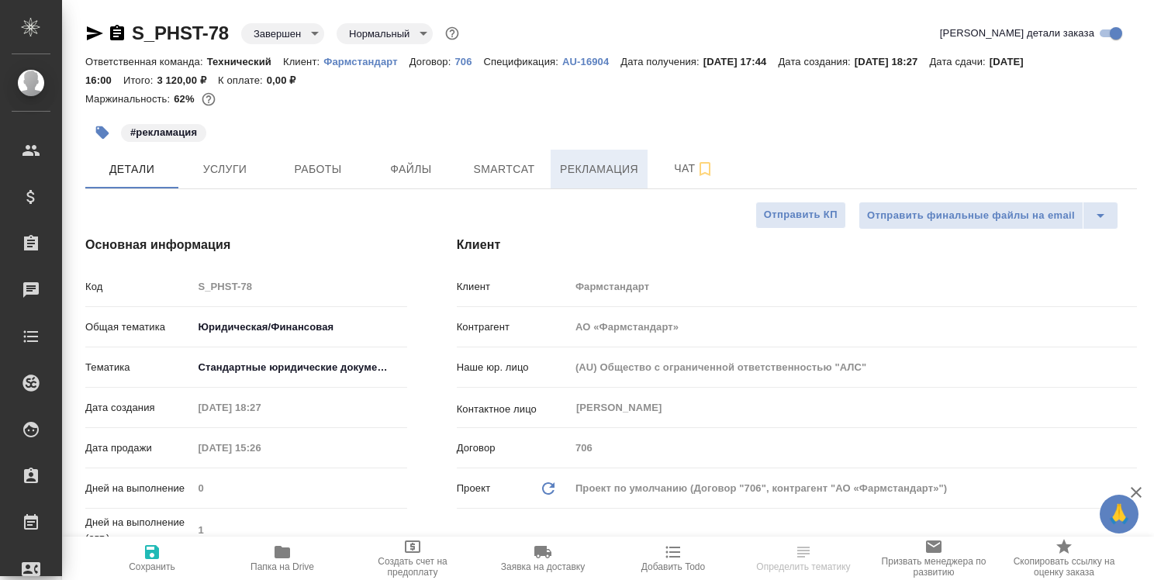
type textarea "x"
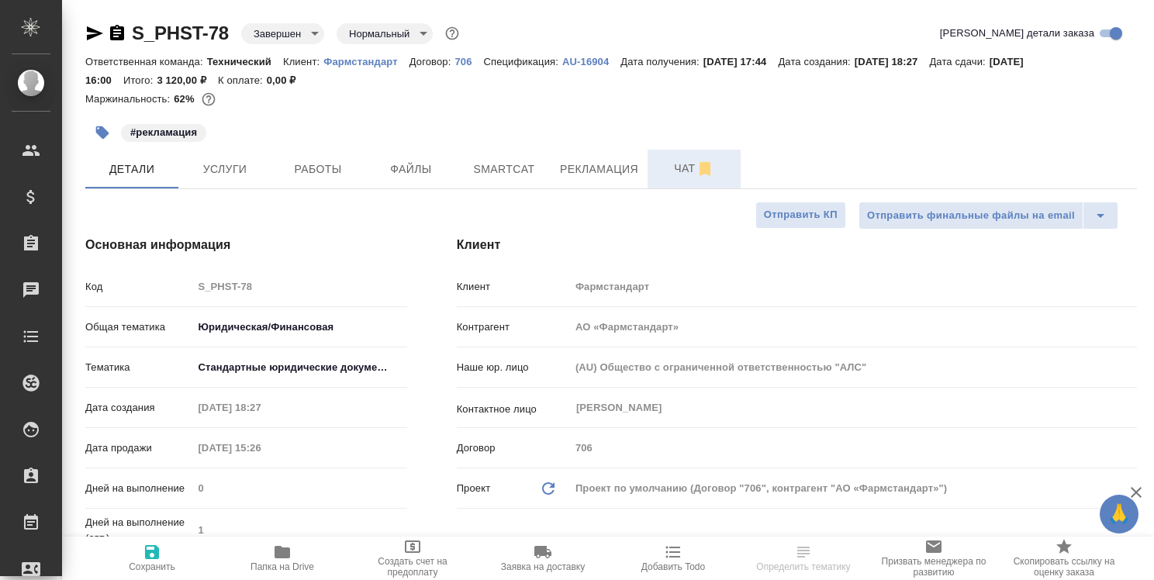
type textarea "x"
click at [604, 160] on span "Рекламация" at bounding box center [599, 169] width 78 height 19
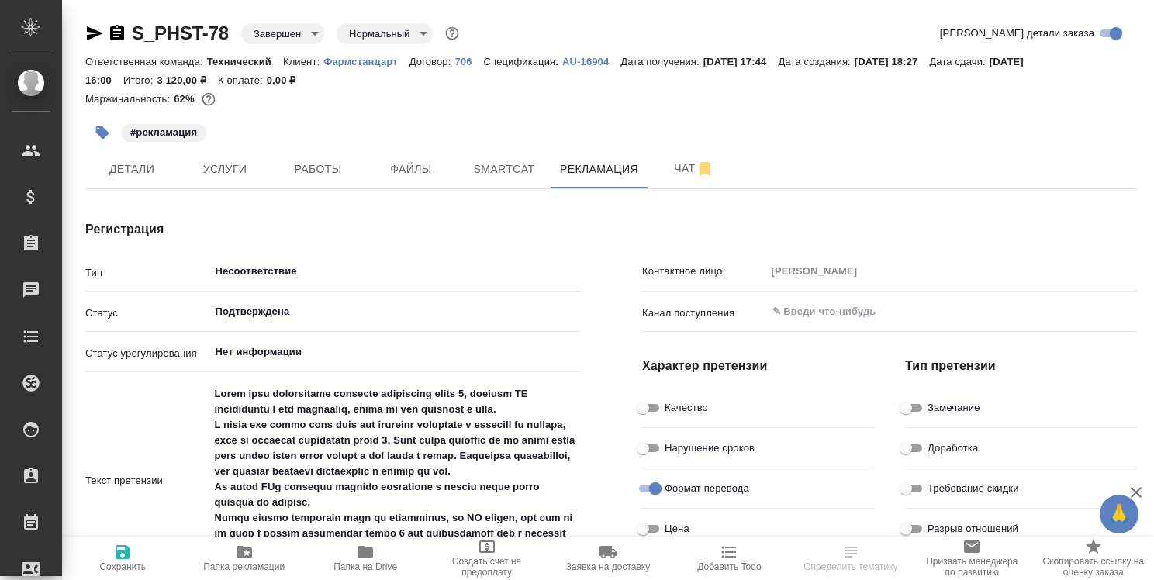
type textarea "x"
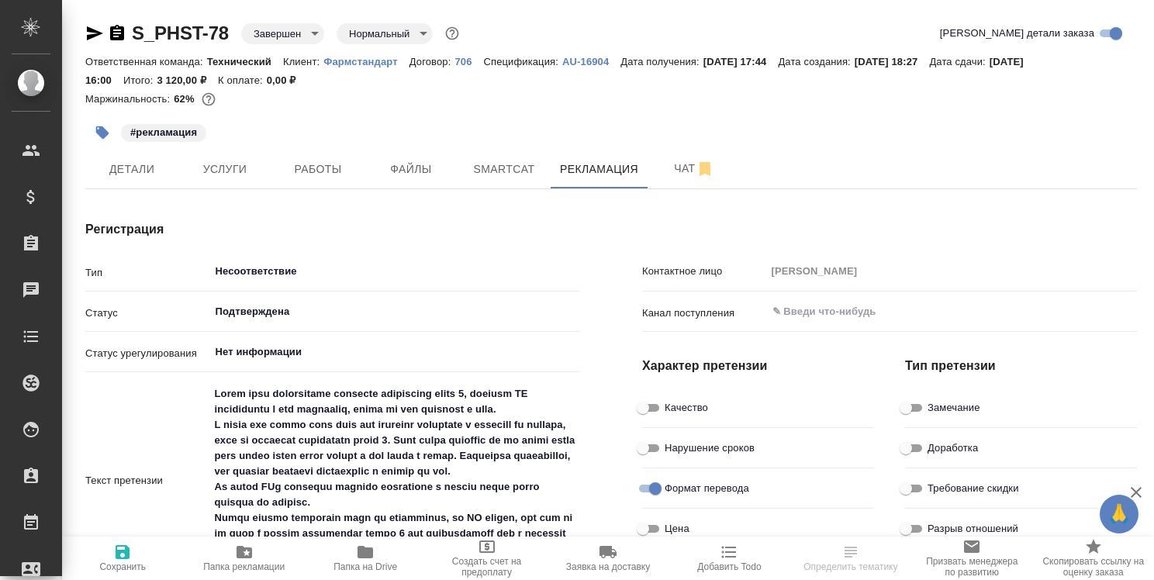
type textarea "x"
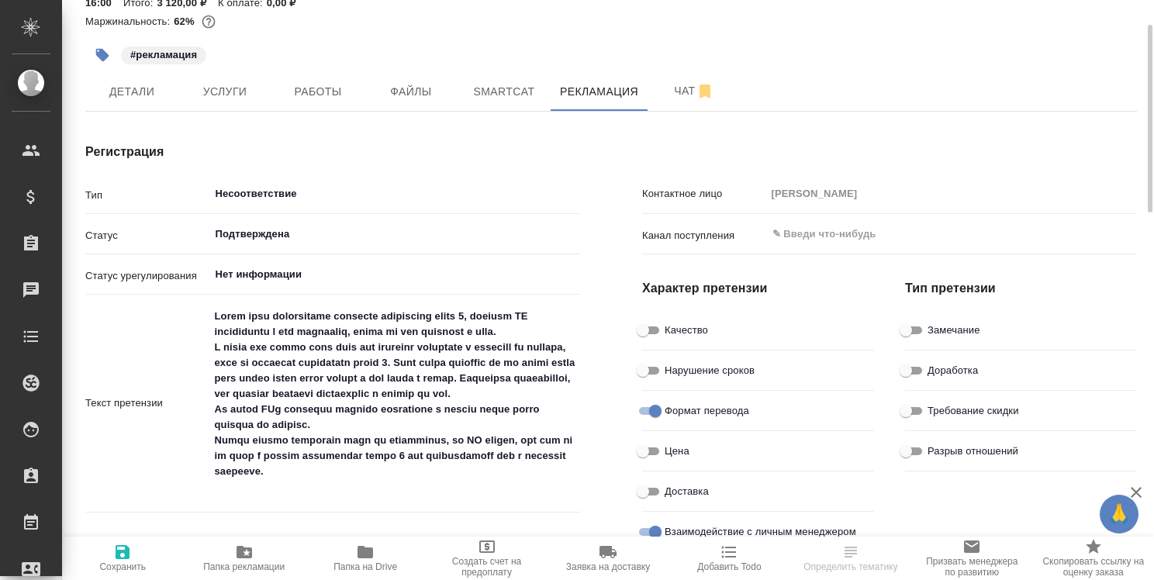
type textarea "x"
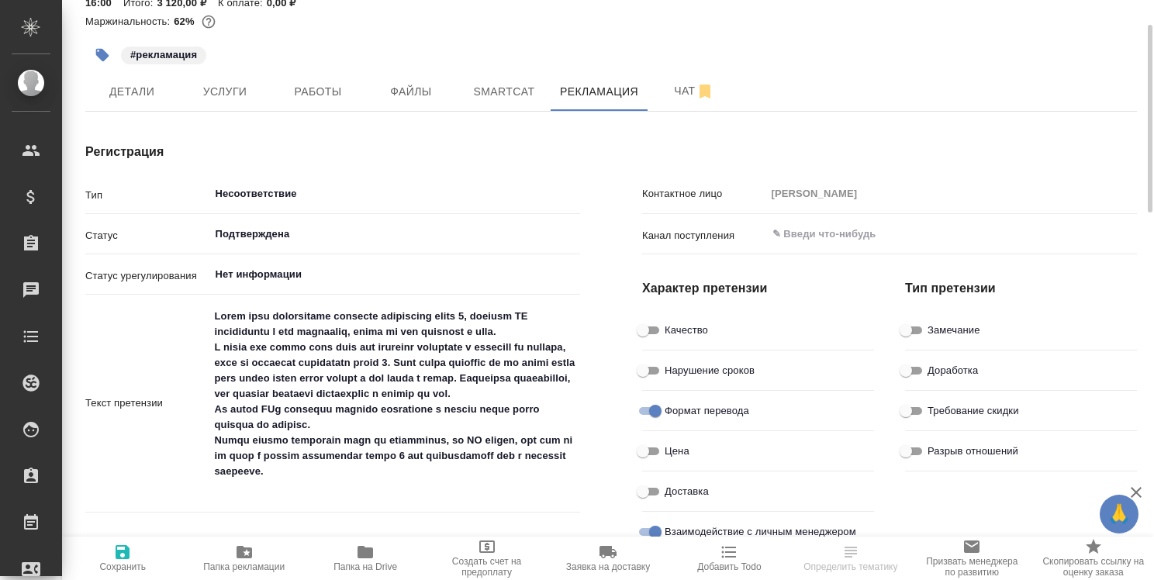
type textarea "x"
click at [130, 92] on span "Детали" at bounding box center [132, 91] width 74 height 19
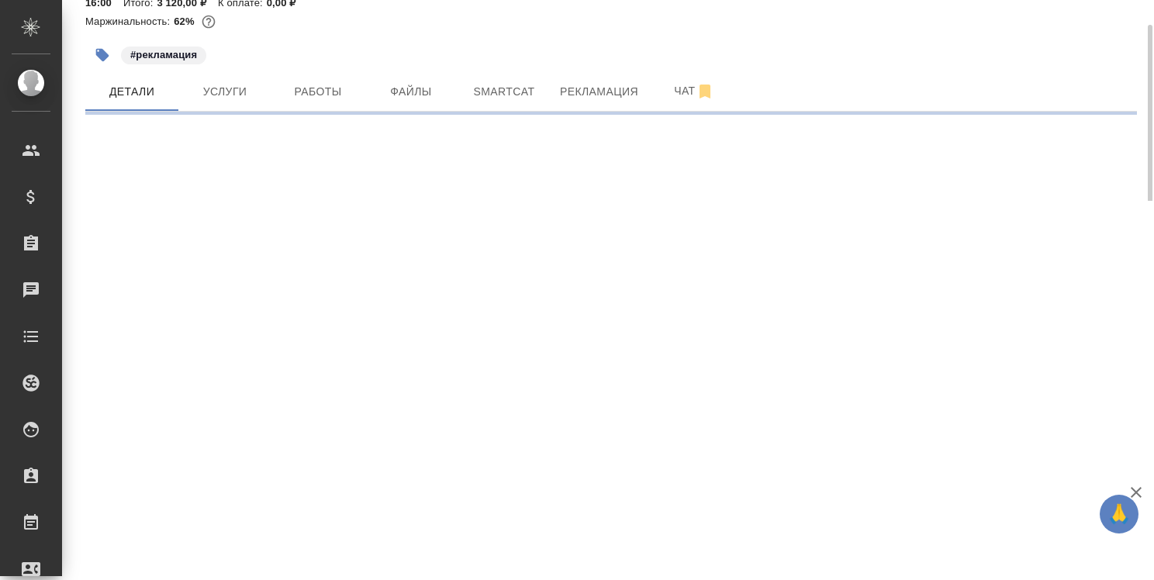
select select "RU"
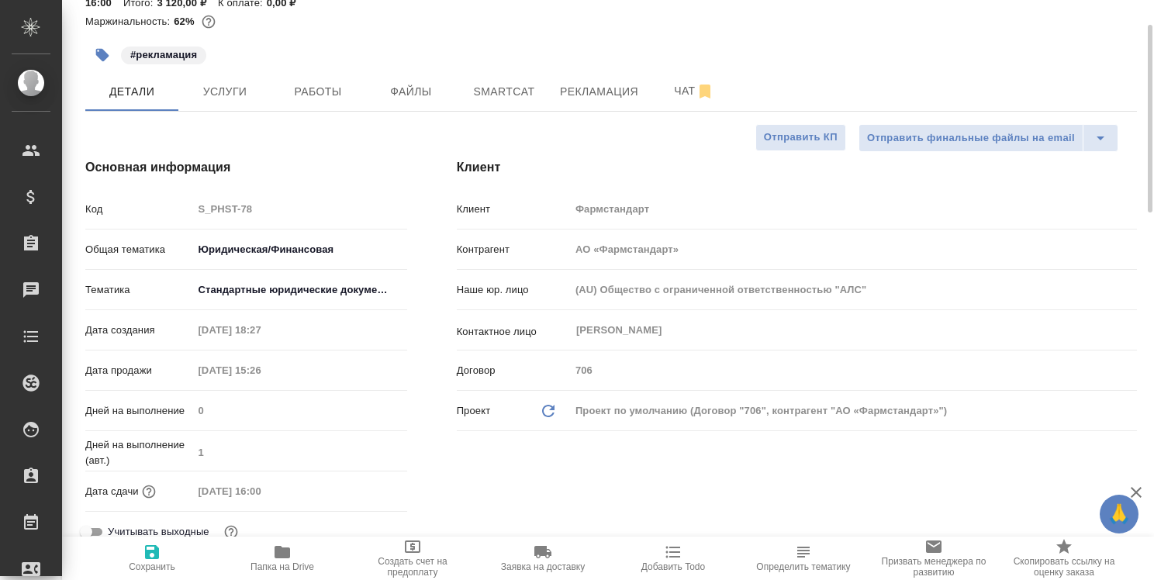
type textarea "x"
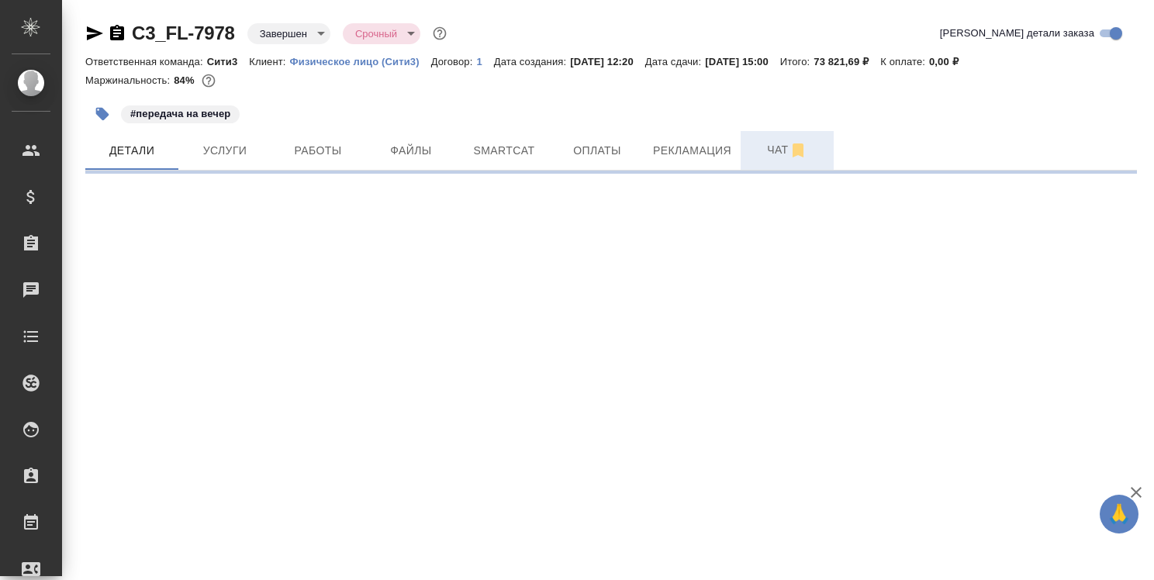
select select "RU"
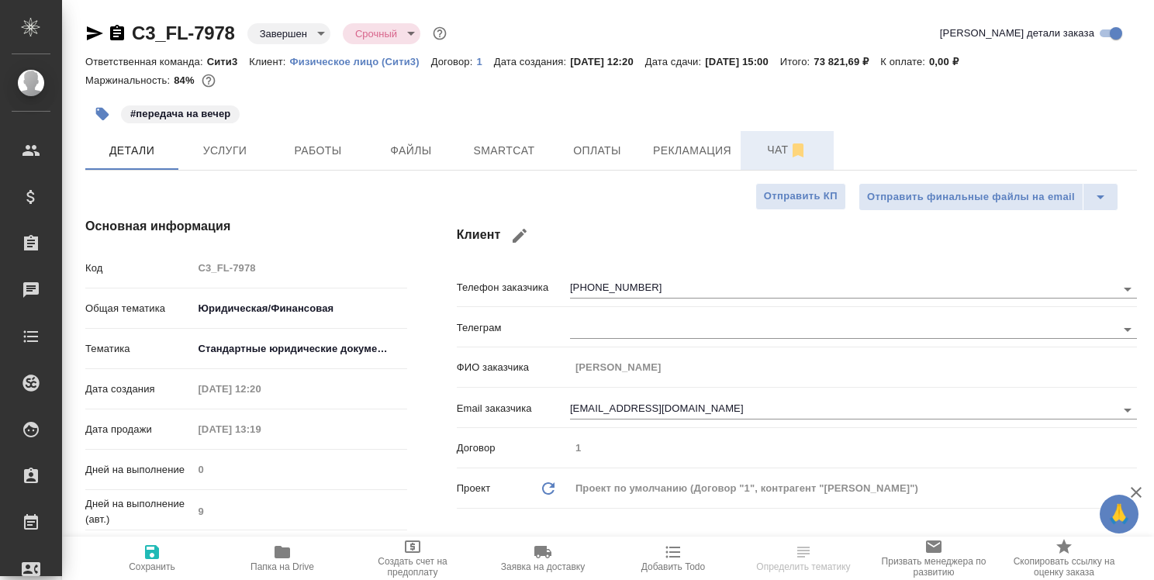
type textarea "x"
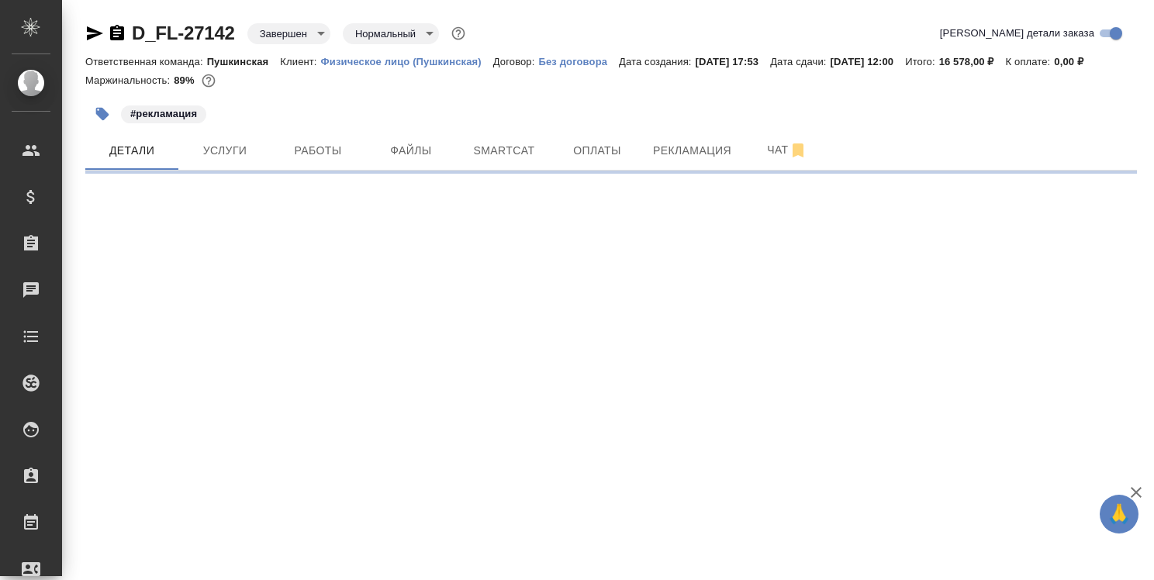
select select "RU"
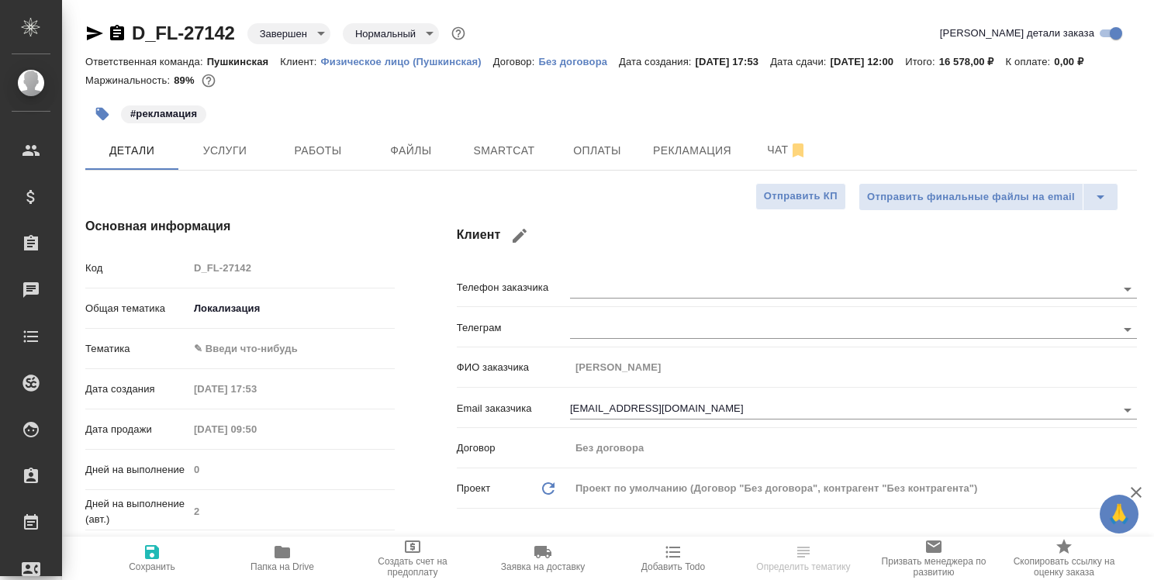
type textarea "x"
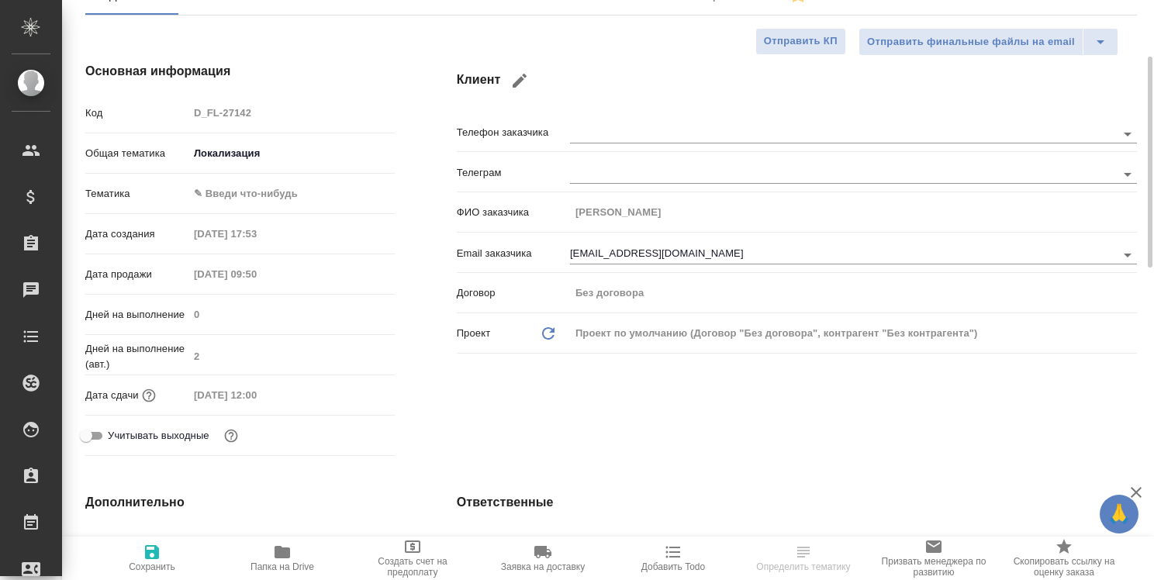
scroll to position [310, 0]
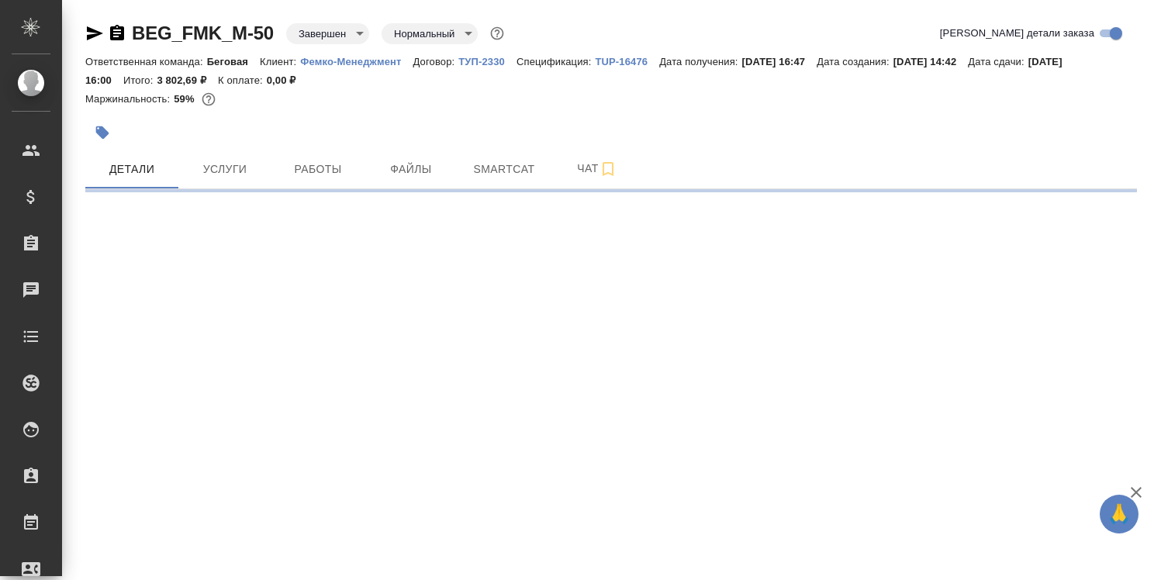
select select "RU"
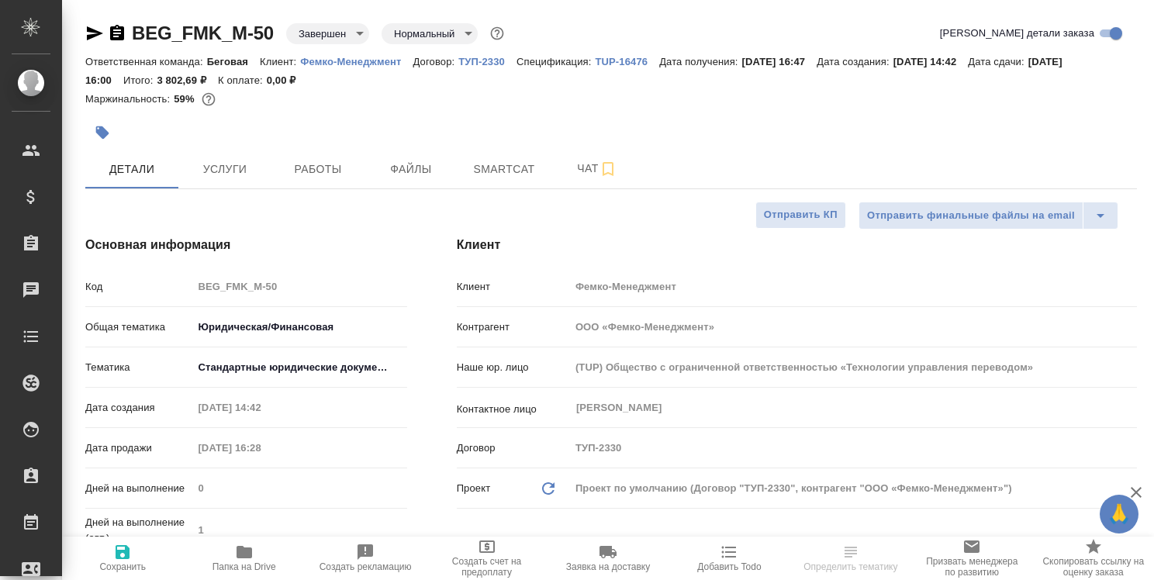
type textarea "x"
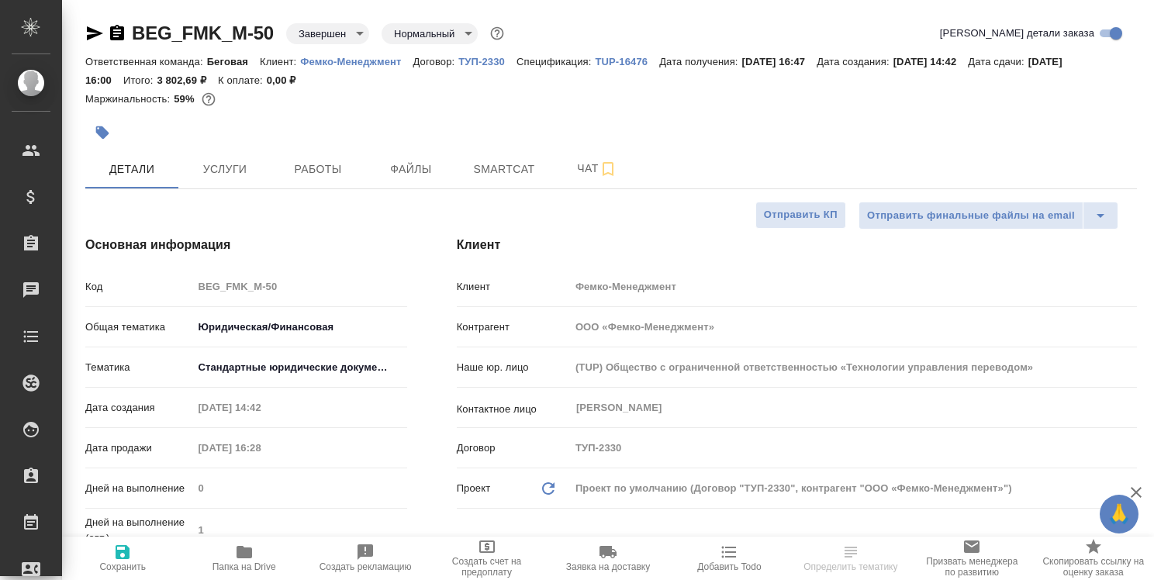
type textarea "x"
click at [590, 169] on span "Чат" at bounding box center [597, 168] width 74 height 19
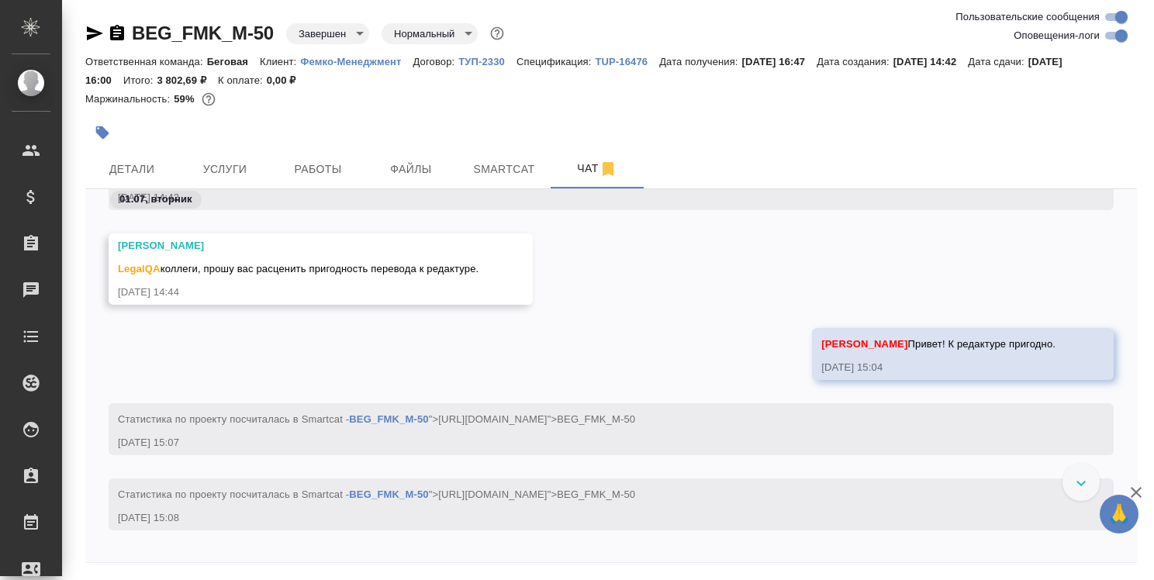
scroll to position [73, 0]
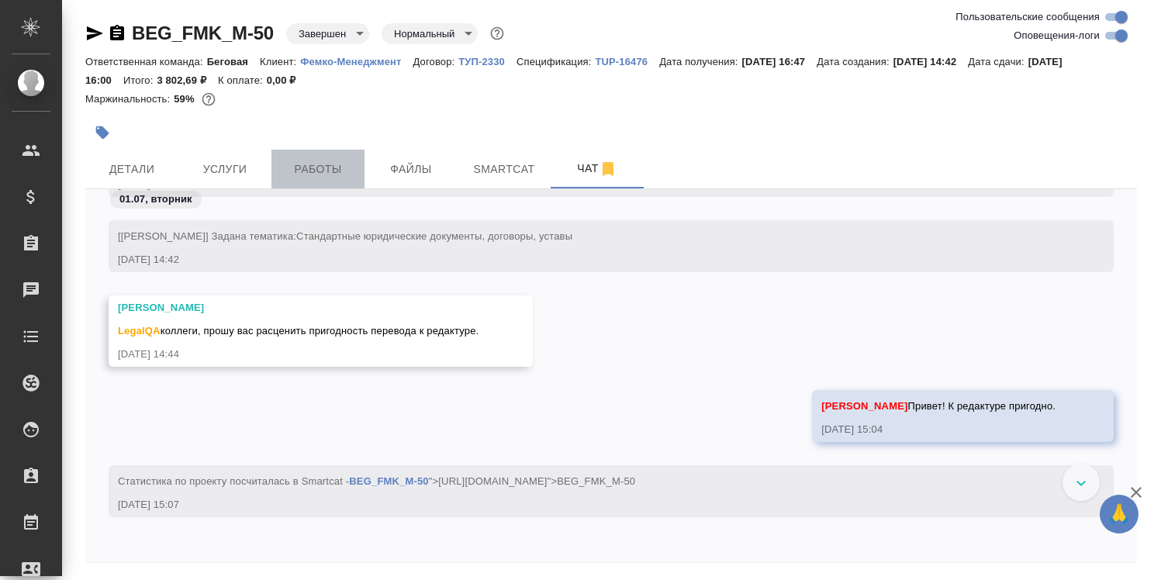
click at [323, 168] on span "Работы" at bounding box center [318, 169] width 74 height 19
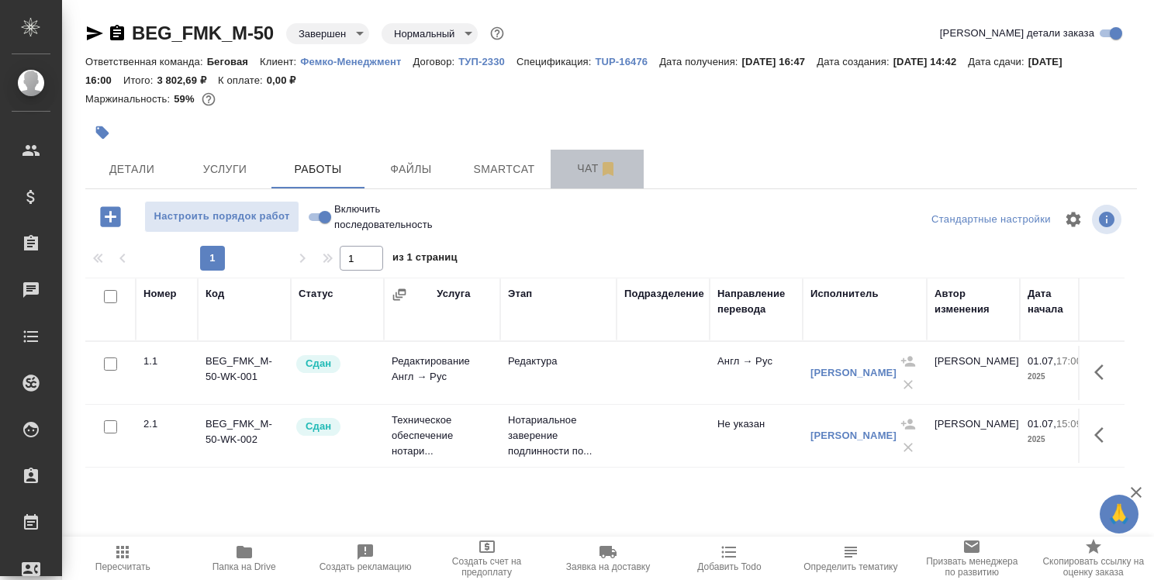
click at [589, 167] on span "Чат" at bounding box center [597, 168] width 74 height 19
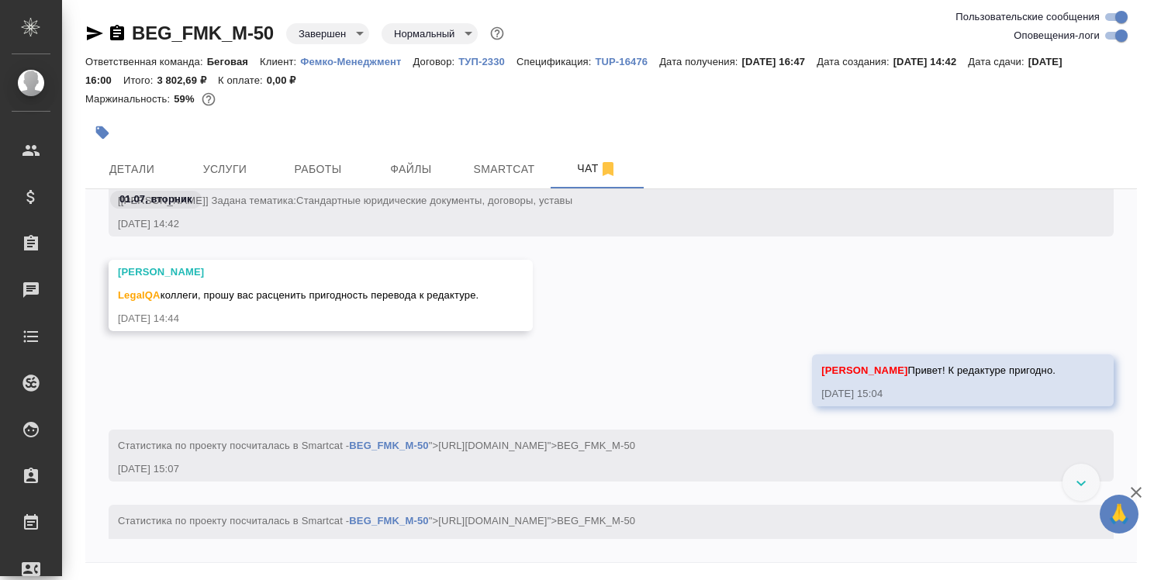
scroll to position [73, 0]
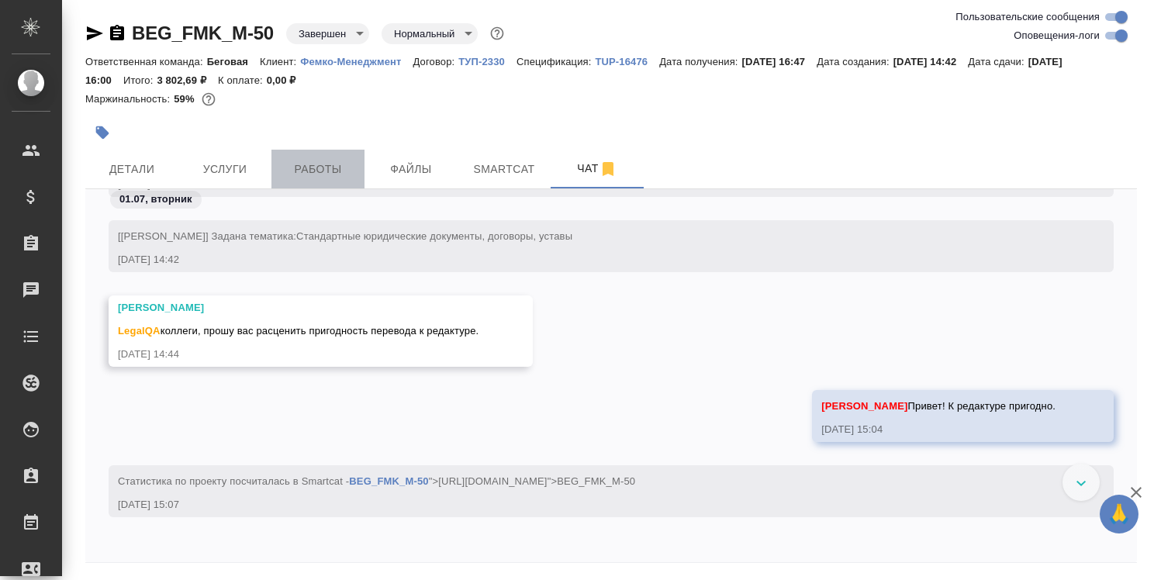
click at [324, 171] on span "Работы" at bounding box center [318, 169] width 74 height 19
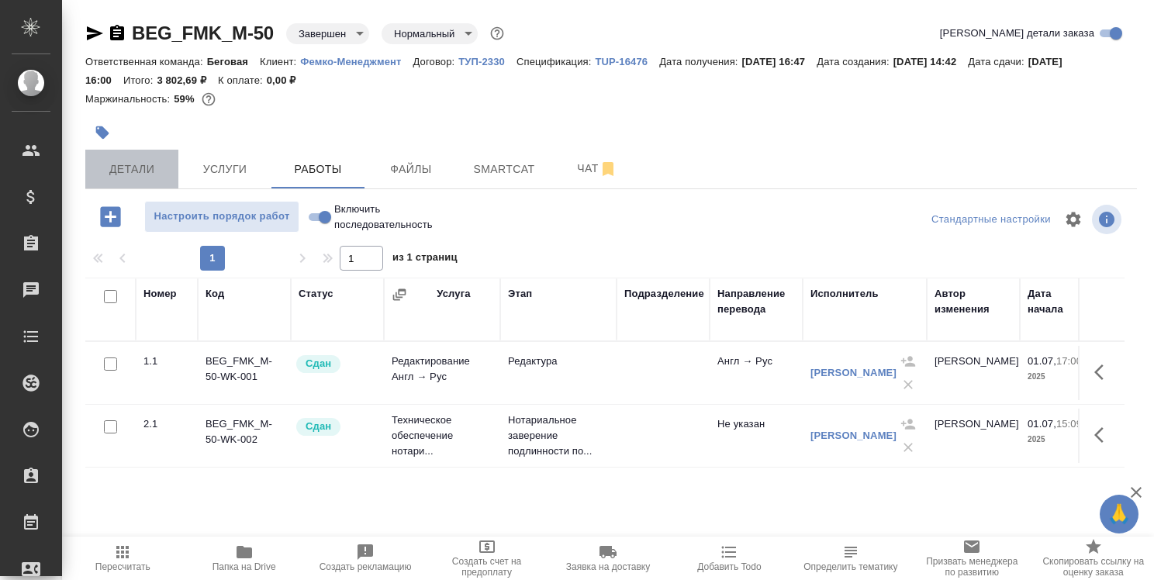
click at [137, 162] on span "Детали" at bounding box center [132, 169] width 74 height 19
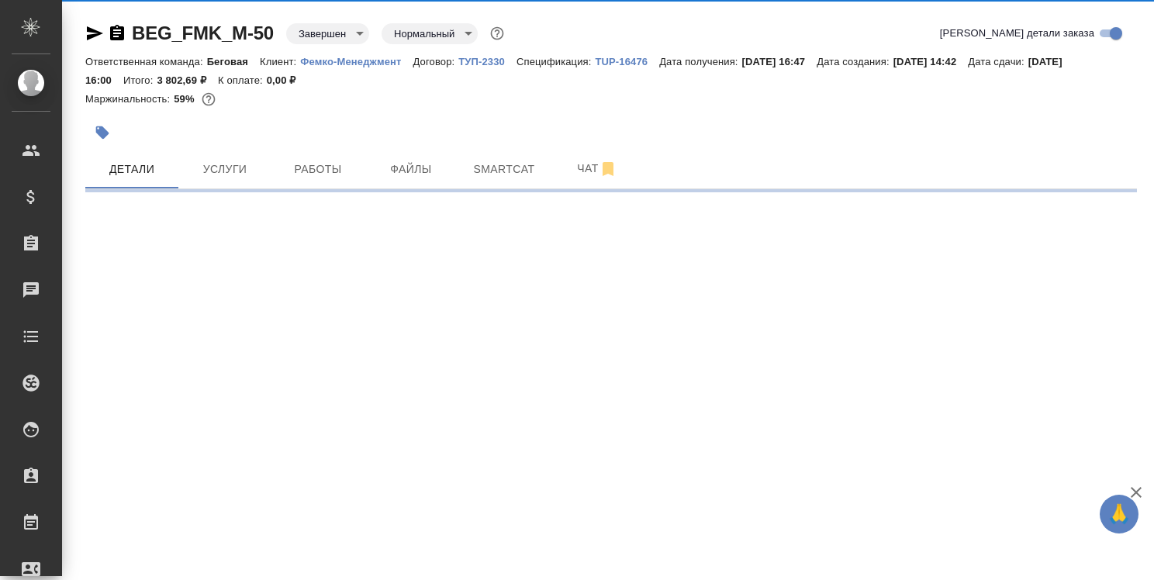
select select "RU"
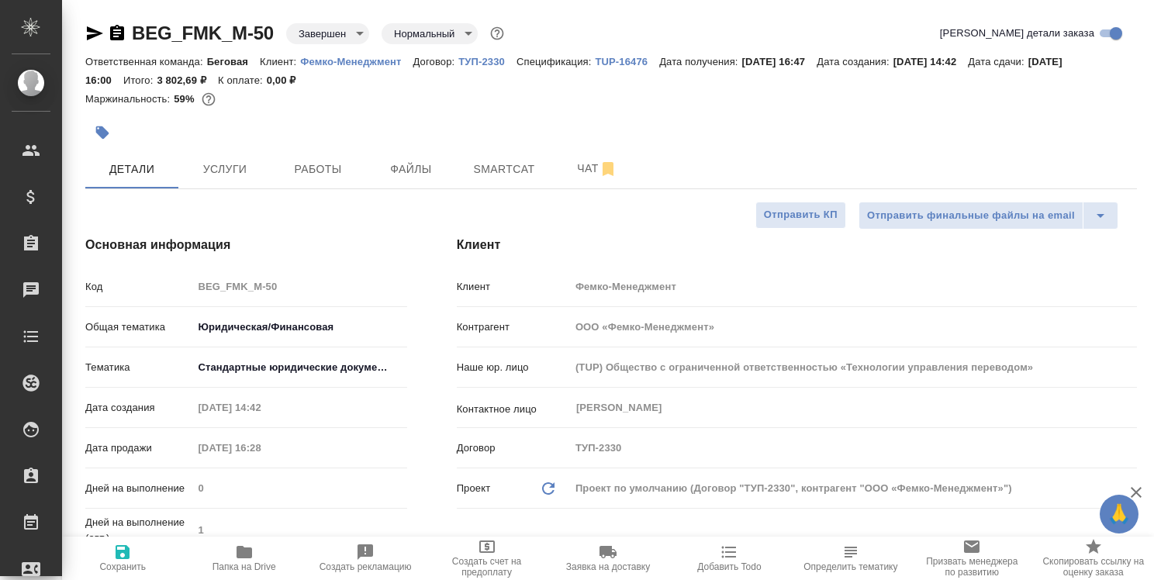
type textarea "x"
click at [121, 31] on icon "button" at bounding box center [117, 33] width 14 height 16
type textarea "x"
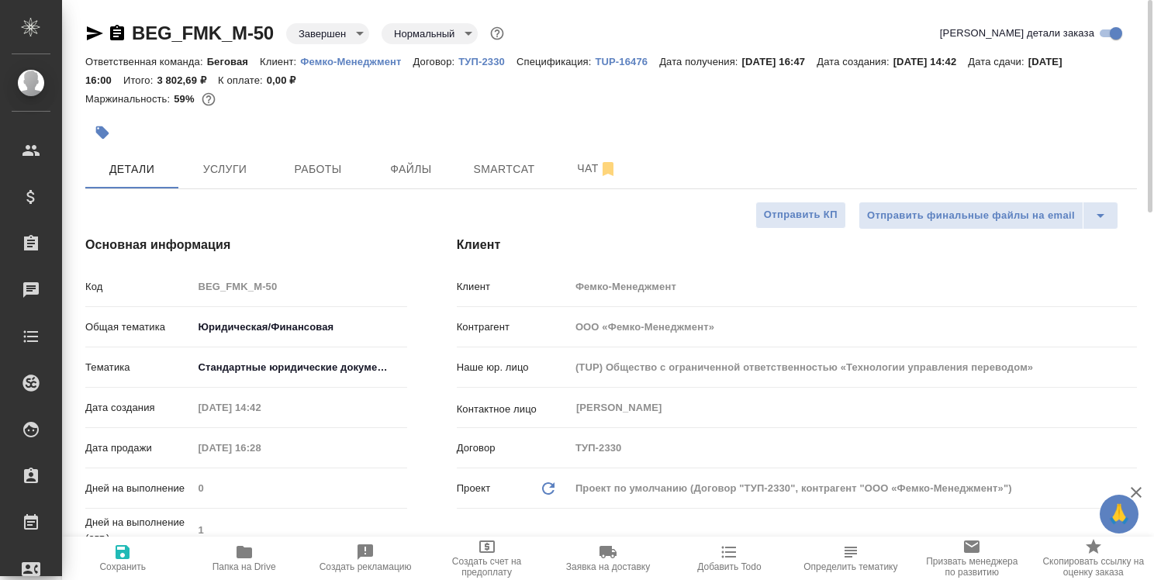
type textarea "x"
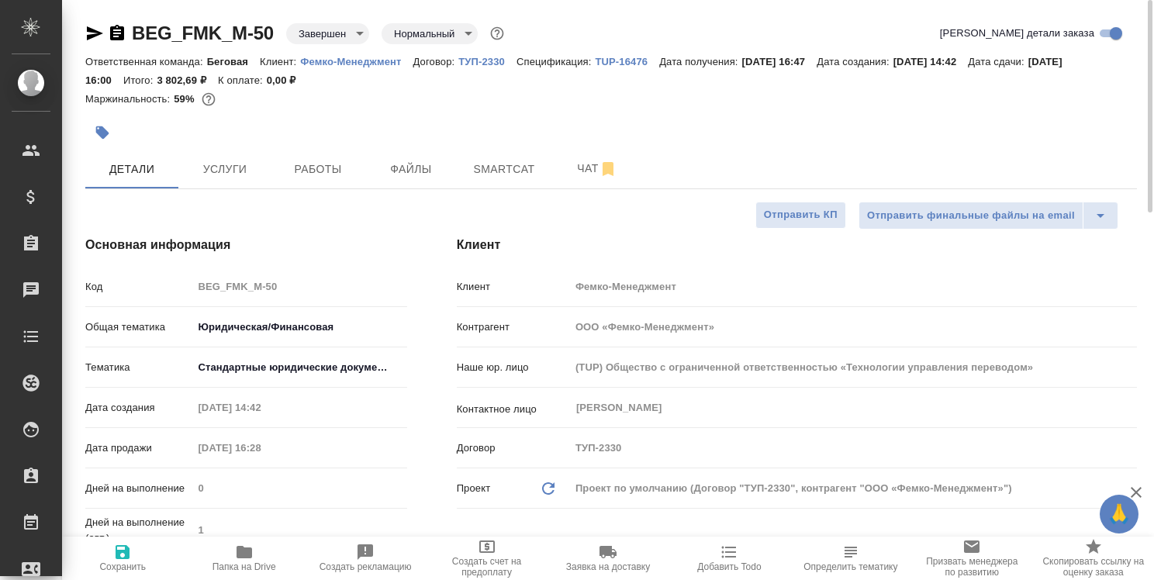
click at [244, 555] on icon "button" at bounding box center [245, 552] width 16 height 12
type textarea "x"
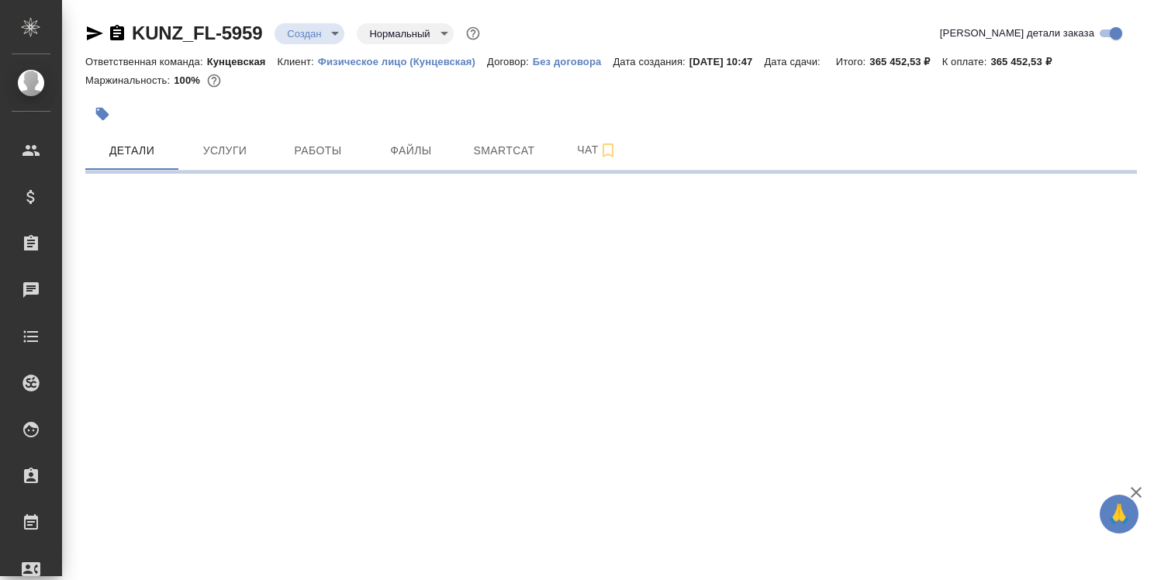
select select "RU"
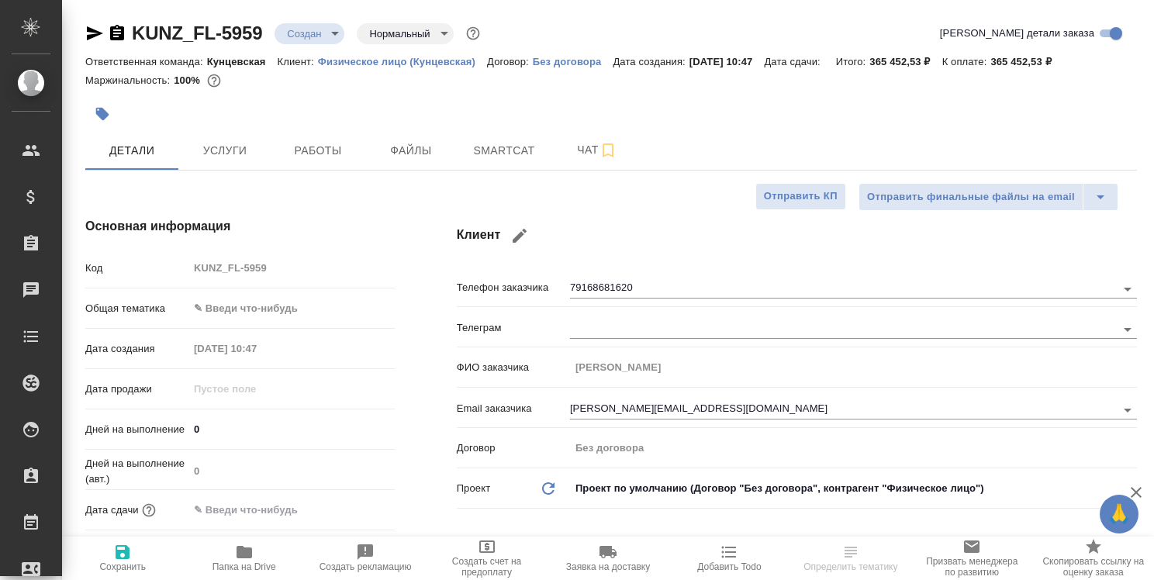
type textarea "x"
click at [312, 146] on span "Работы" at bounding box center [318, 150] width 74 height 19
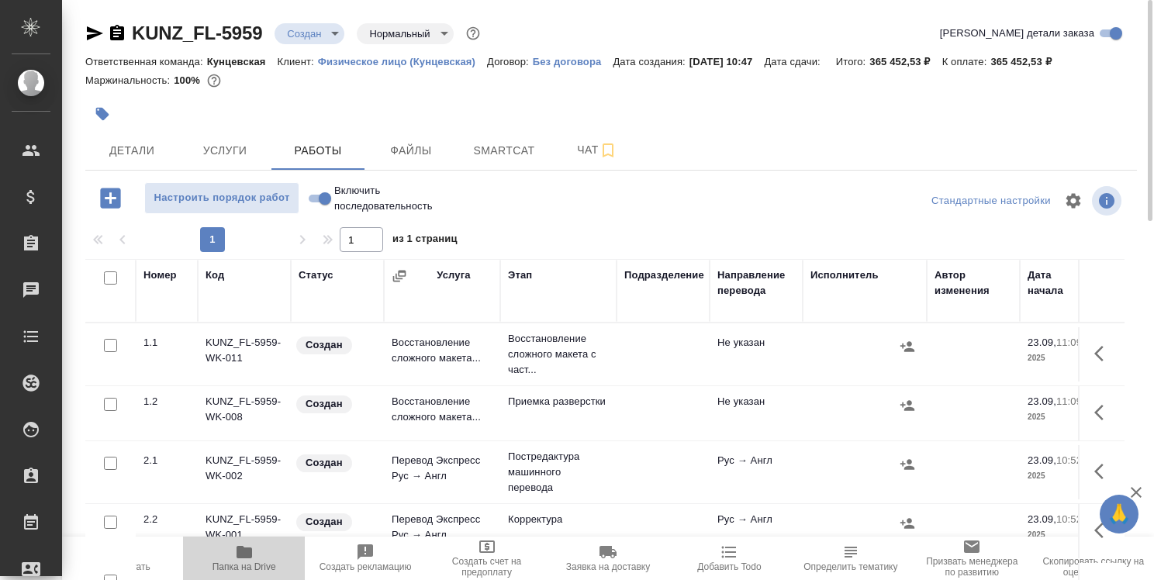
click at [247, 552] on icon "button" at bounding box center [245, 552] width 16 height 12
click at [502, 154] on span "Smartcat" at bounding box center [504, 150] width 74 height 19
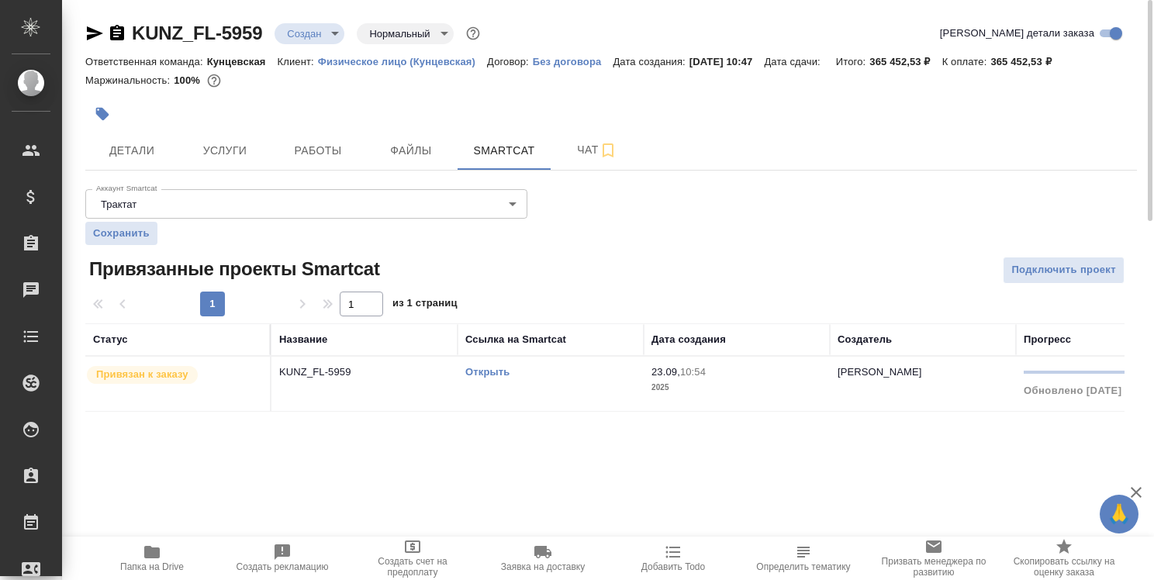
click at [486, 372] on link "Открыть" at bounding box center [487, 372] width 44 height 12
click at [502, 371] on link "Открыть" at bounding box center [487, 372] width 44 height 12
